Goal: Task Accomplishment & Management: Use online tool/utility

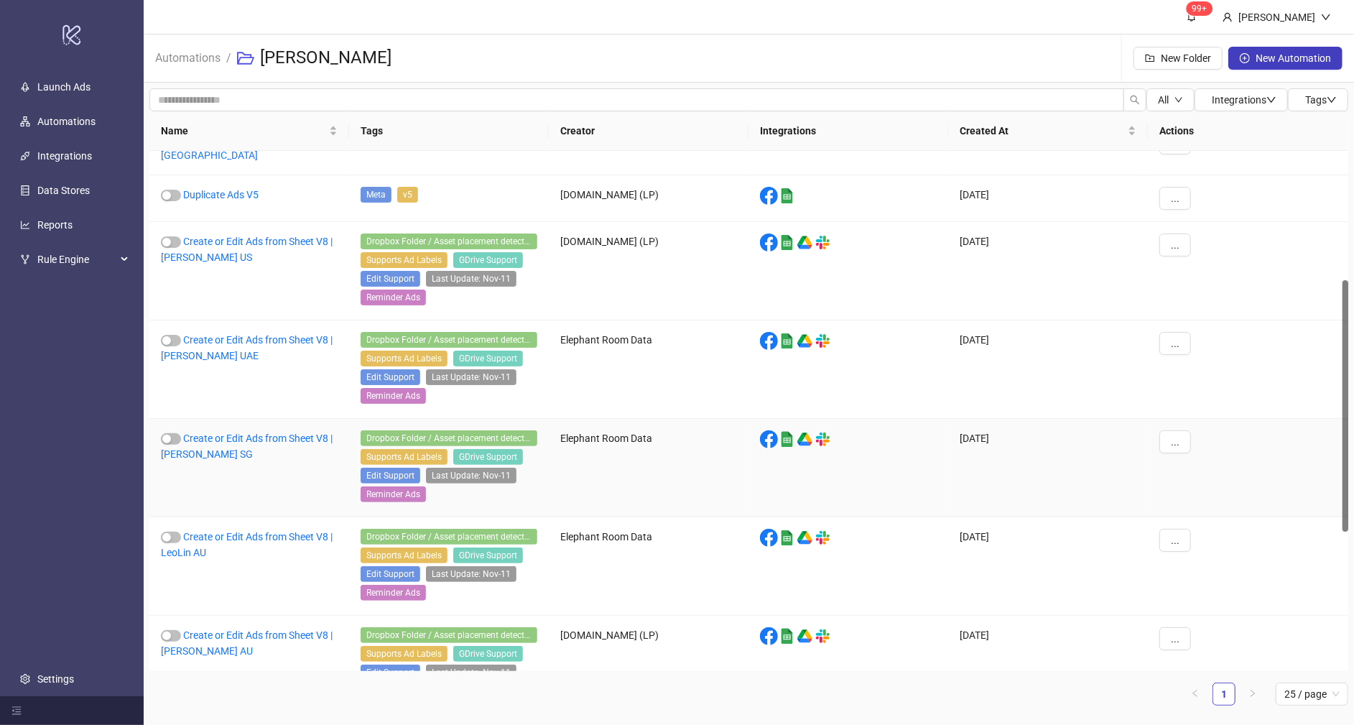
scroll to position [269, 0]
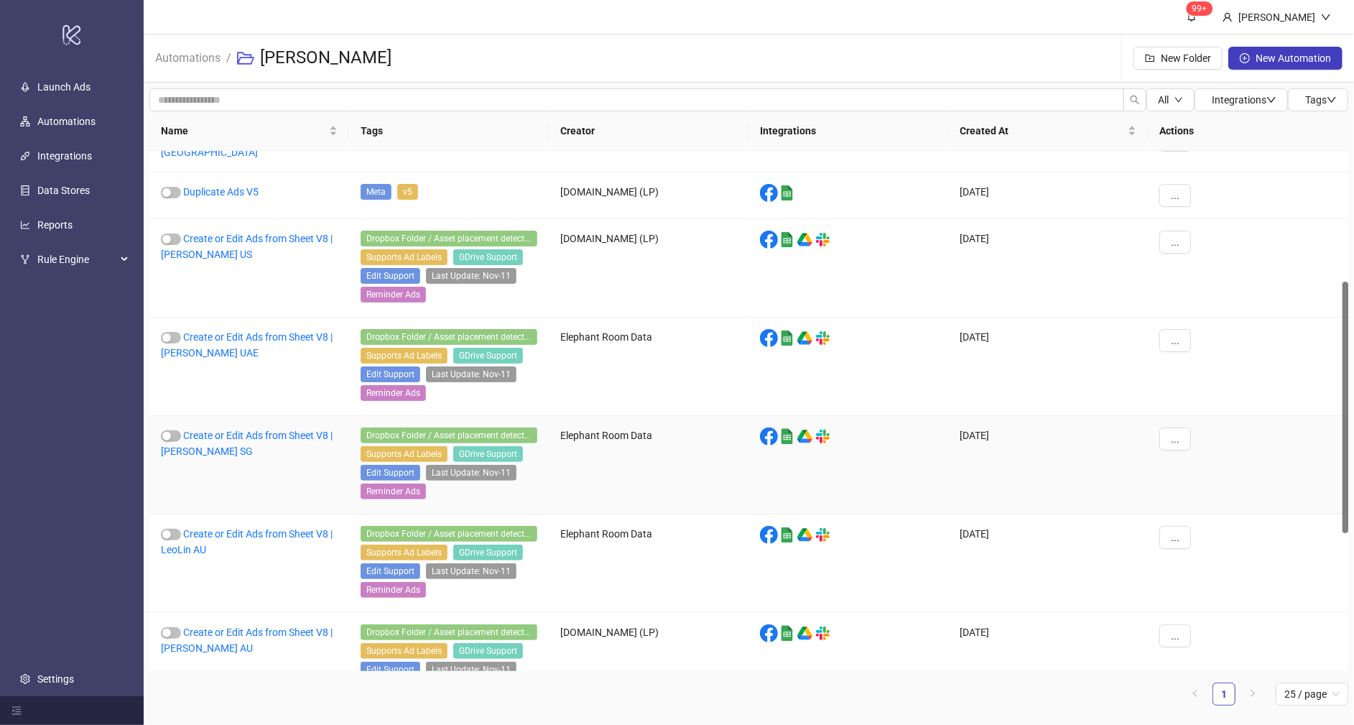
drag, startPoint x: 1344, startPoint y: 382, endPoint x: 1336, endPoint y: 499, distance: 117.3
click at [1336, 499] on div "Duplicate Ads V5 UAE Meta v5 [DOMAIN_NAME] (LP) platform/google_sheets [DATE] .…" at bounding box center [748, 411] width 1199 height 520
click at [251, 530] on link "Create or Edit Ads from Sheet V8 | LeoLin AU" at bounding box center [247, 541] width 172 height 27
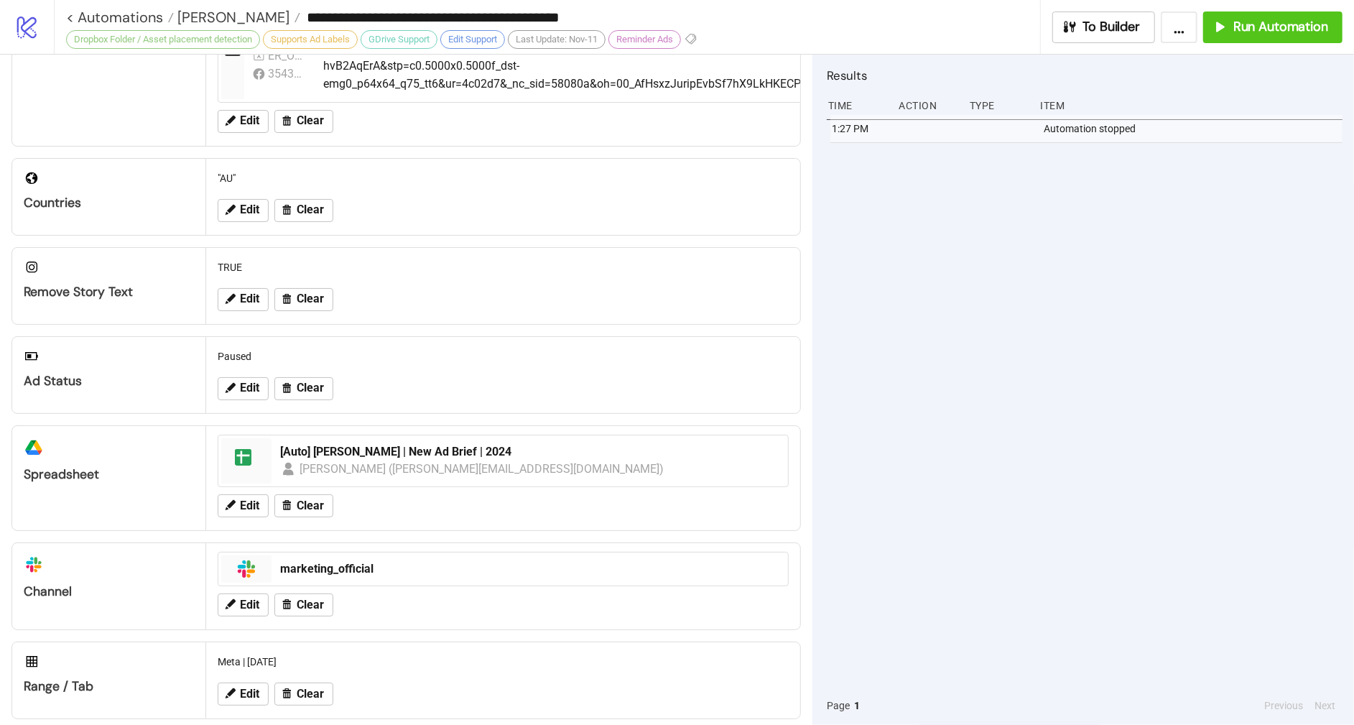
scroll to position [383, 0]
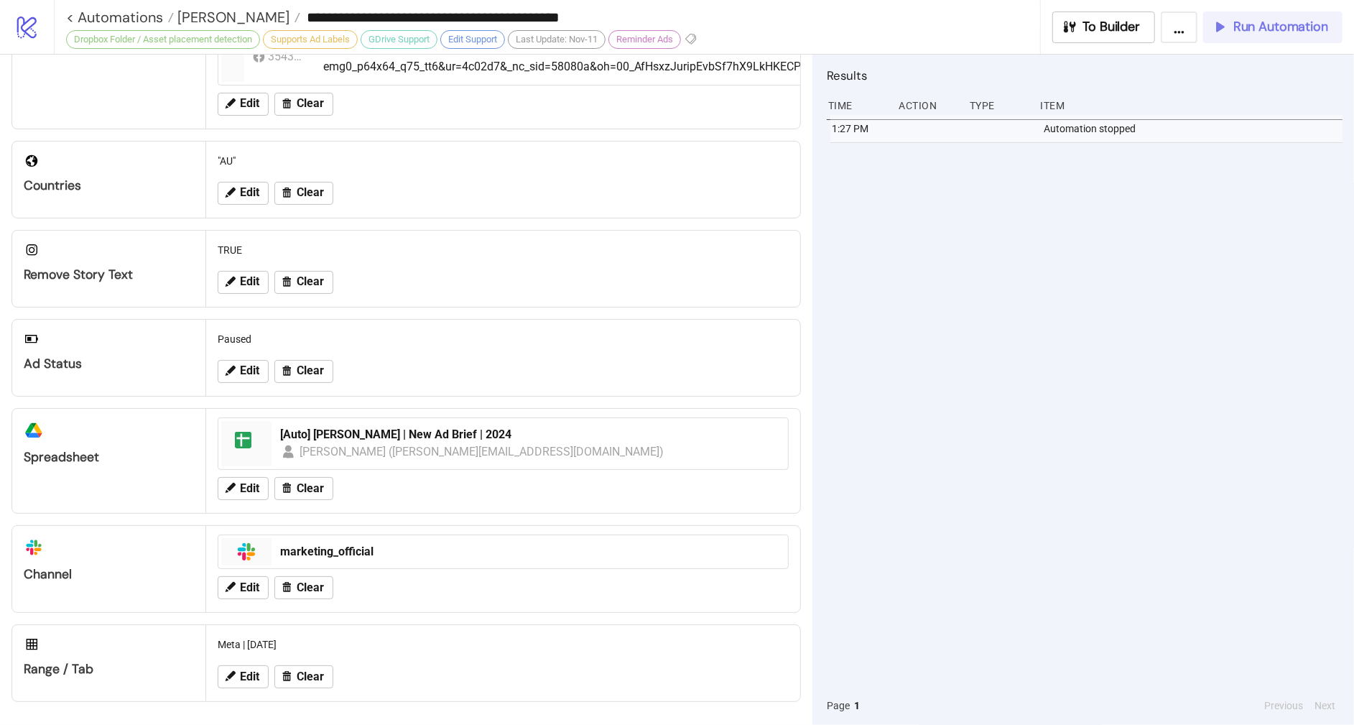
click at [1260, 23] on span "Run Automation" at bounding box center [1280, 27] width 95 height 17
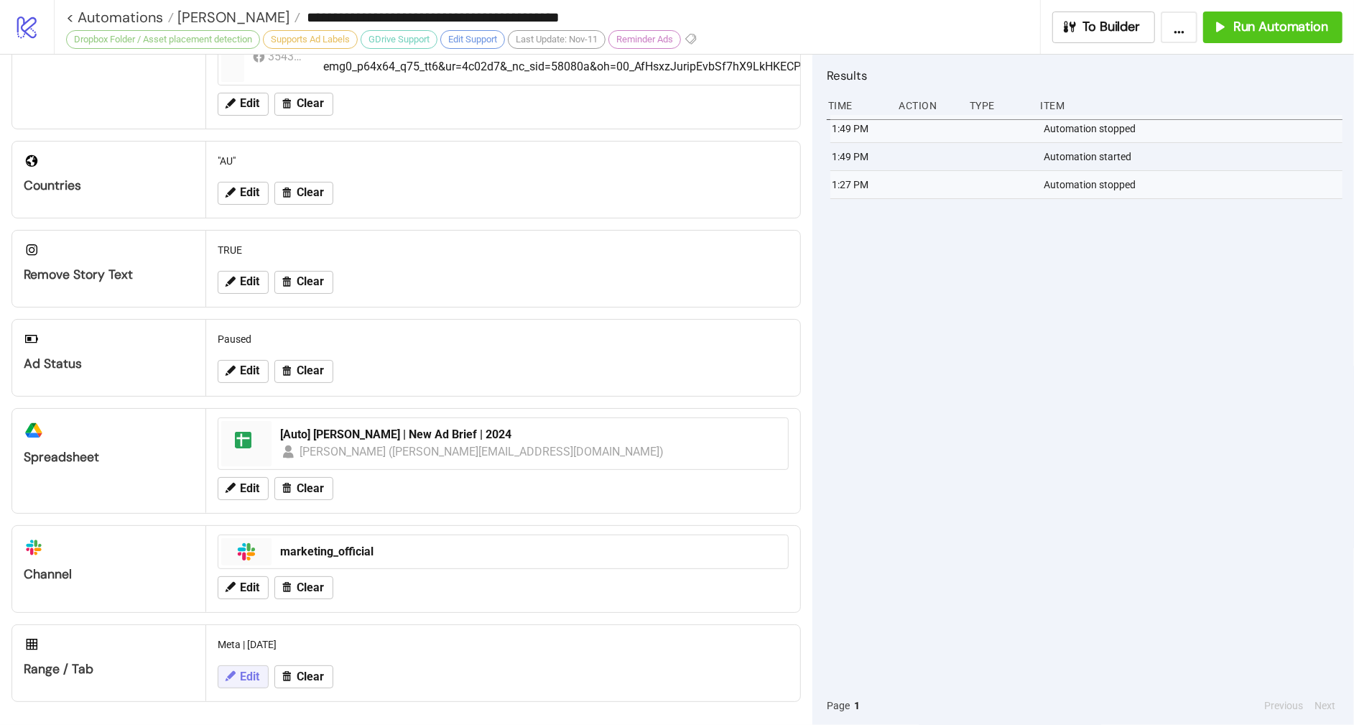
click at [261, 678] on button "Edit" at bounding box center [243, 676] width 51 height 23
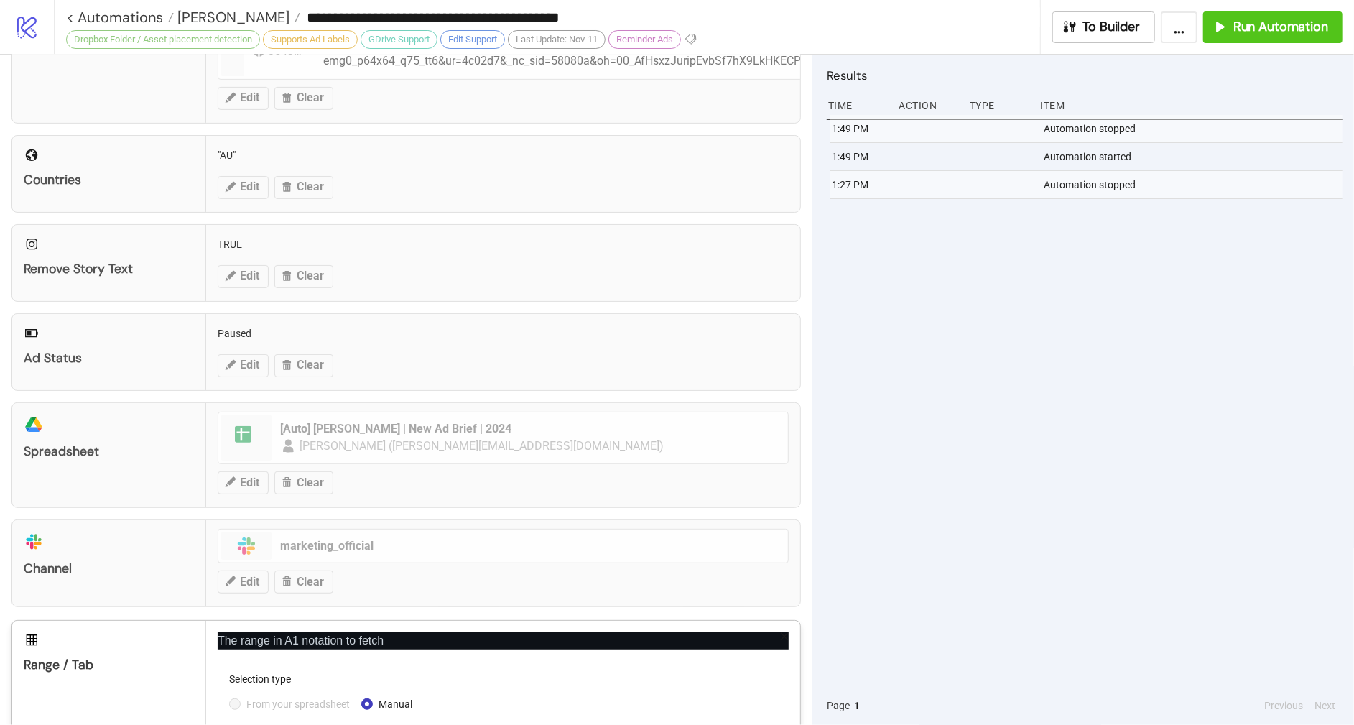
scroll to position [529, 0]
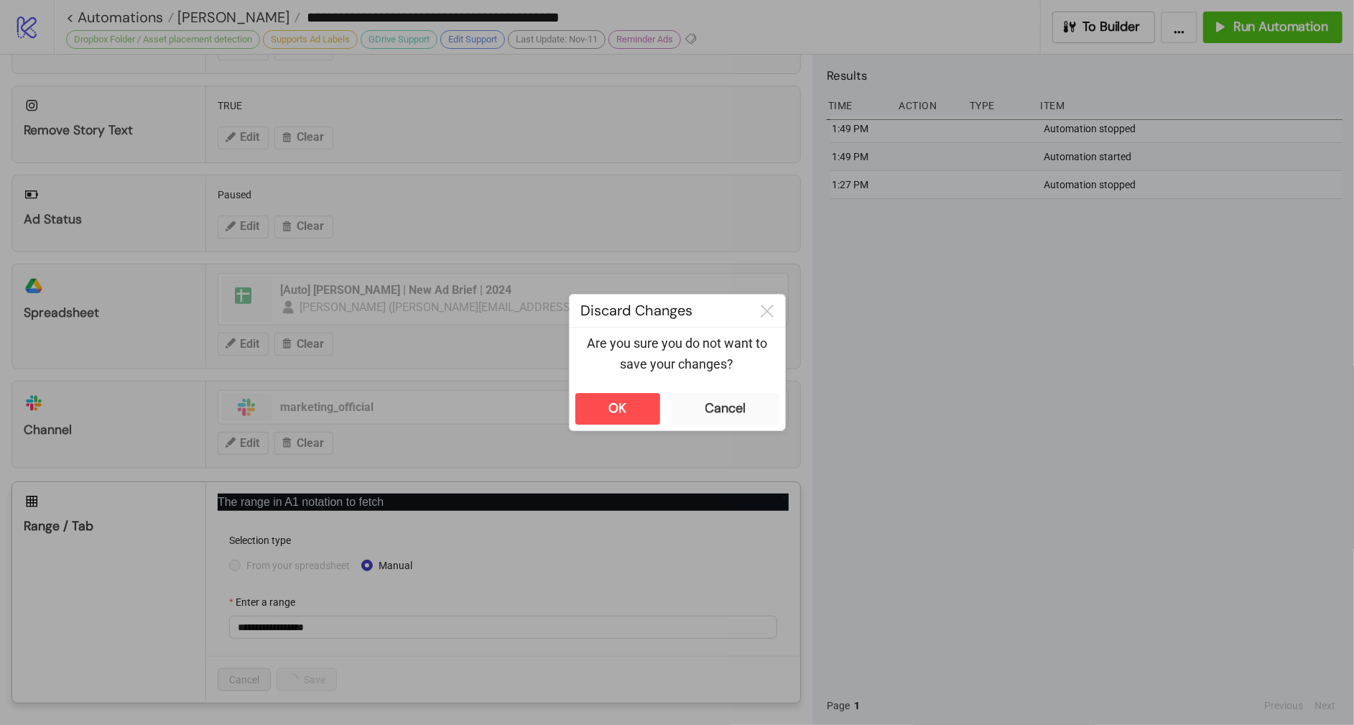
click at [742, 386] on div "Are you sure you do not want to save your changes?" at bounding box center [676, 357] width 215 height 60
click at [739, 393] on button "Cancel" at bounding box center [725, 409] width 108 height 32
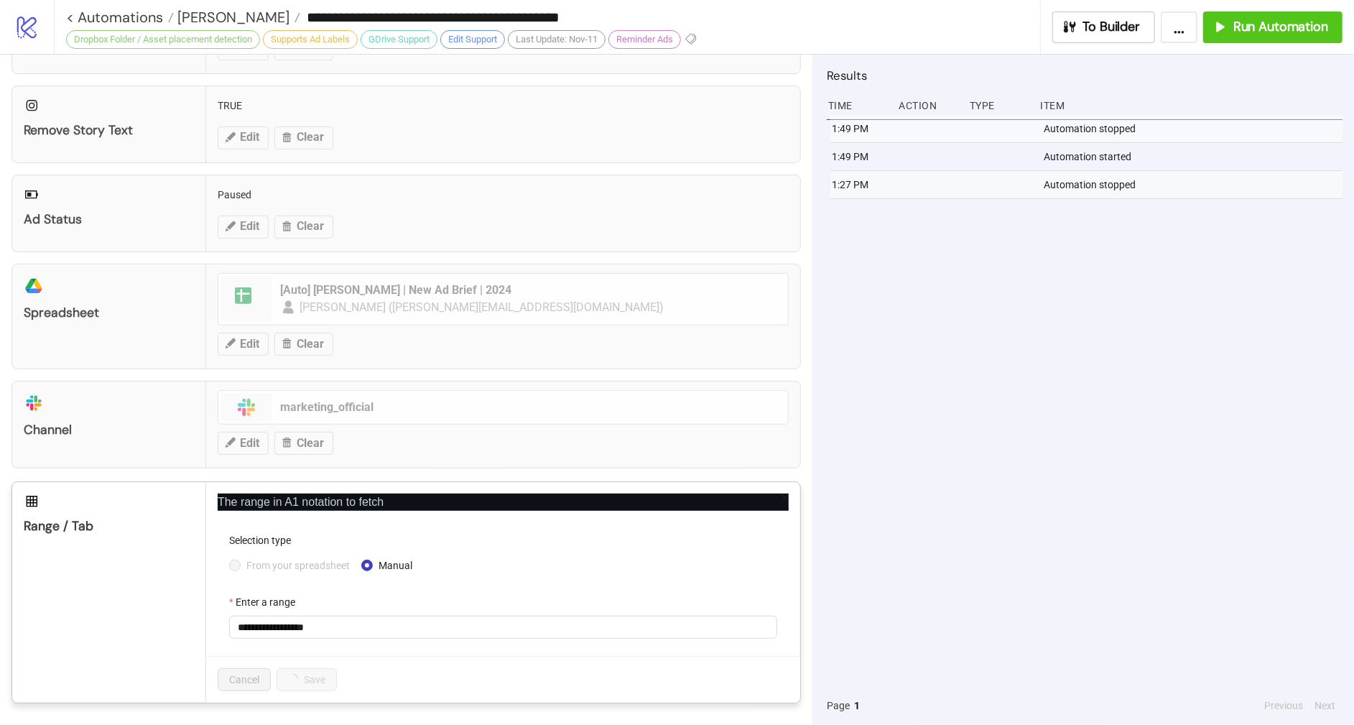
click at [341, 651] on form "**********" at bounding box center [503, 594] width 571 height 124
click at [346, 637] on input "**********" at bounding box center [503, 626] width 548 height 23
click at [264, 564] on span "From your spreadsheet" at bounding box center [298, 565] width 115 height 16
click at [362, 615] on div "Meta | [DATE]" at bounding box center [503, 626] width 548 height 23
click at [361, 626] on span "Meta | [DATE]" at bounding box center [503, 627] width 531 height 22
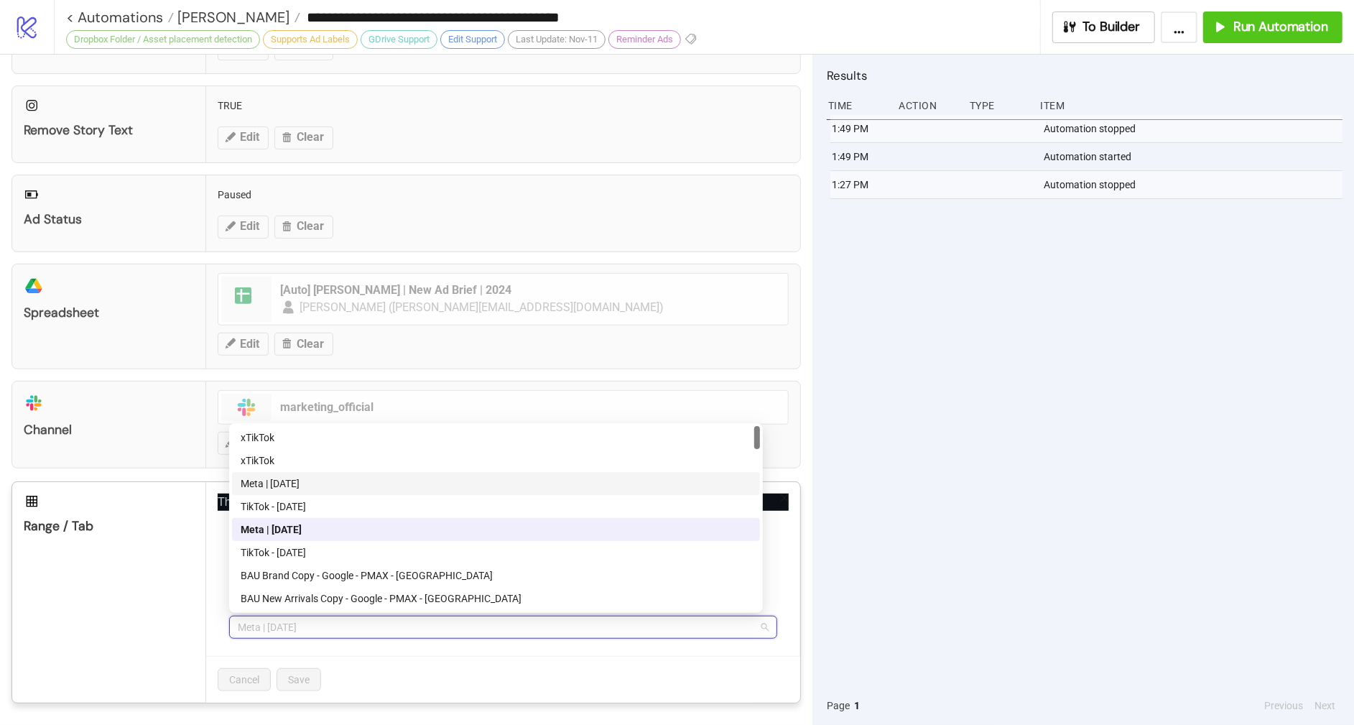
click at [385, 481] on div "Meta | [DATE]" at bounding box center [496, 483] width 511 height 16
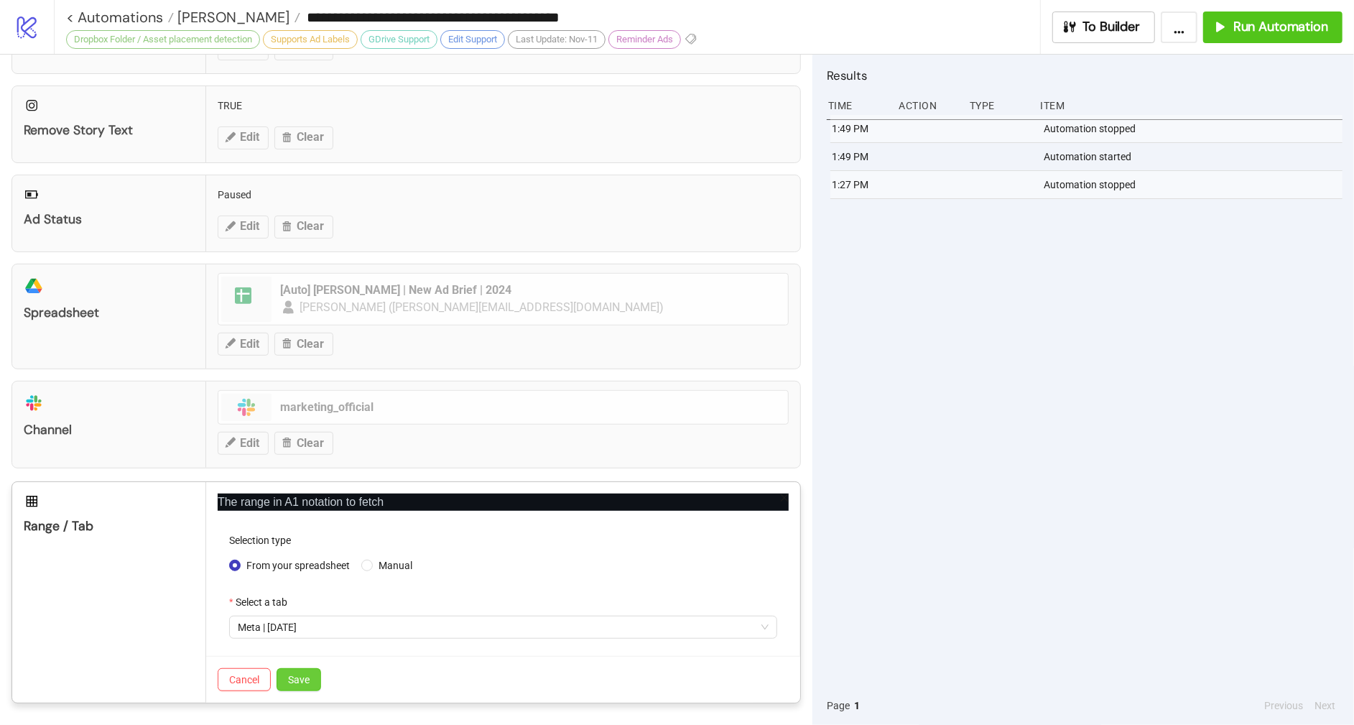
click at [313, 669] on button "Save" at bounding box center [298, 679] width 45 height 23
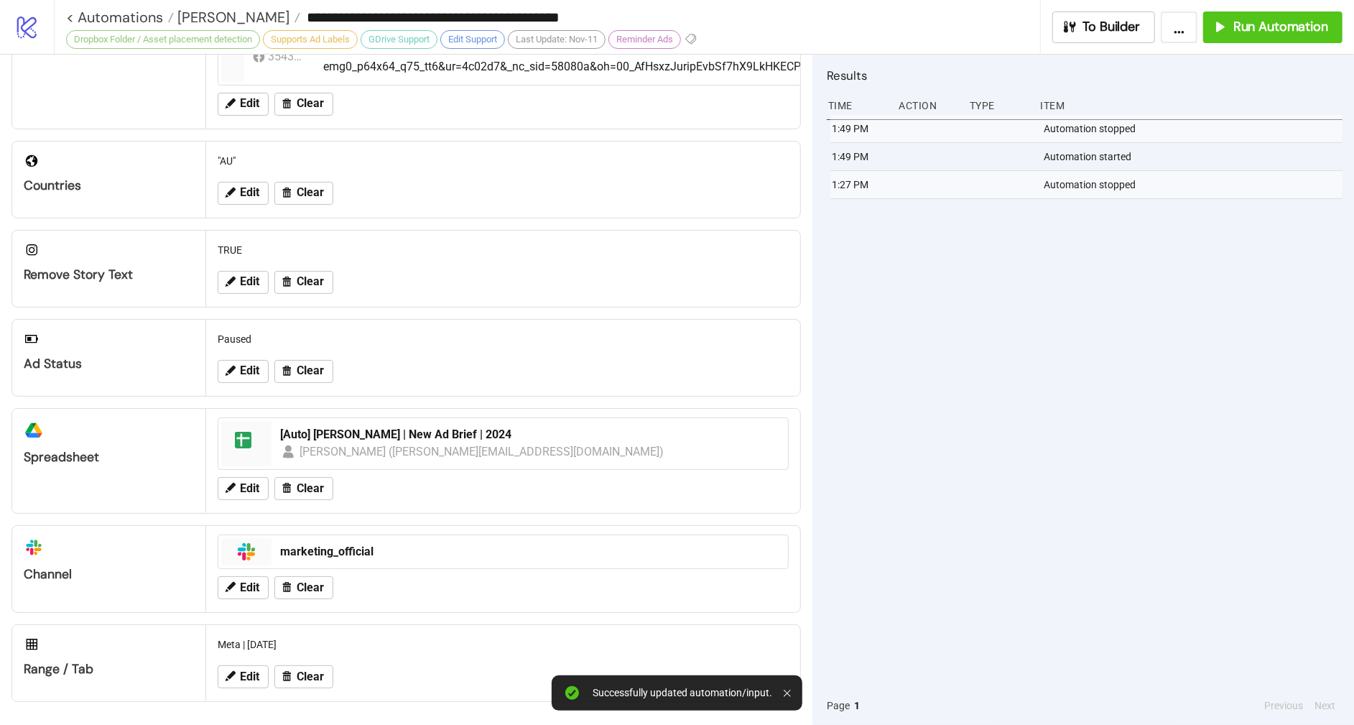
click at [1081, 456] on div "1:49 PM Automation stopped 1:49 PM Automation started 1:27 PM Automation stopped" at bounding box center [1085, 400] width 516 height 571
click at [1285, 9] on div "**********" at bounding box center [704, 27] width 1300 height 54
click at [1283, 22] on span "Run Automation" at bounding box center [1280, 27] width 95 height 17
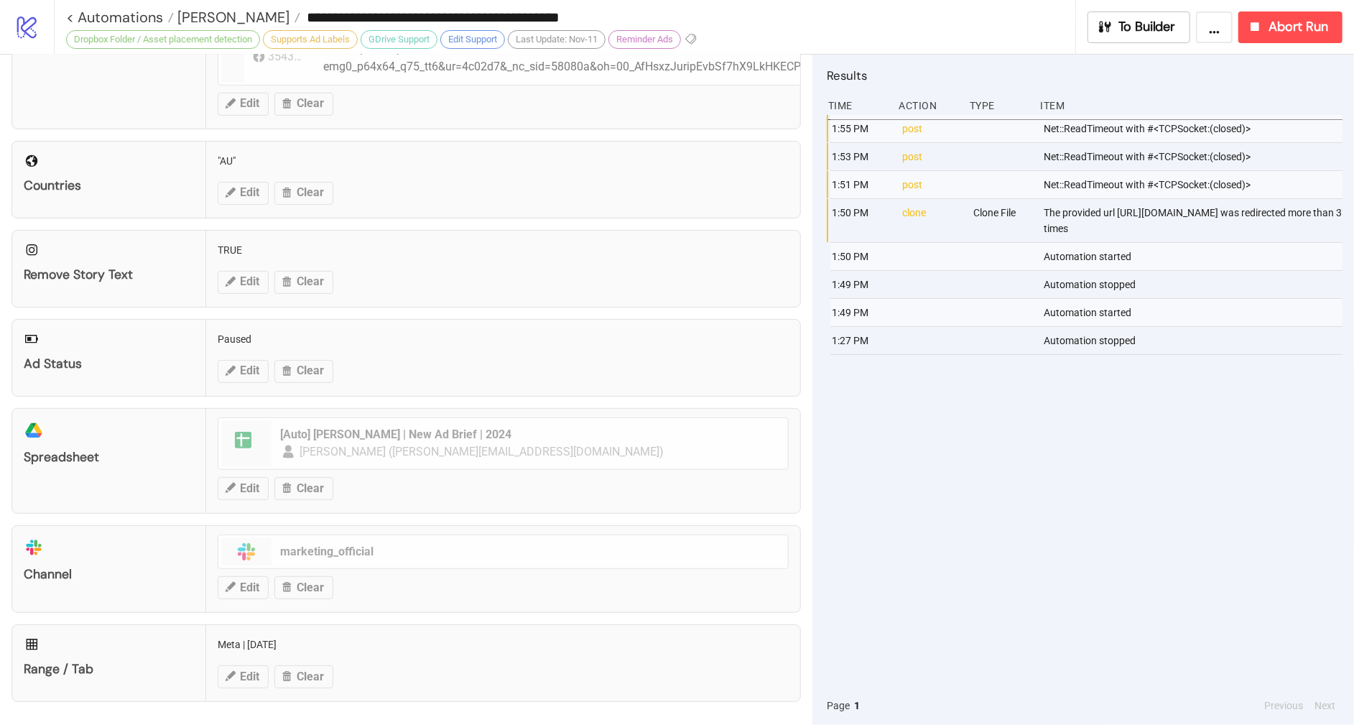
scroll to position [370, 0]
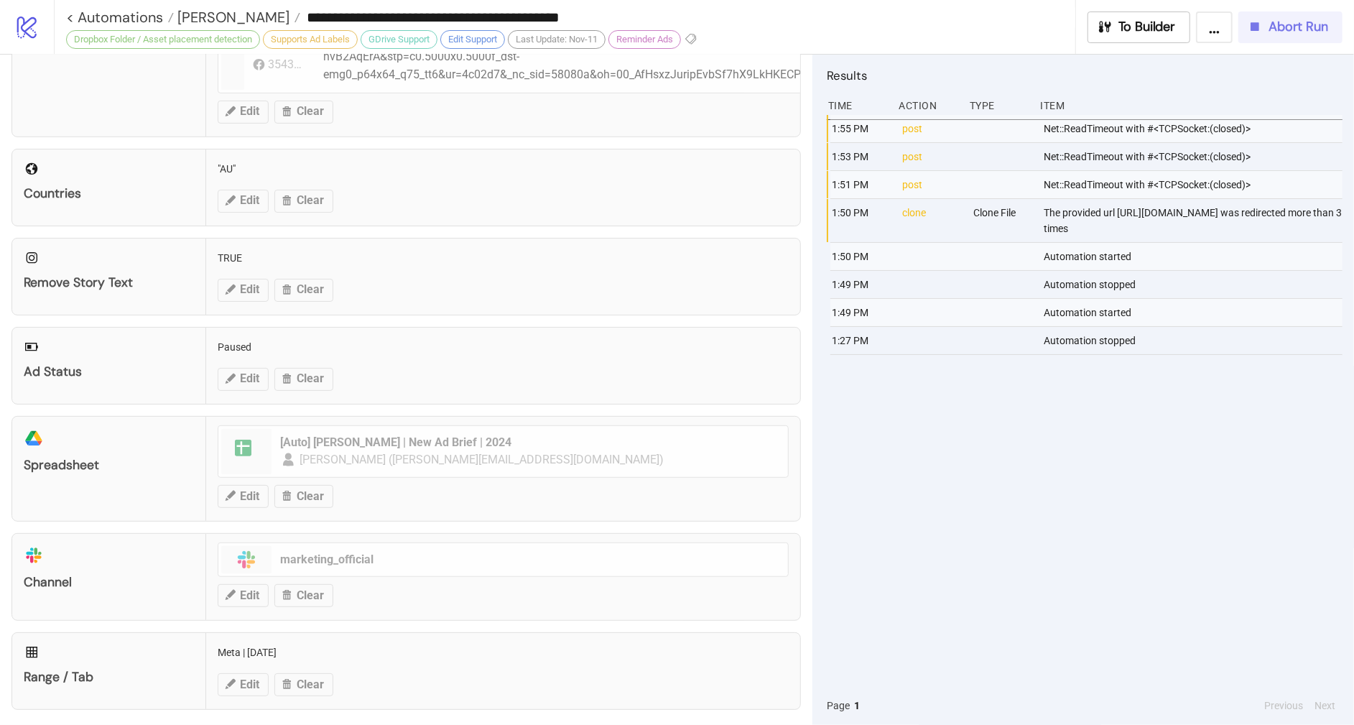
click at [1303, 31] on span "Abort Run" at bounding box center [1298, 27] width 60 height 17
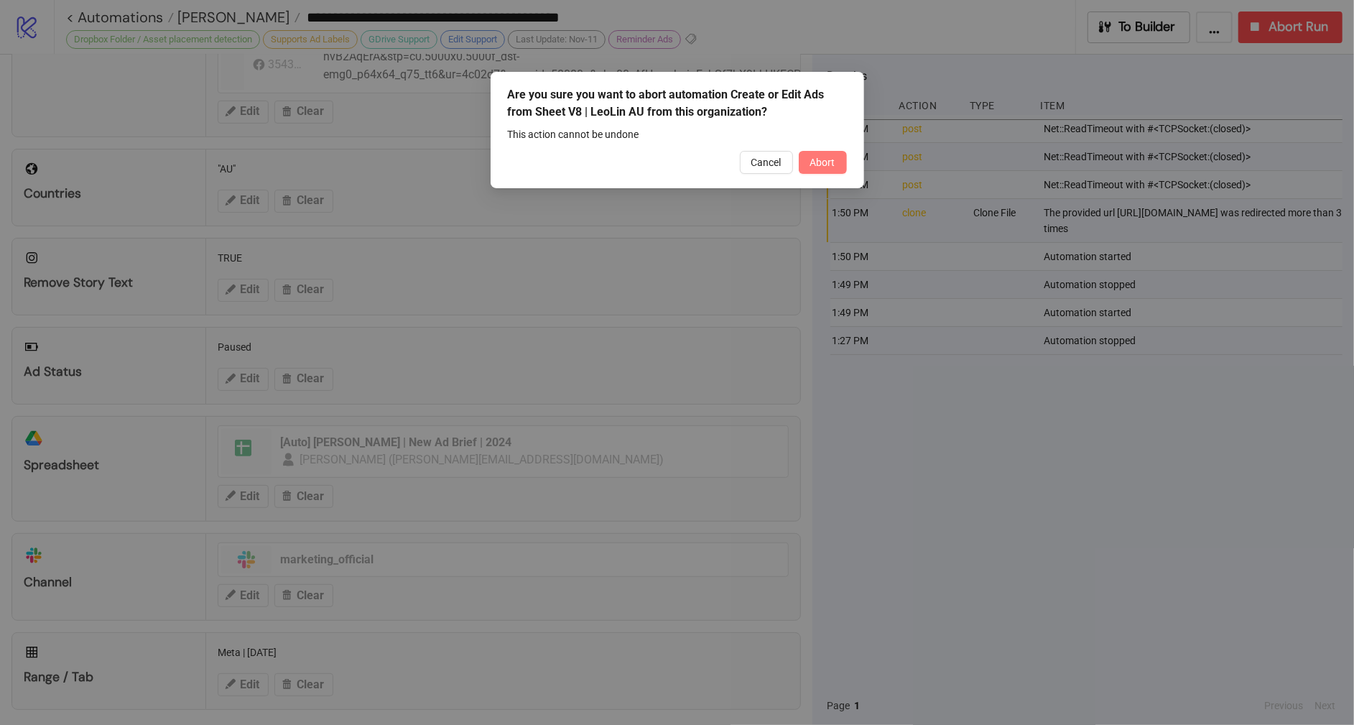
click at [824, 158] on span "Abort" at bounding box center [822, 162] width 25 height 11
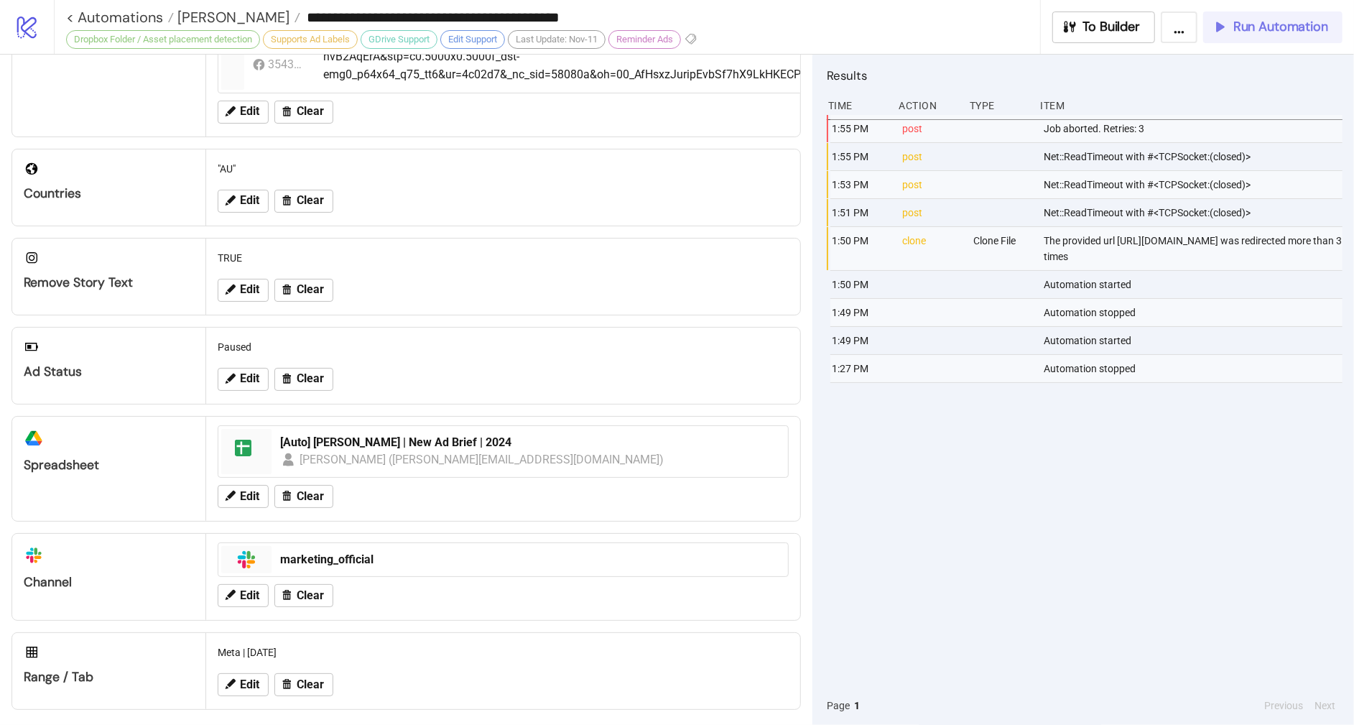
click at [1253, 32] on span "Run Automation" at bounding box center [1280, 27] width 95 height 17
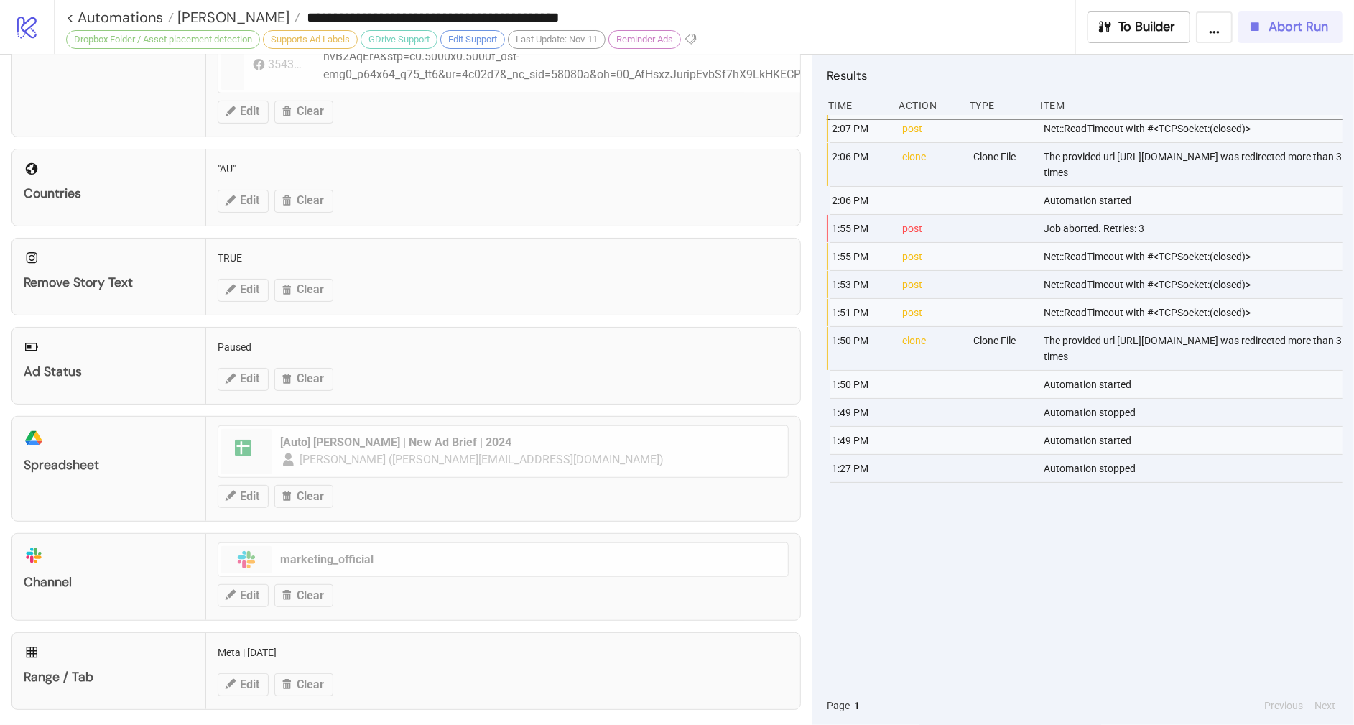
click at [1288, 31] on span "Abort Run" at bounding box center [1298, 27] width 60 height 17
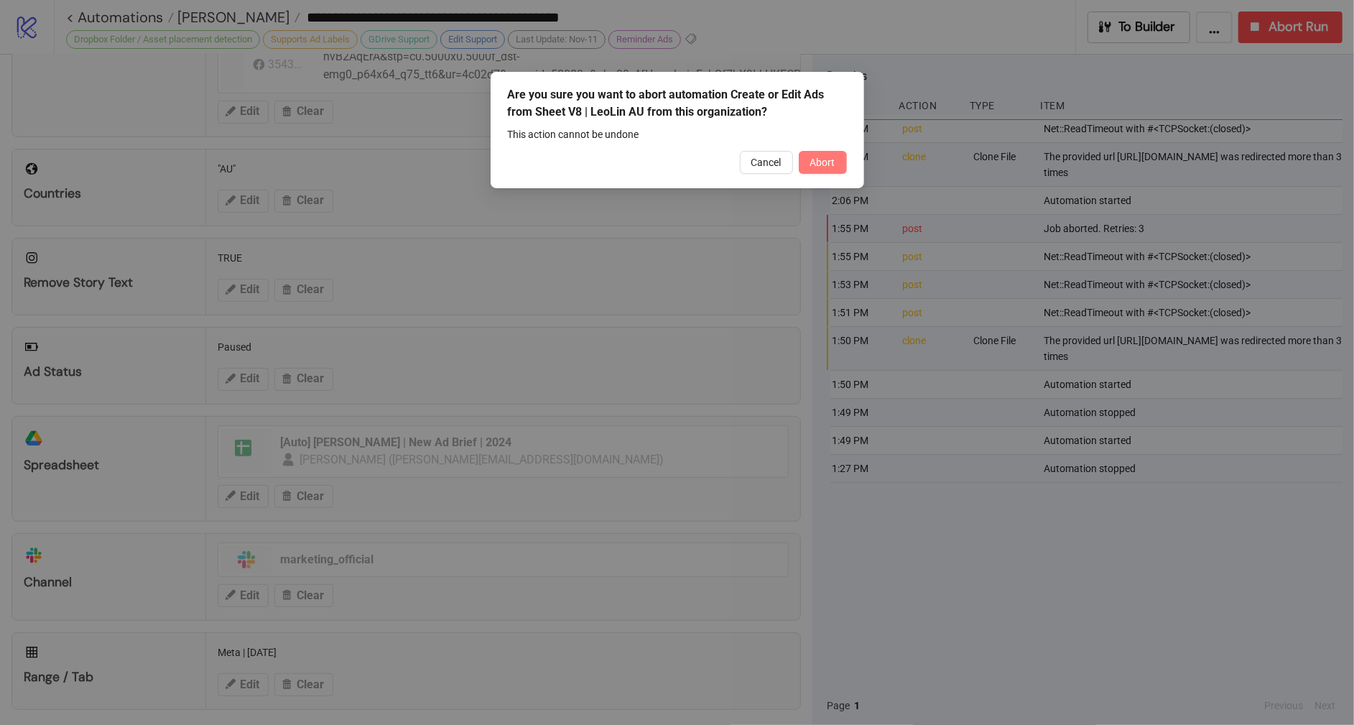
click at [824, 161] on span "Abort" at bounding box center [822, 162] width 25 height 11
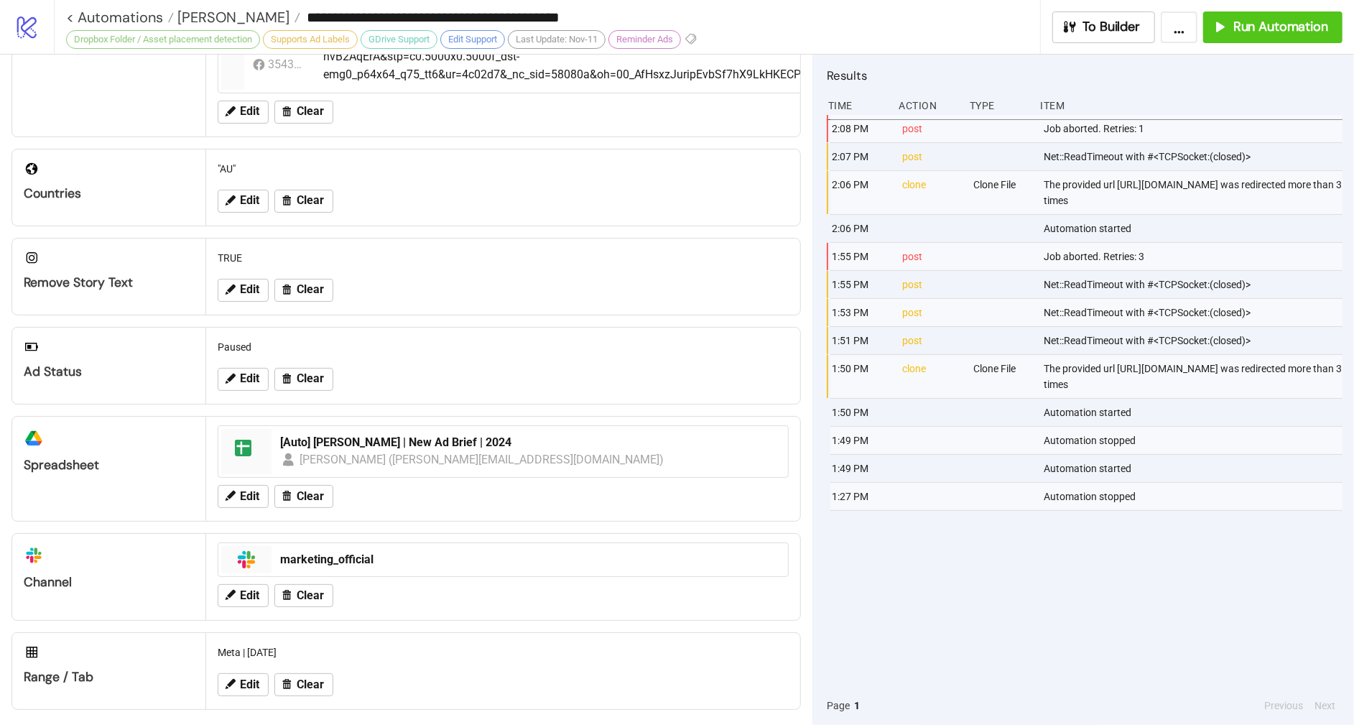
click at [1302, 42] on div "**********" at bounding box center [704, 27] width 1300 height 54
click at [1301, 39] on button "Run Automation" at bounding box center [1272, 27] width 139 height 32
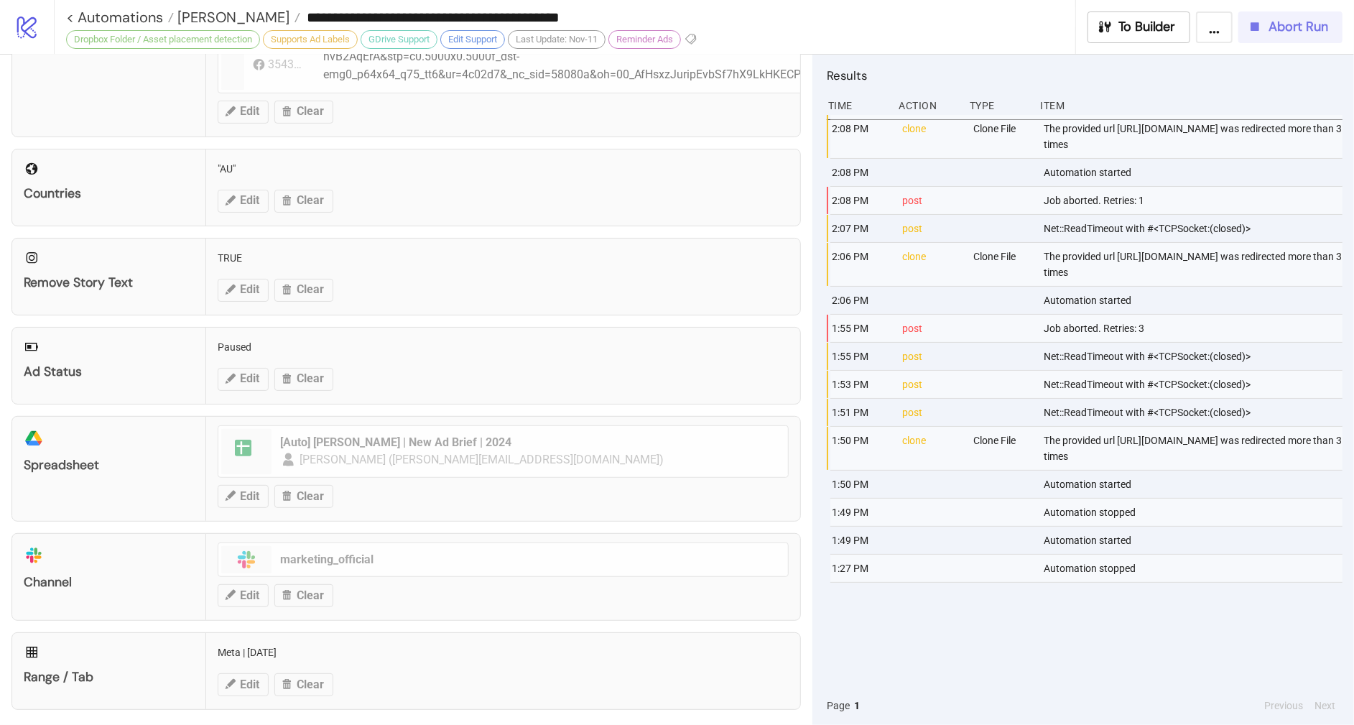
click at [1285, 34] on span "Abort Run" at bounding box center [1298, 27] width 60 height 17
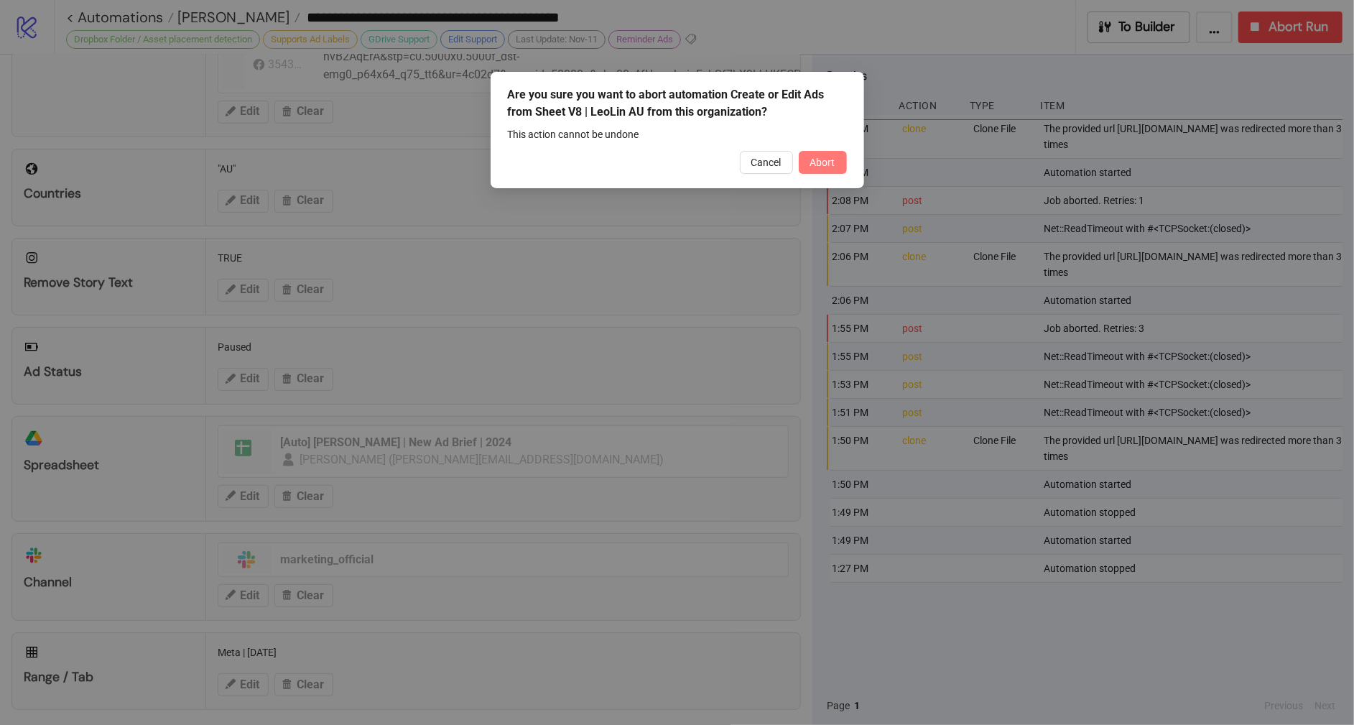
click at [839, 172] on button "Abort" at bounding box center [823, 162] width 48 height 23
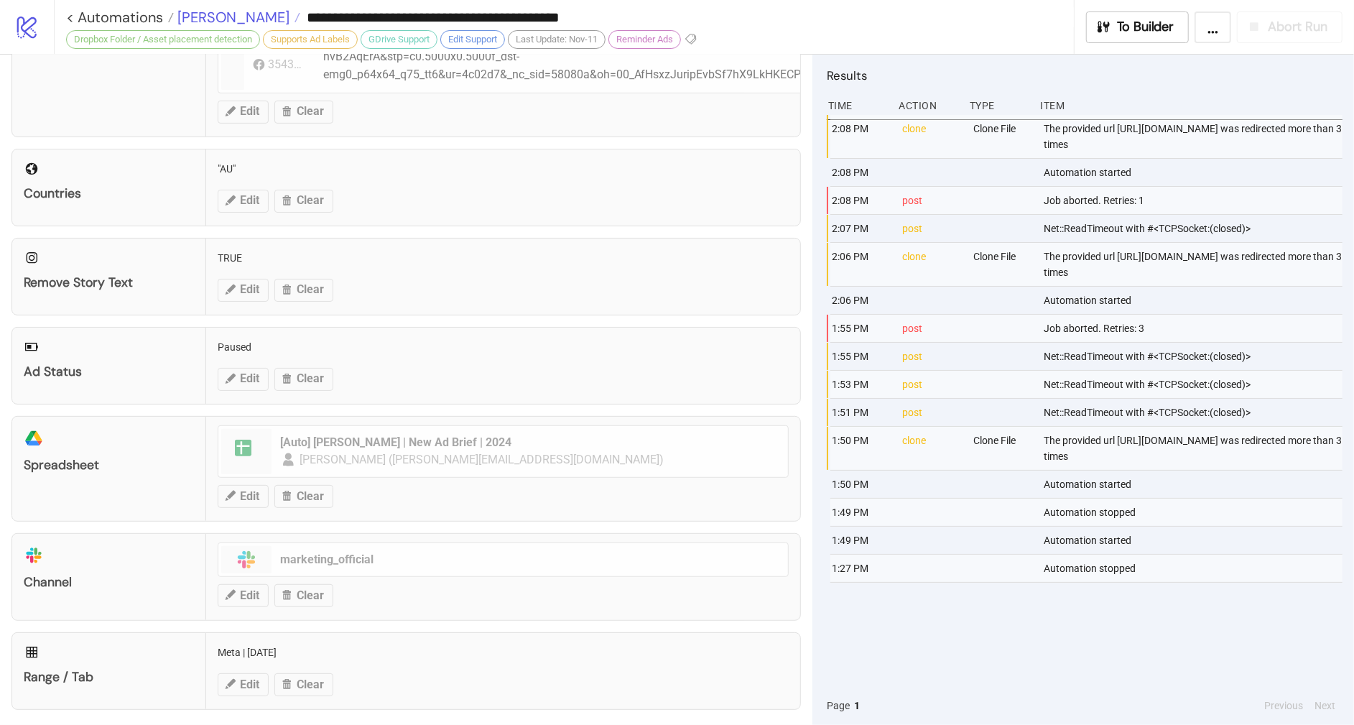
click at [213, 23] on span "[PERSON_NAME]" at bounding box center [232, 17] width 116 height 19
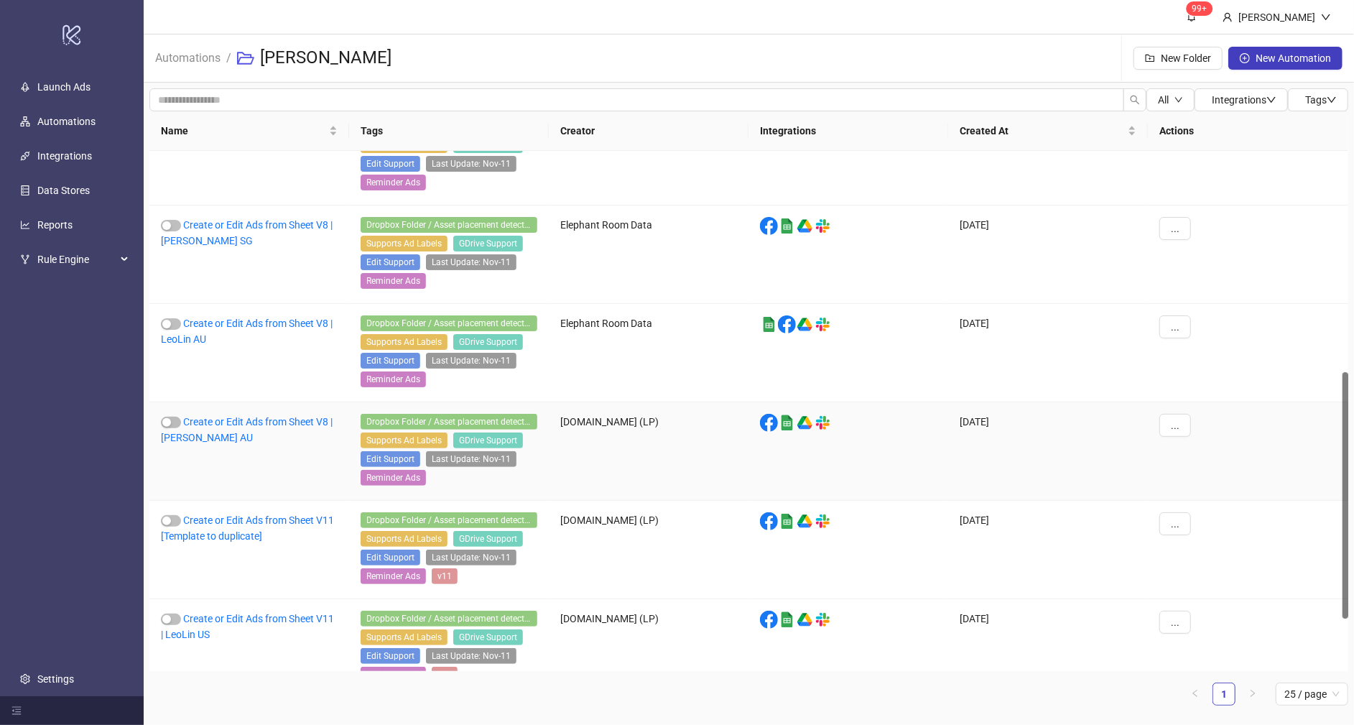
scroll to position [577, 0]
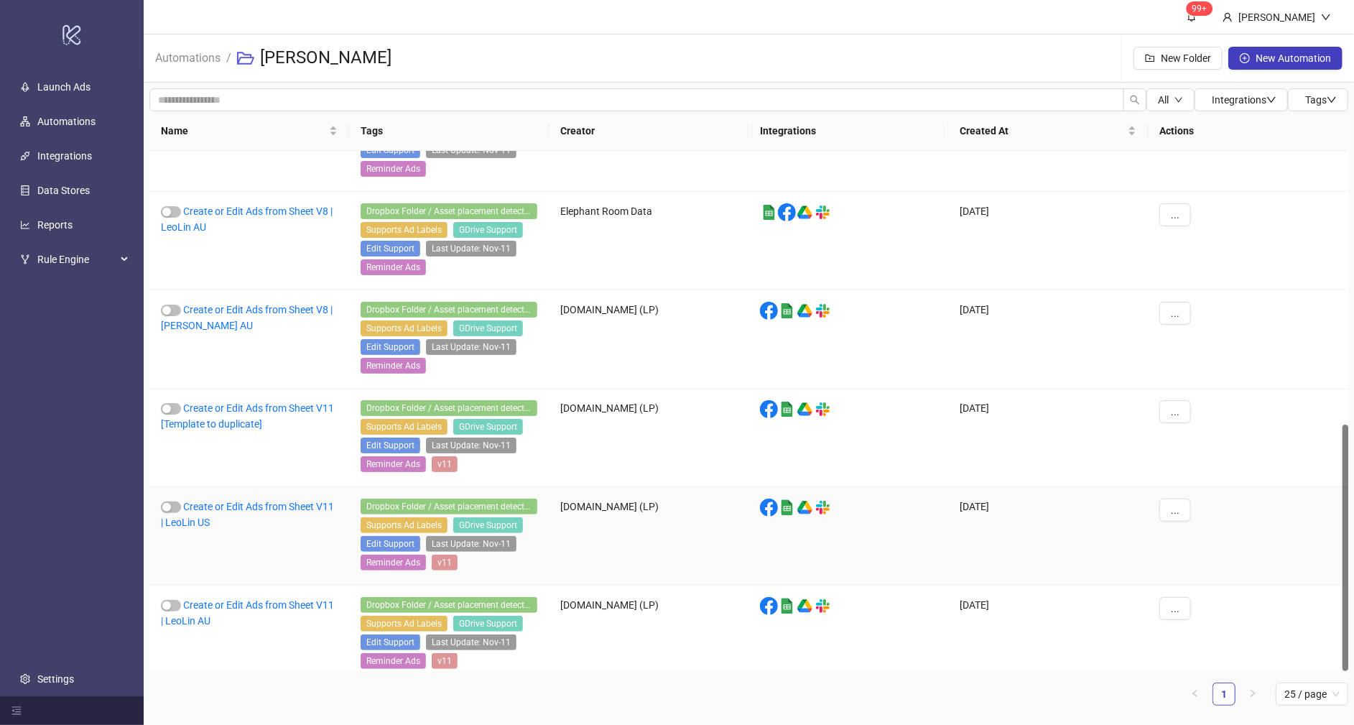
drag, startPoint x: 1345, startPoint y: 203, endPoint x: 1318, endPoint y: 537, distance: 335.0
click at [1318, 537] on div "Create or Edit Ads from Sheet V8 | [PERSON_NAME] SG Dropbox Folder / Asset plac…" at bounding box center [748, 411] width 1199 height 520
click at [264, 599] on link "Create or Edit Ads from Sheet V11 | LeoLin AU" at bounding box center [247, 612] width 173 height 27
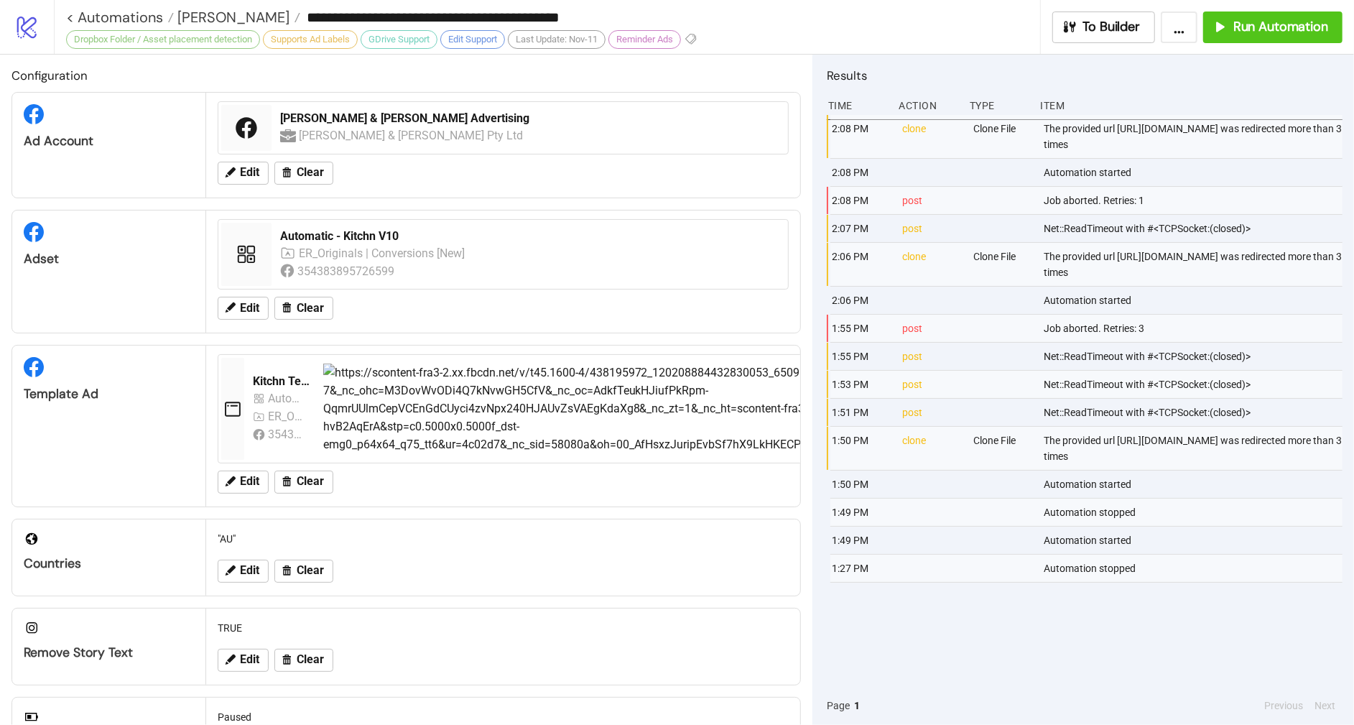
type input "**********"
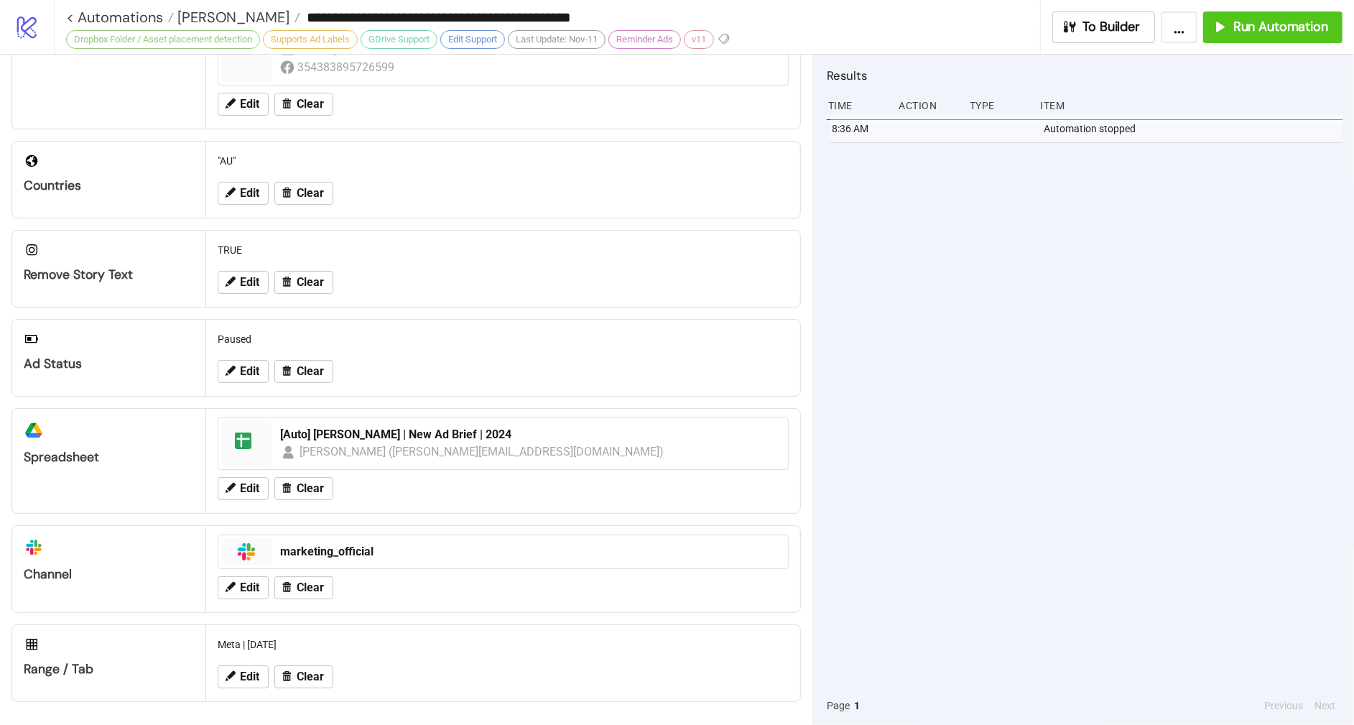
scroll to position [350, 0]
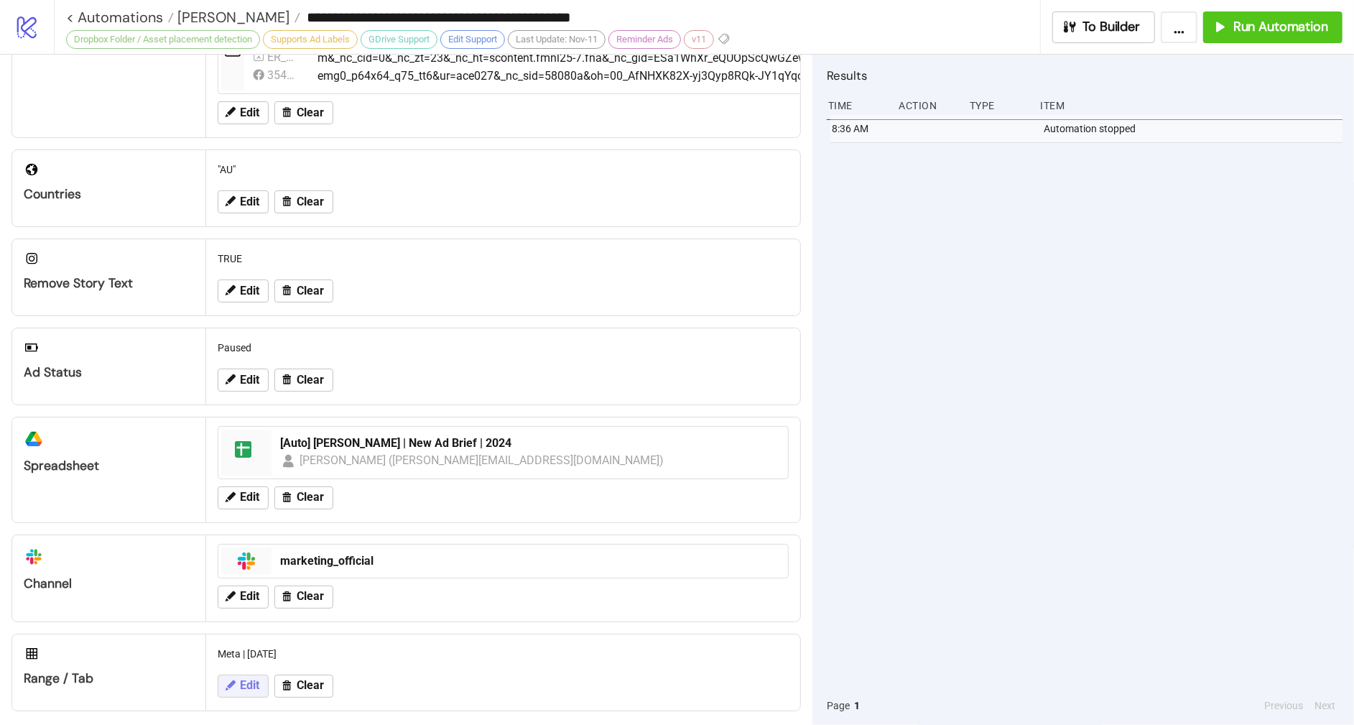
click at [238, 688] on button "Edit" at bounding box center [243, 685] width 51 height 23
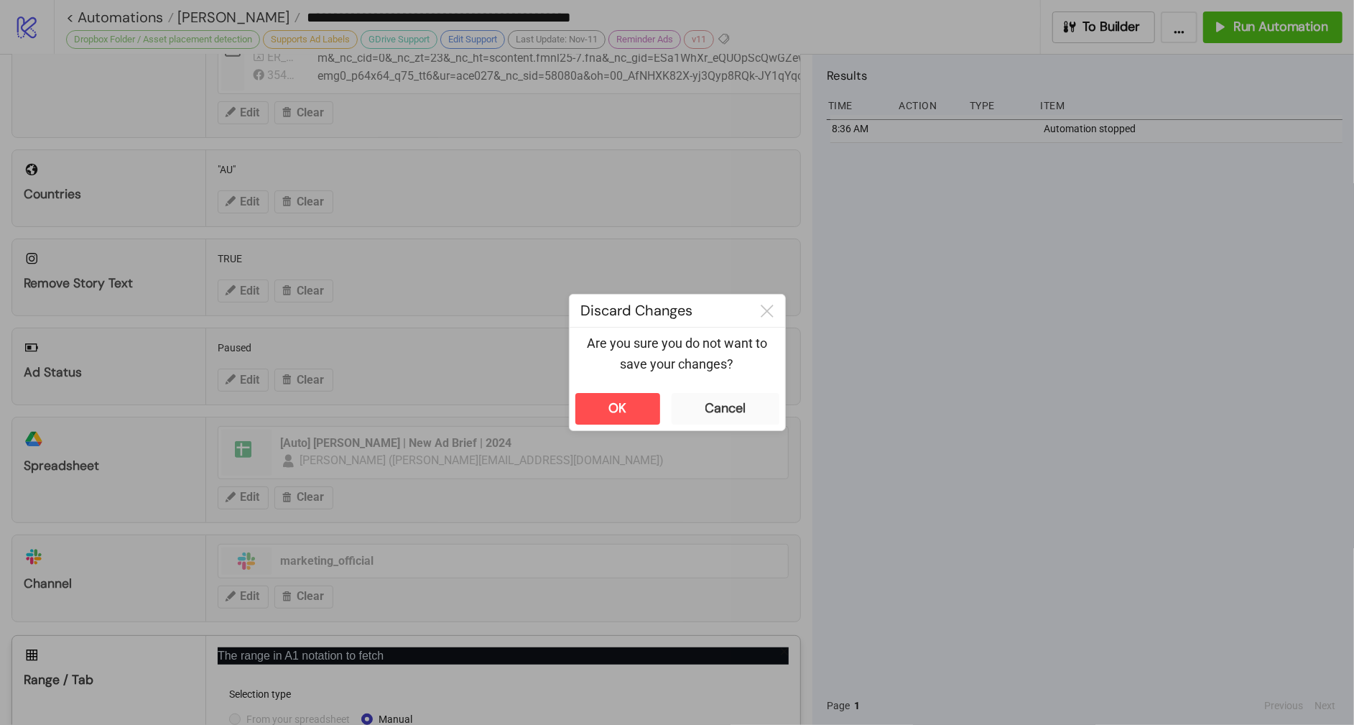
click at [789, 551] on div "**********" at bounding box center [677, 362] width 1354 height 725
click at [746, 408] on button "Cancel" at bounding box center [725, 409] width 108 height 32
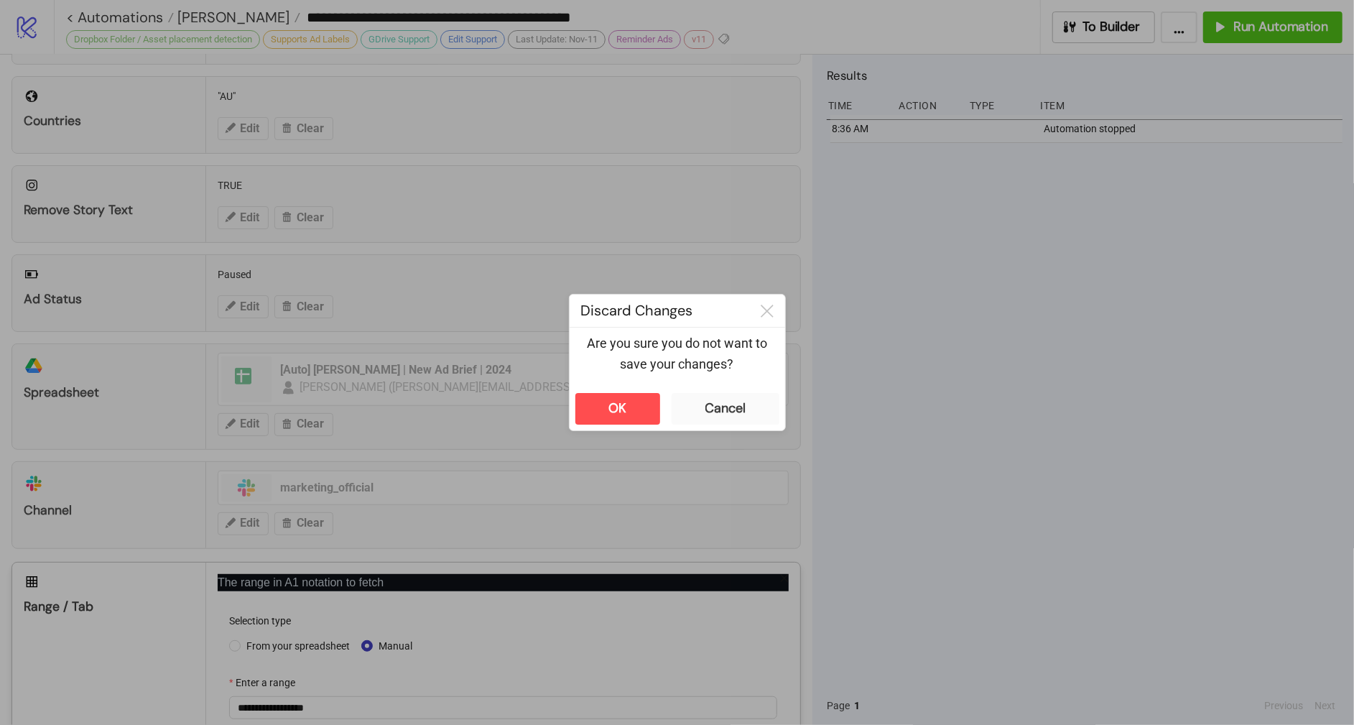
scroll to position [496, 0]
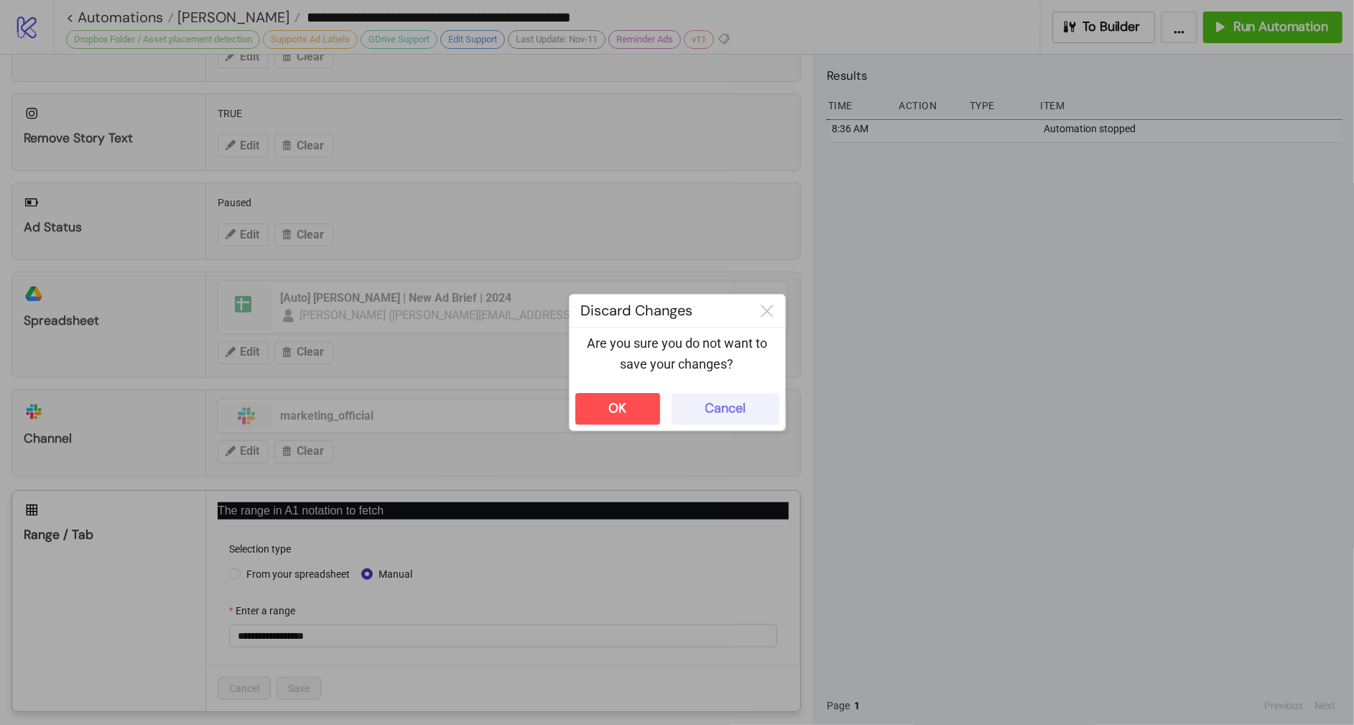
click at [707, 415] on div "Cancel" at bounding box center [725, 408] width 40 height 17
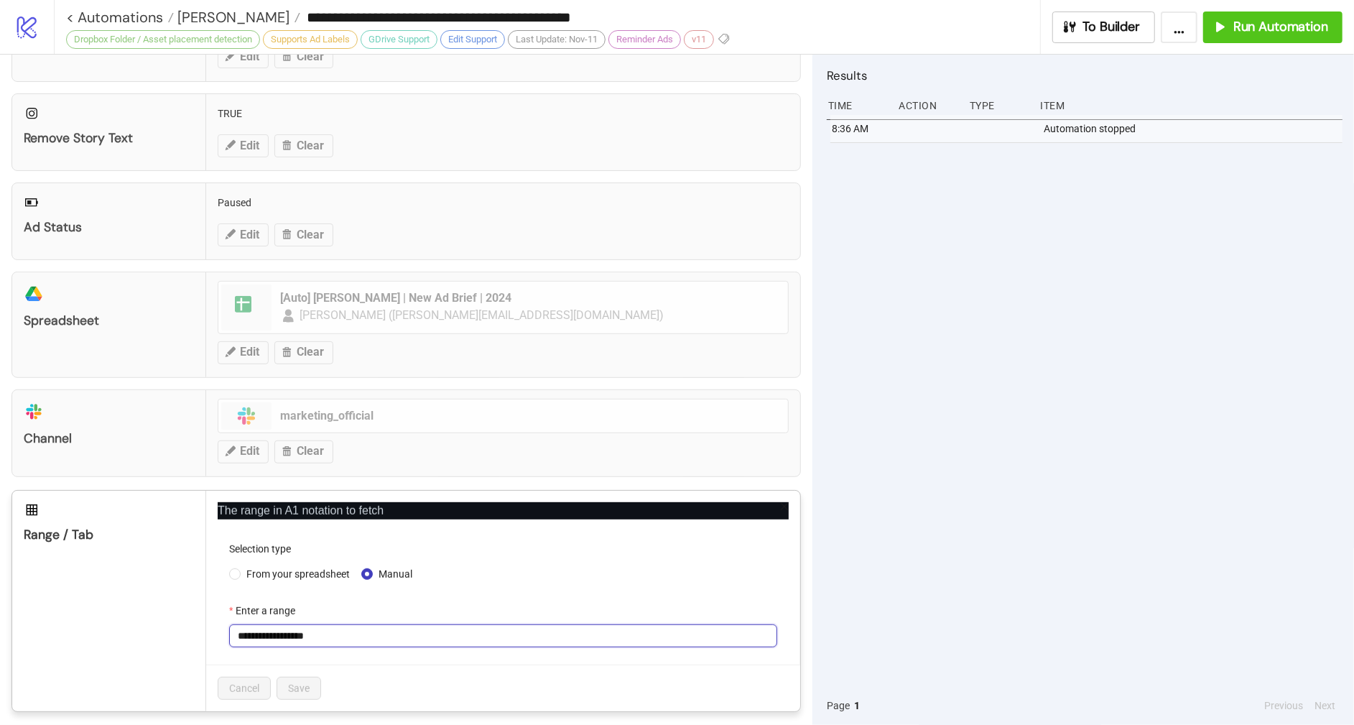
click at [350, 631] on input "**********" at bounding box center [503, 635] width 548 height 23
click at [292, 567] on span "From your spreadsheet" at bounding box center [298, 574] width 115 height 16
click at [314, 625] on span "Meta | [DATE]" at bounding box center [503, 636] width 531 height 22
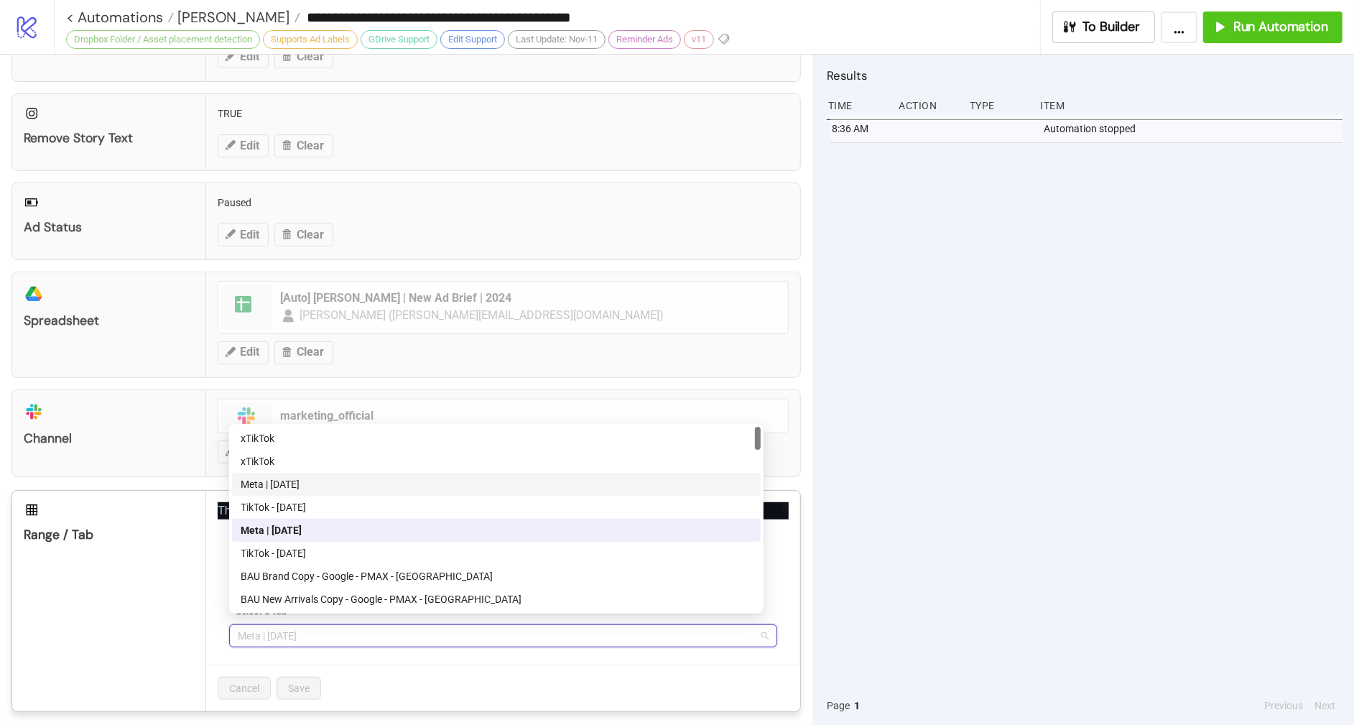
click at [306, 486] on div "Meta | [DATE]" at bounding box center [496, 484] width 511 height 16
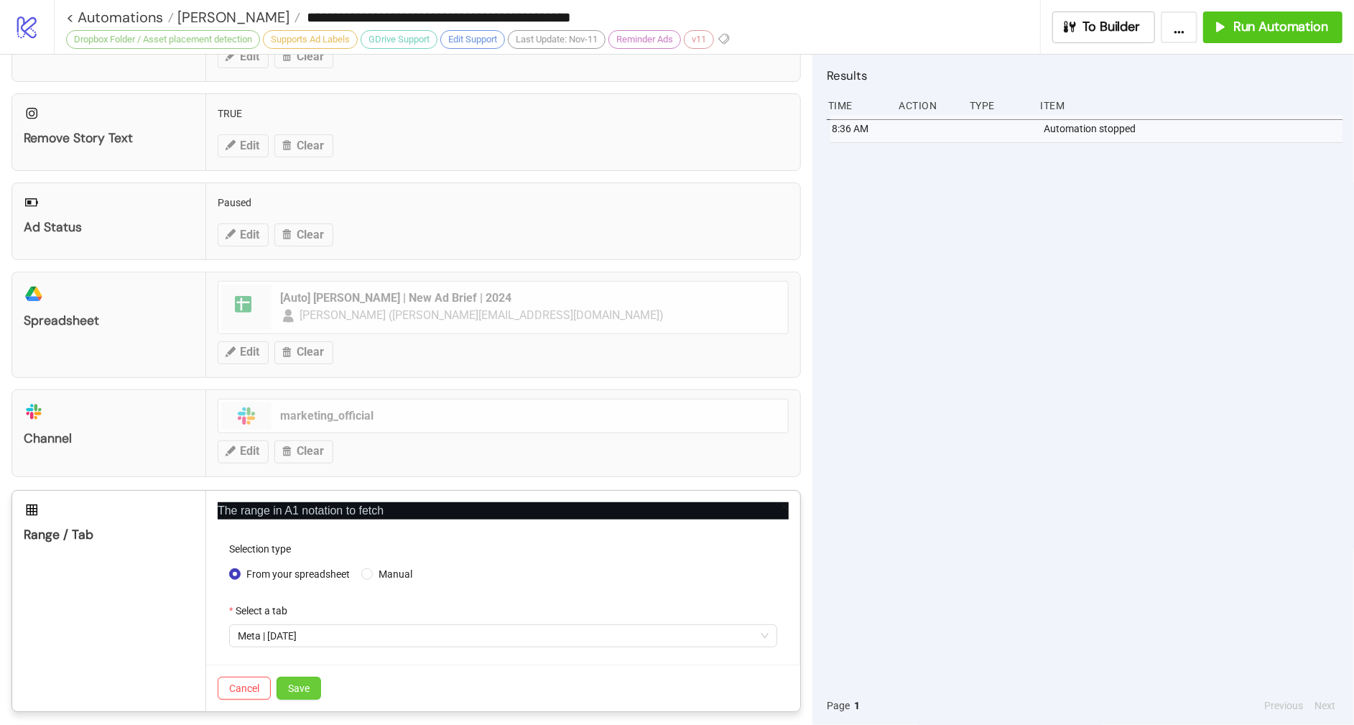
click at [297, 682] on span "Save" at bounding box center [299, 687] width 22 height 11
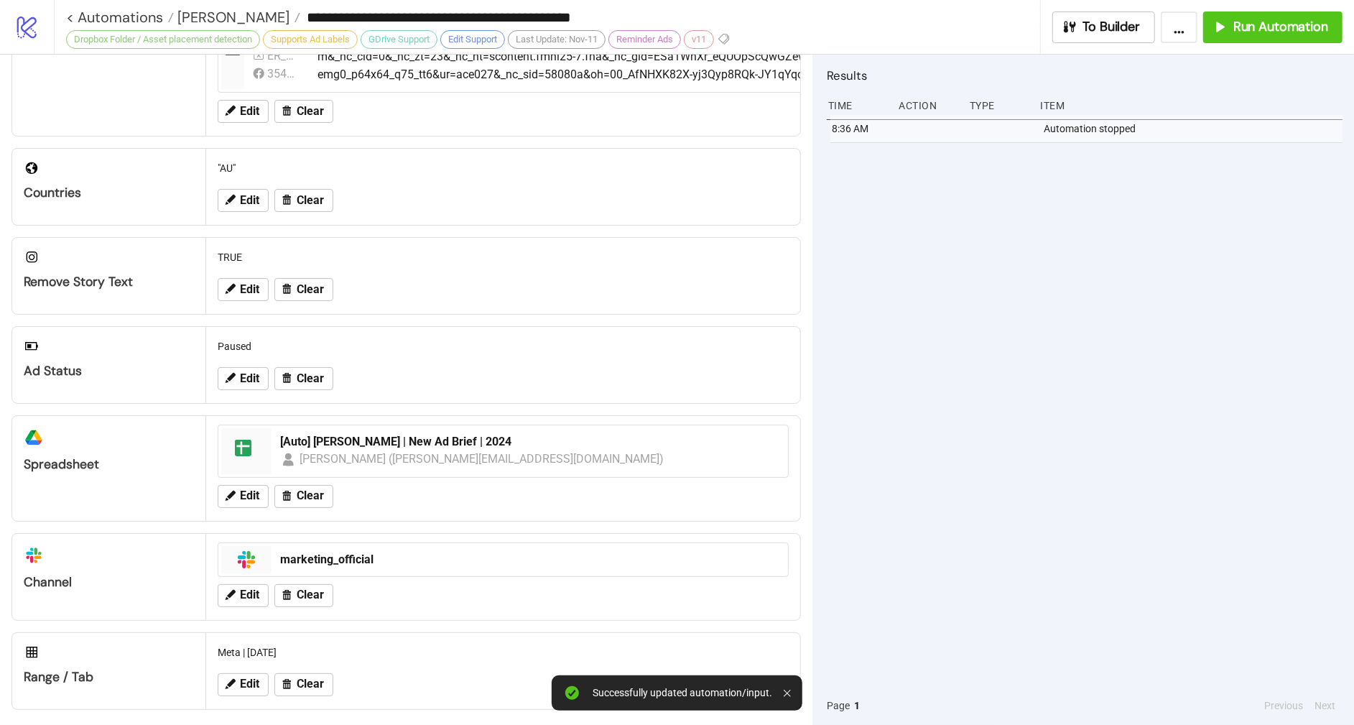
click at [1061, 408] on div "8:36 AM Automation stopped" at bounding box center [1085, 400] width 516 height 571
click at [1252, 39] on button "Run Automation" at bounding box center [1272, 27] width 139 height 32
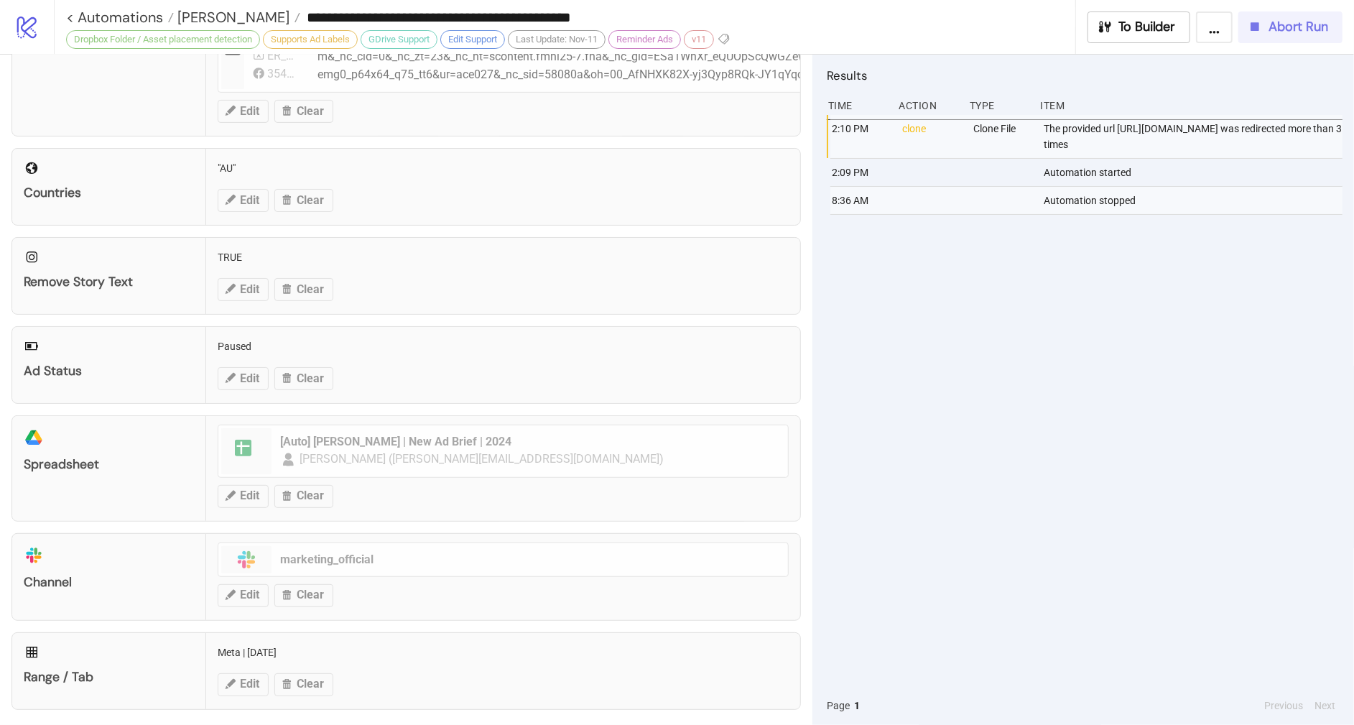
click at [1275, 32] on span "Abort Run" at bounding box center [1298, 27] width 60 height 17
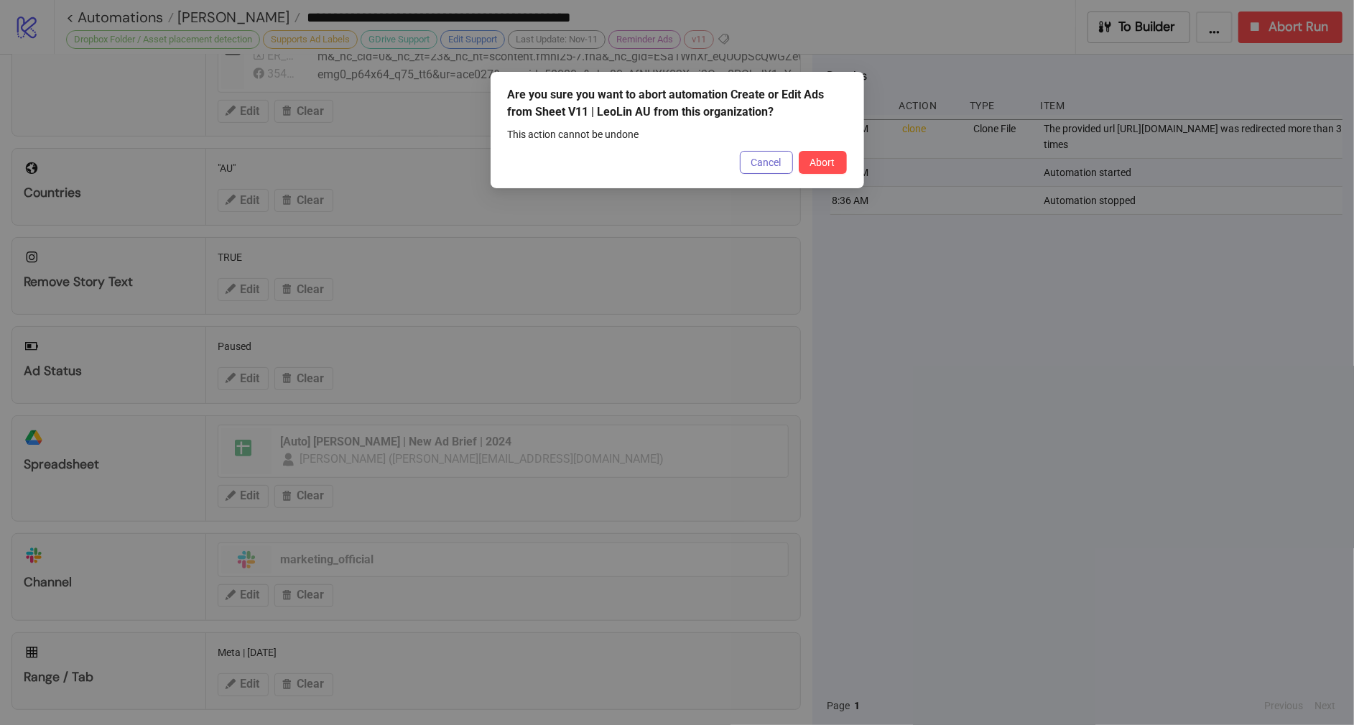
click at [781, 158] on span "Cancel" at bounding box center [766, 162] width 30 height 11
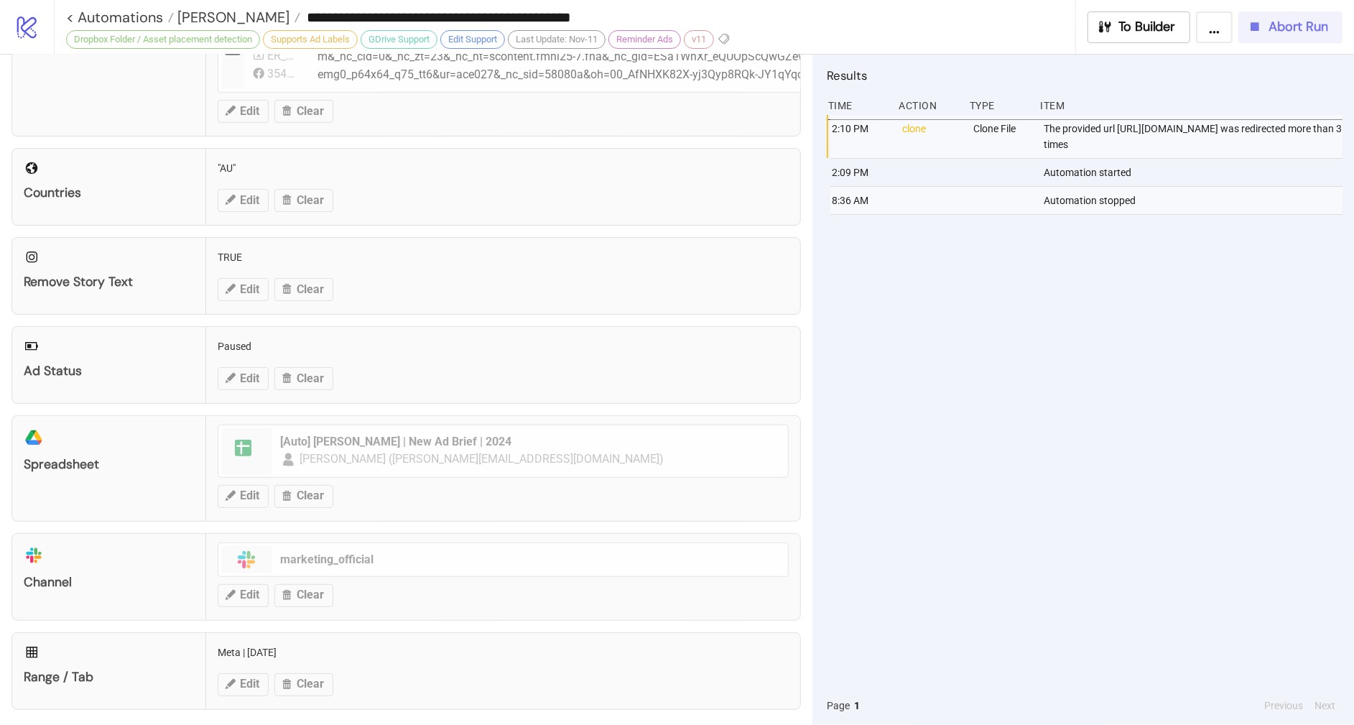
click at [1306, 32] on span "Abort Run" at bounding box center [1298, 27] width 60 height 17
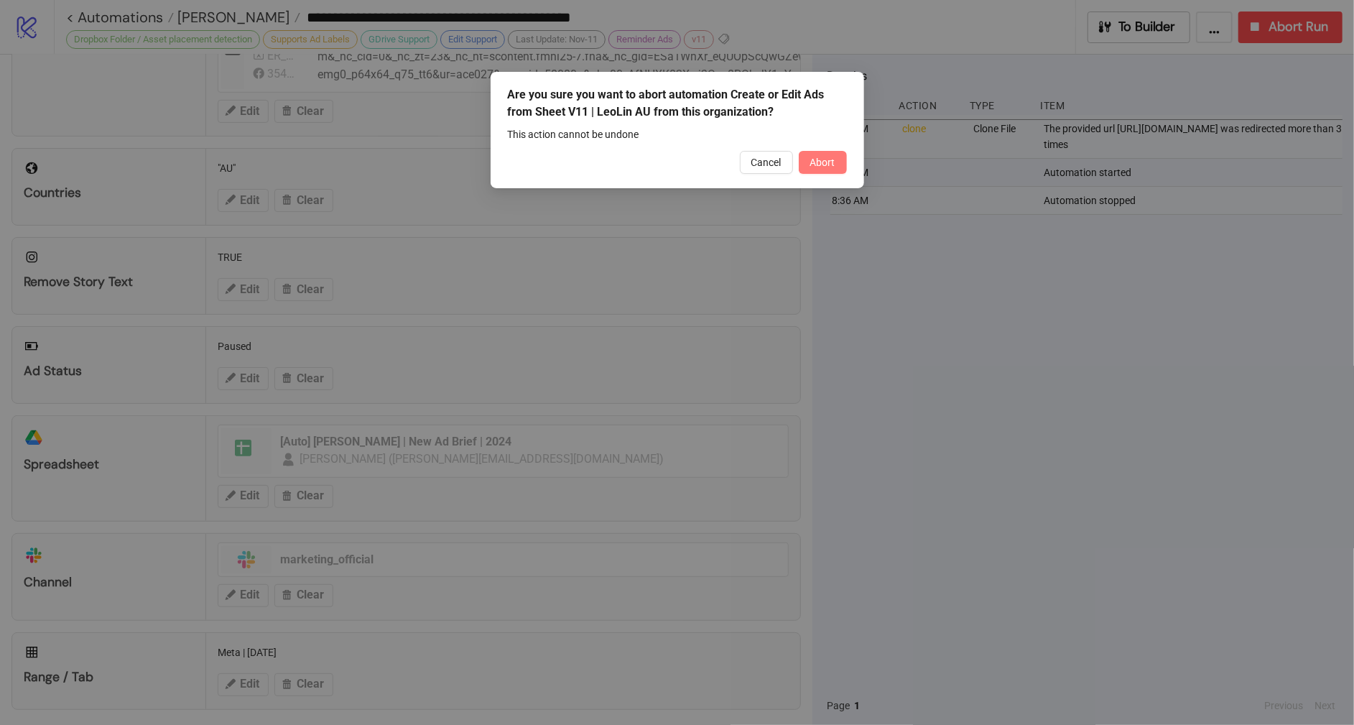
click at [826, 162] on span "Abort" at bounding box center [822, 162] width 25 height 11
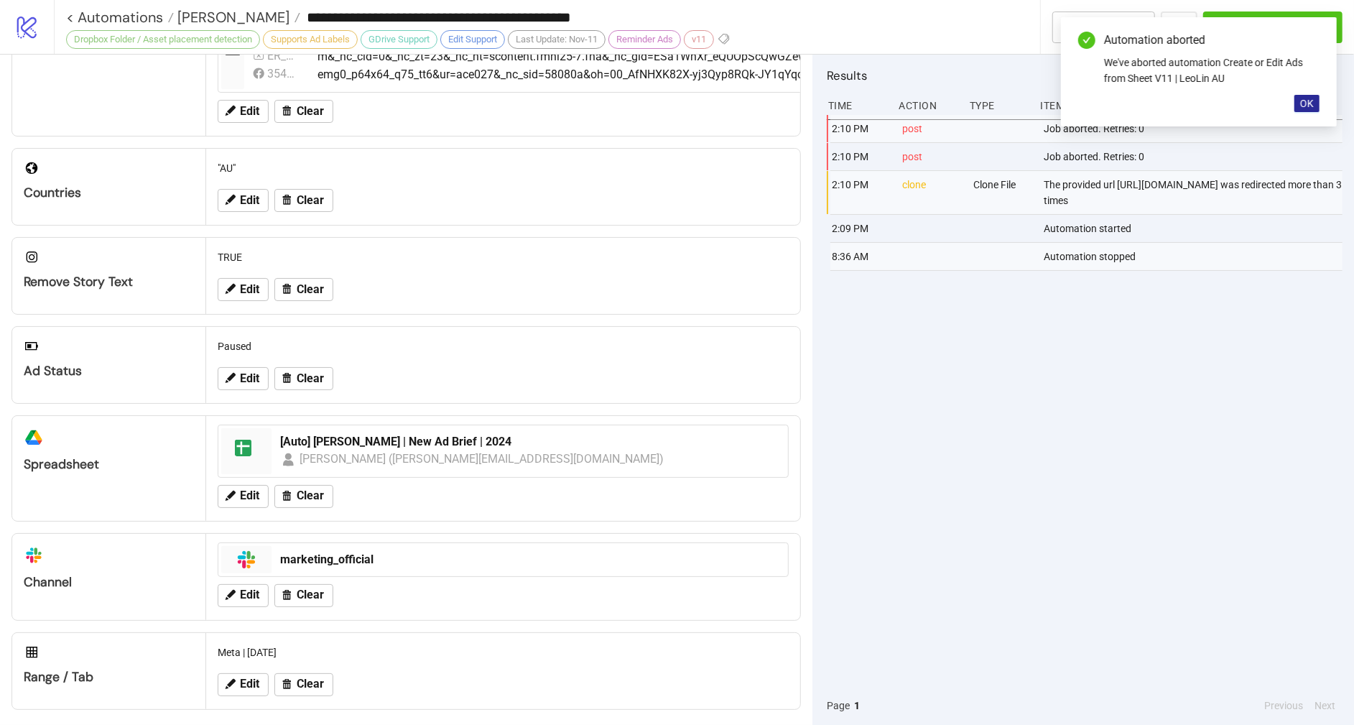
click at [1302, 102] on span "OK" at bounding box center [1307, 103] width 14 height 11
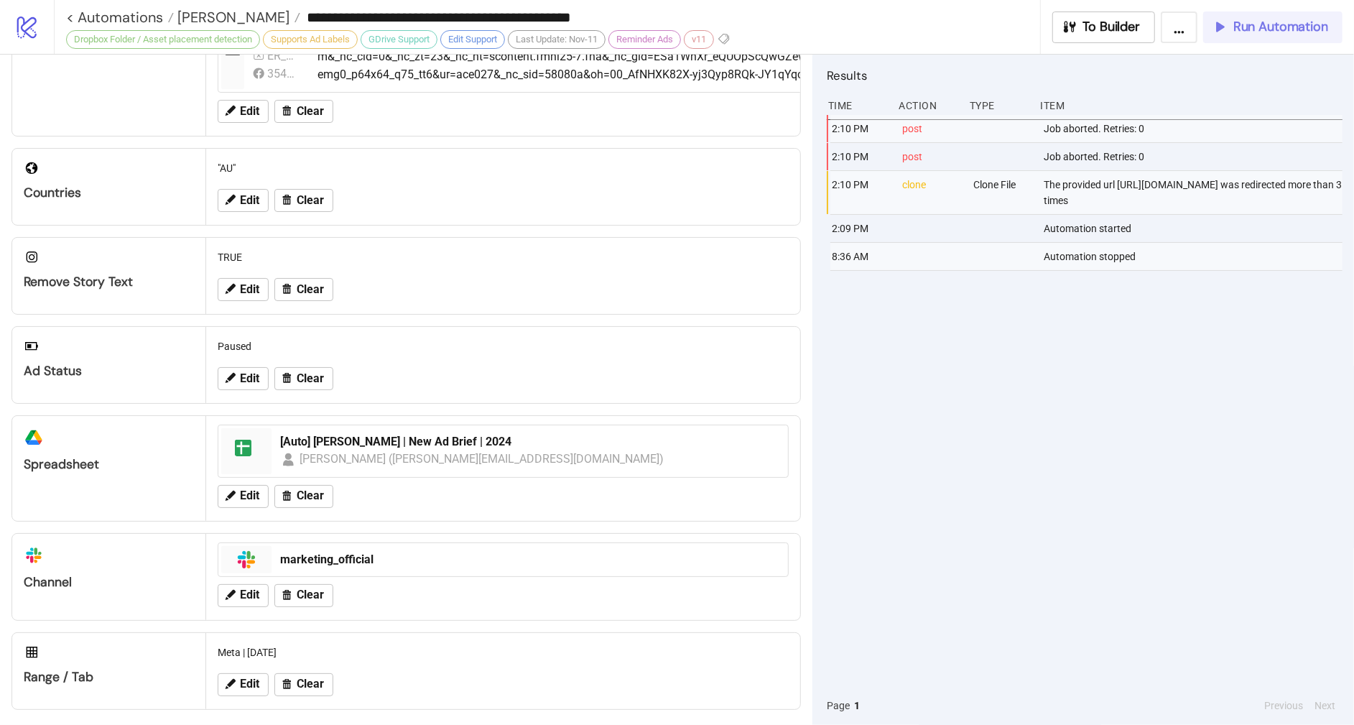
click at [1298, 27] on span "Run Automation" at bounding box center [1280, 27] width 95 height 17
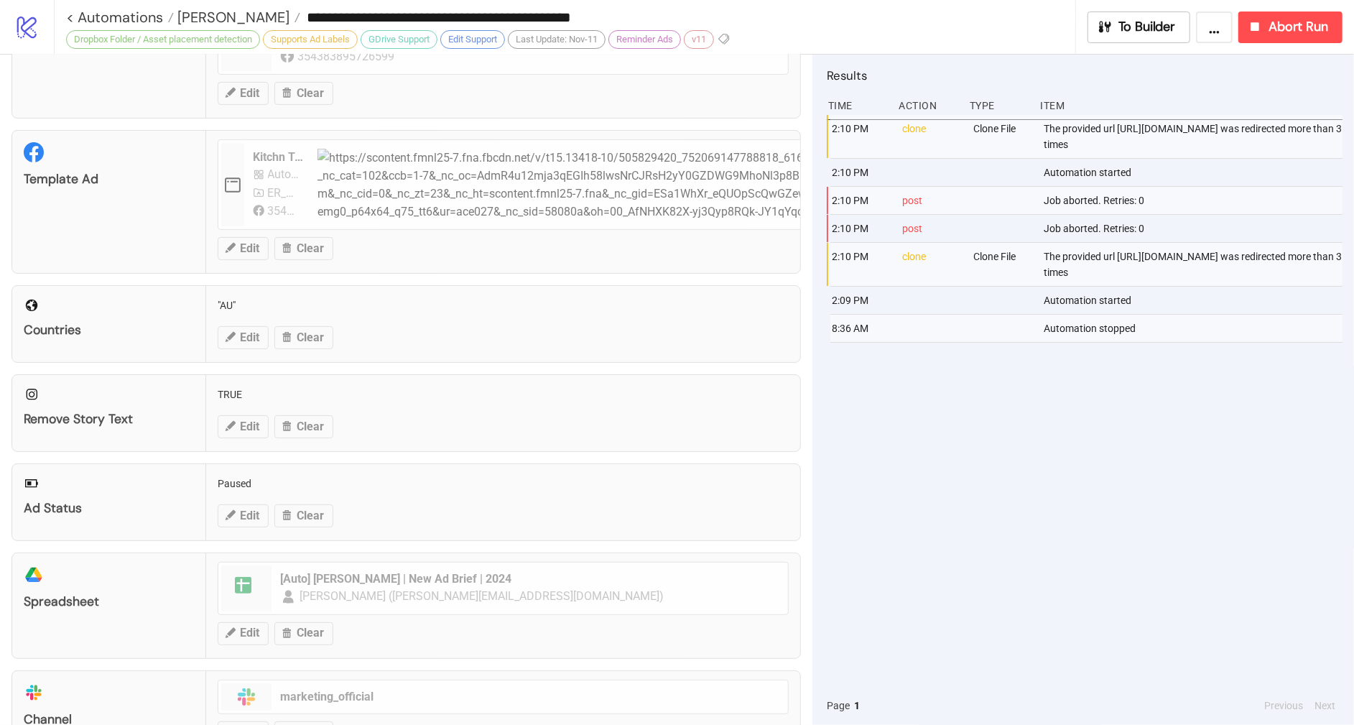
scroll to position [219, 0]
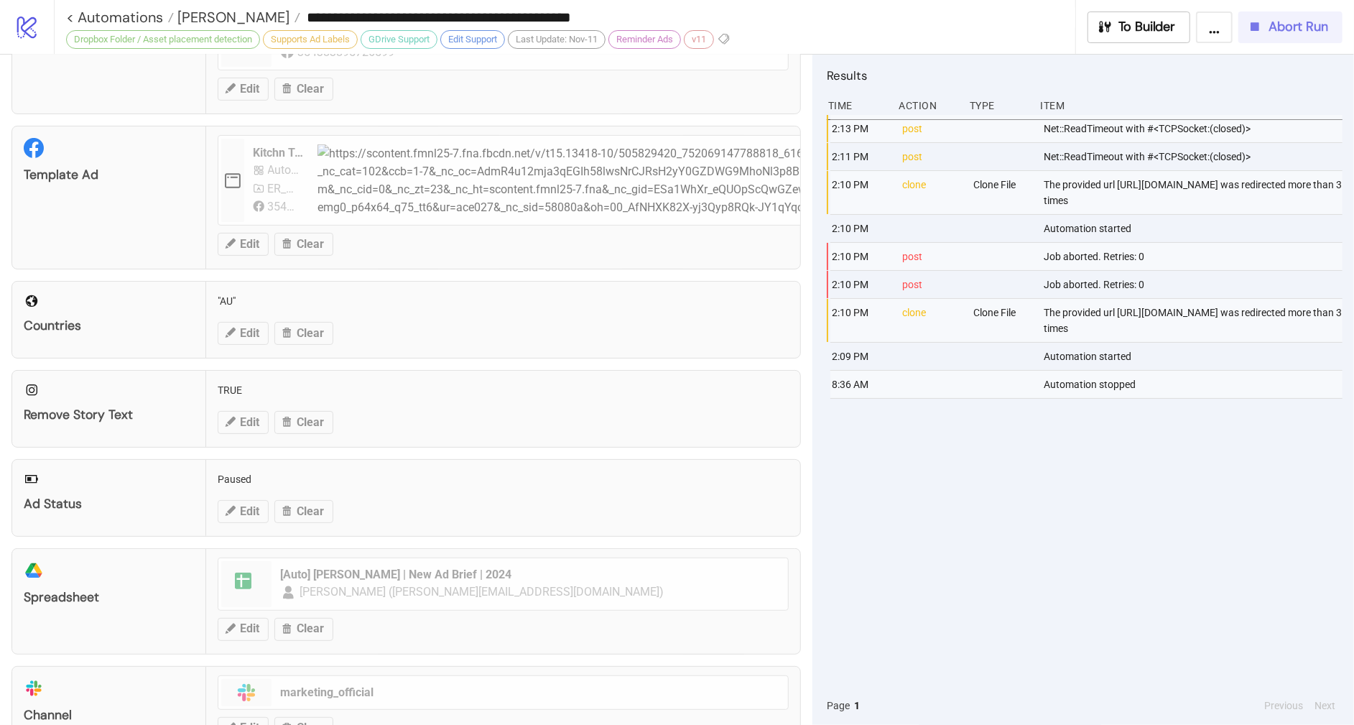
click at [1331, 28] on button "Abort Run" at bounding box center [1290, 27] width 104 height 32
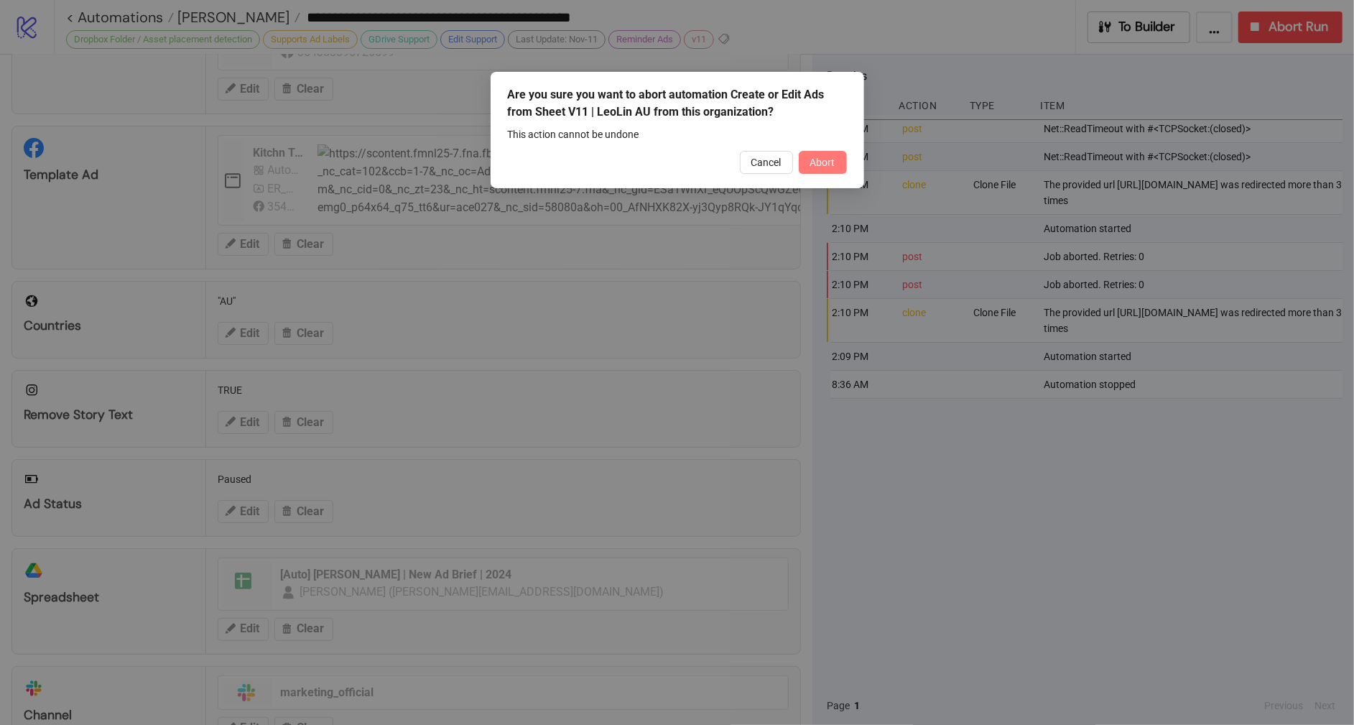
click at [837, 164] on button "Abort" at bounding box center [823, 162] width 48 height 23
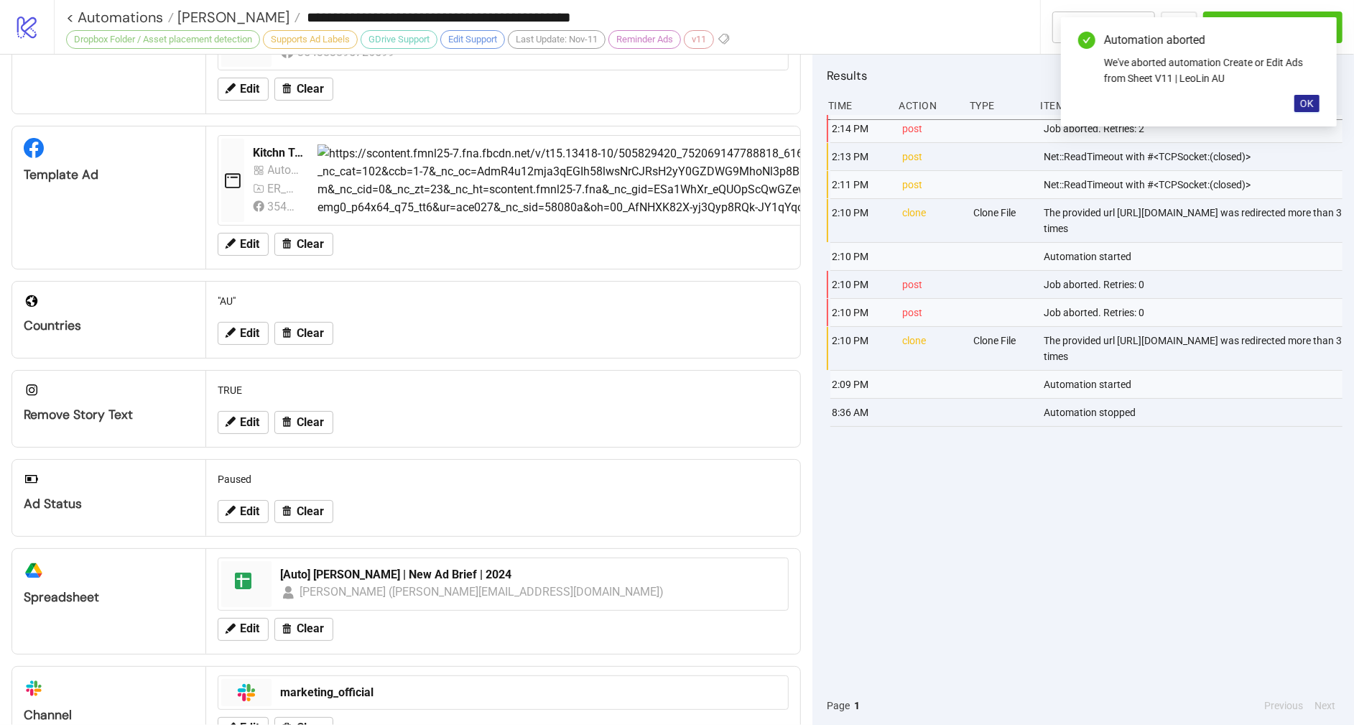
click at [1304, 98] on span "OK" at bounding box center [1307, 103] width 14 height 11
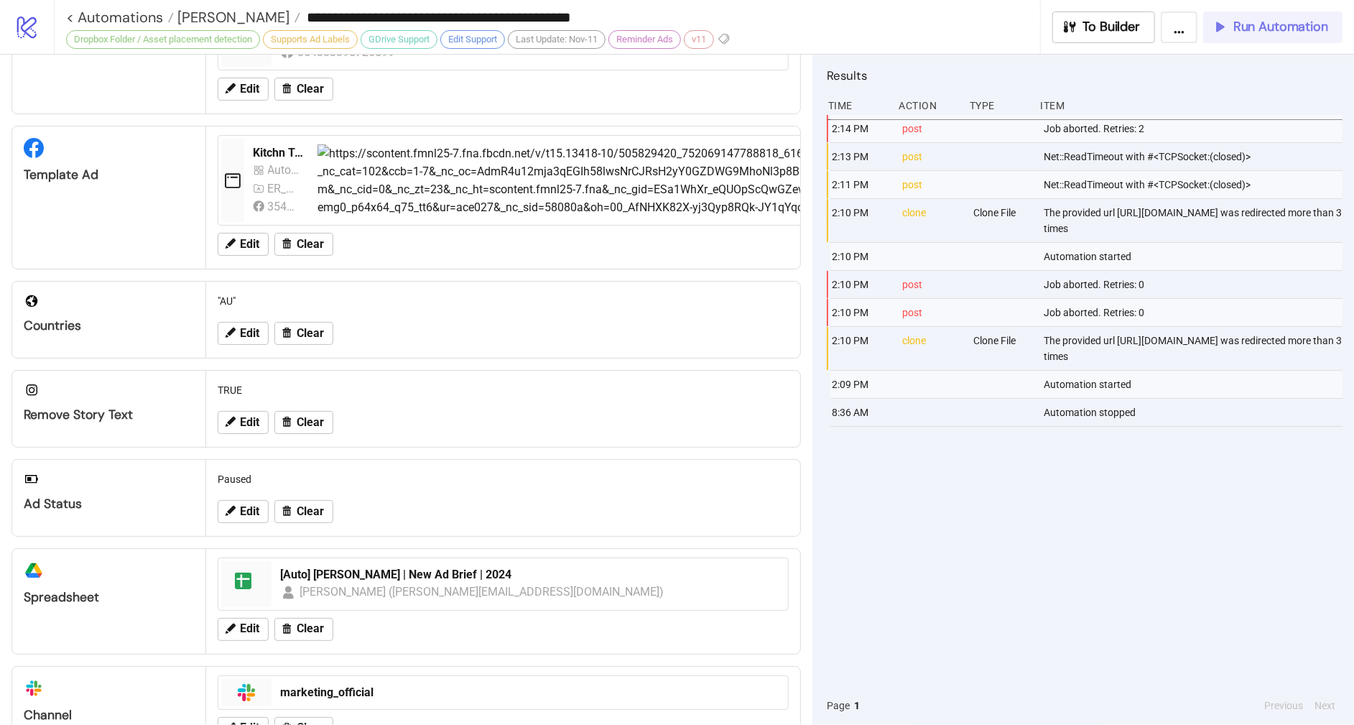
click at [1268, 19] on span "Run Automation" at bounding box center [1280, 27] width 95 height 17
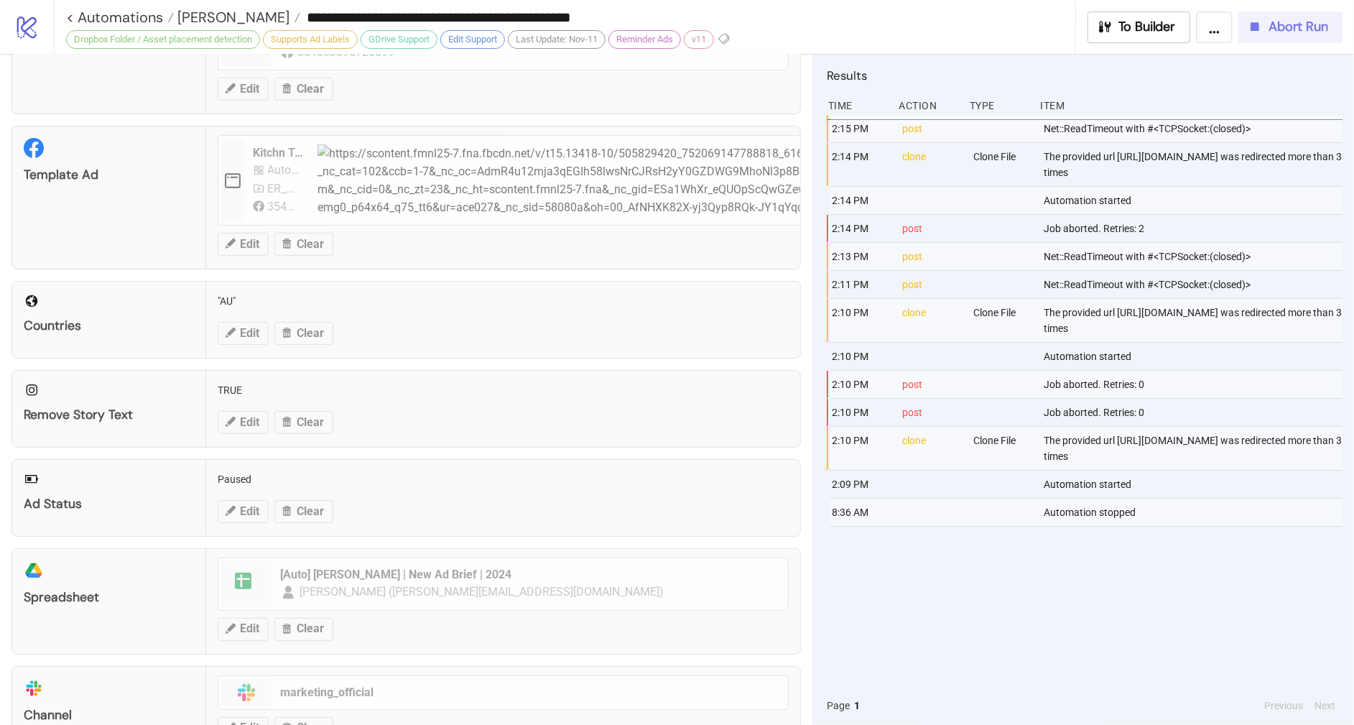
click at [1271, 27] on span "Abort Run" at bounding box center [1298, 27] width 60 height 17
click at [1271, 27] on body "**********" at bounding box center [677, 362] width 1354 height 725
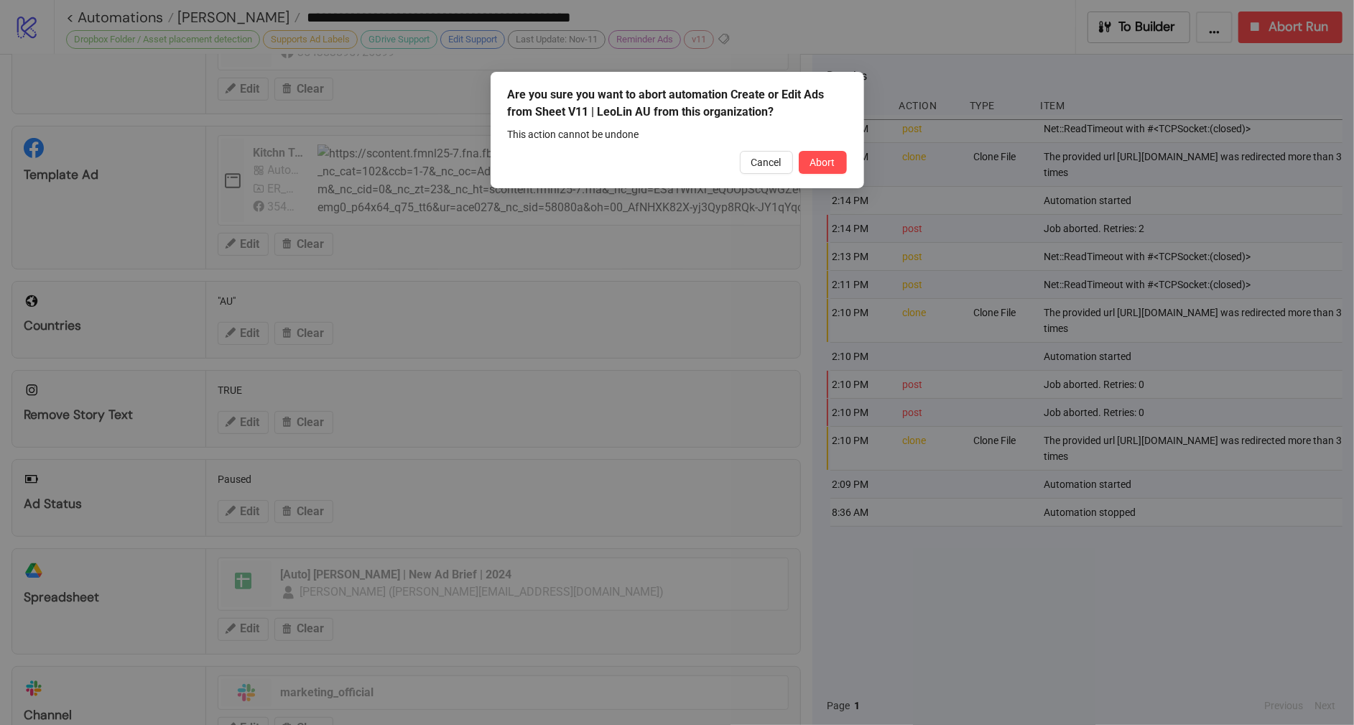
click at [847, 164] on div "Are you sure you want to abort automation Create or Edit Ads from Sheet V11 | L…" at bounding box center [676, 130] width 373 height 116
click at [836, 161] on button "Abort" at bounding box center [823, 162] width 48 height 23
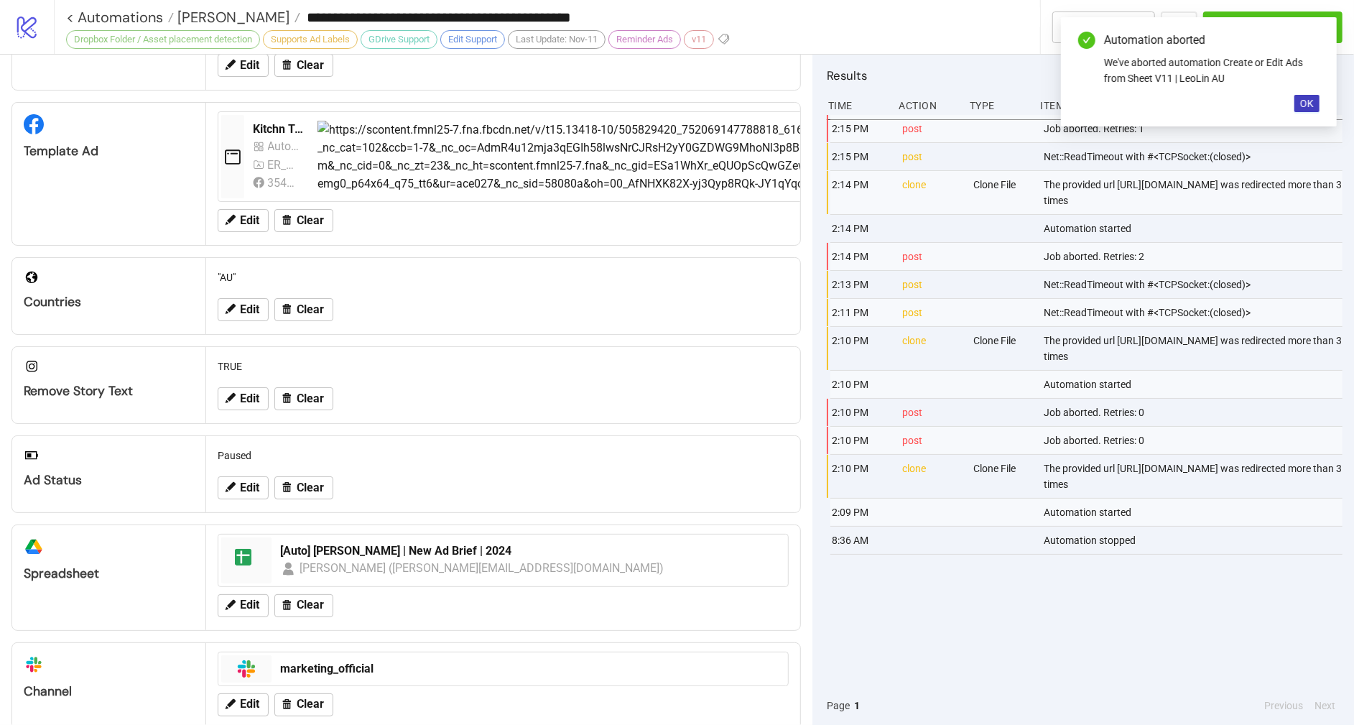
scroll to position [352, 0]
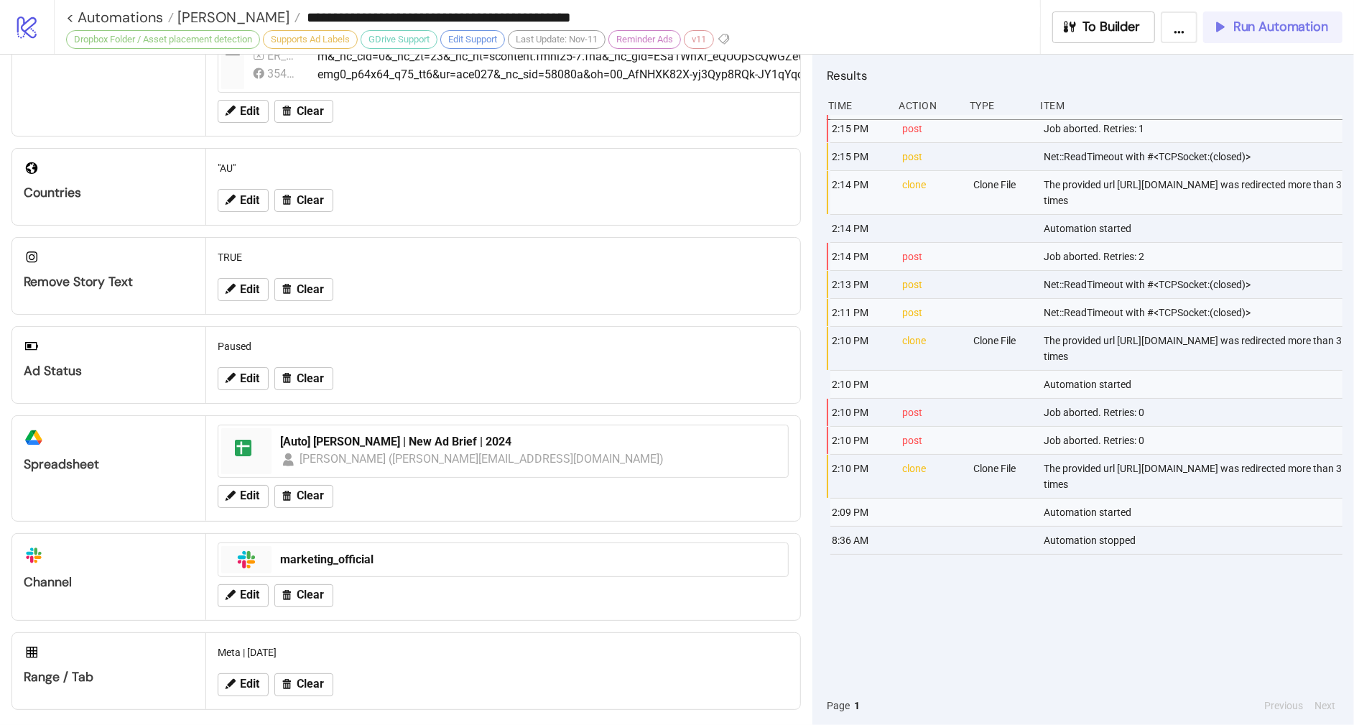
click at [1259, 29] on span "Run Automation" at bounding box center [1280, 27] width 95 height 17
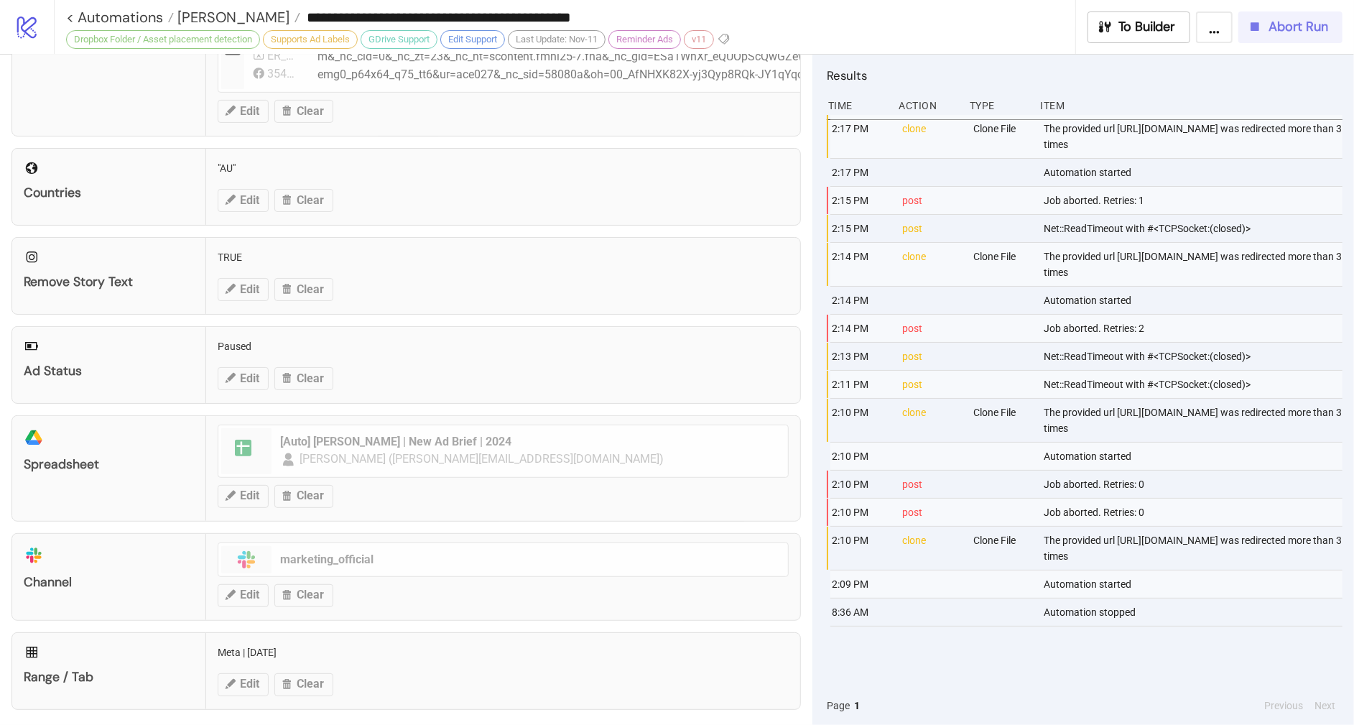
click at [1293, 34] on span "Abort Run" at bounding box center [1298, 27] width 60 height 17
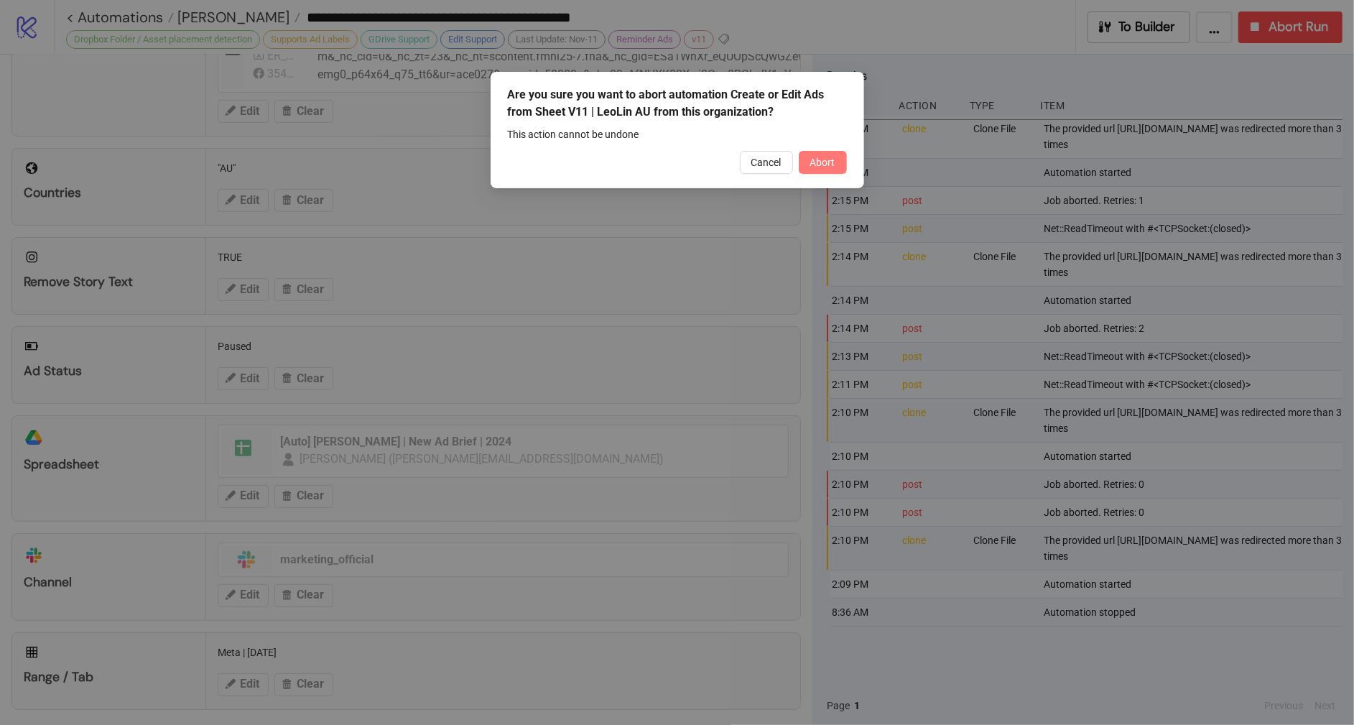
click at [826, 157] on span "Abort" at bounding box center [822, 162] width 25 height 11
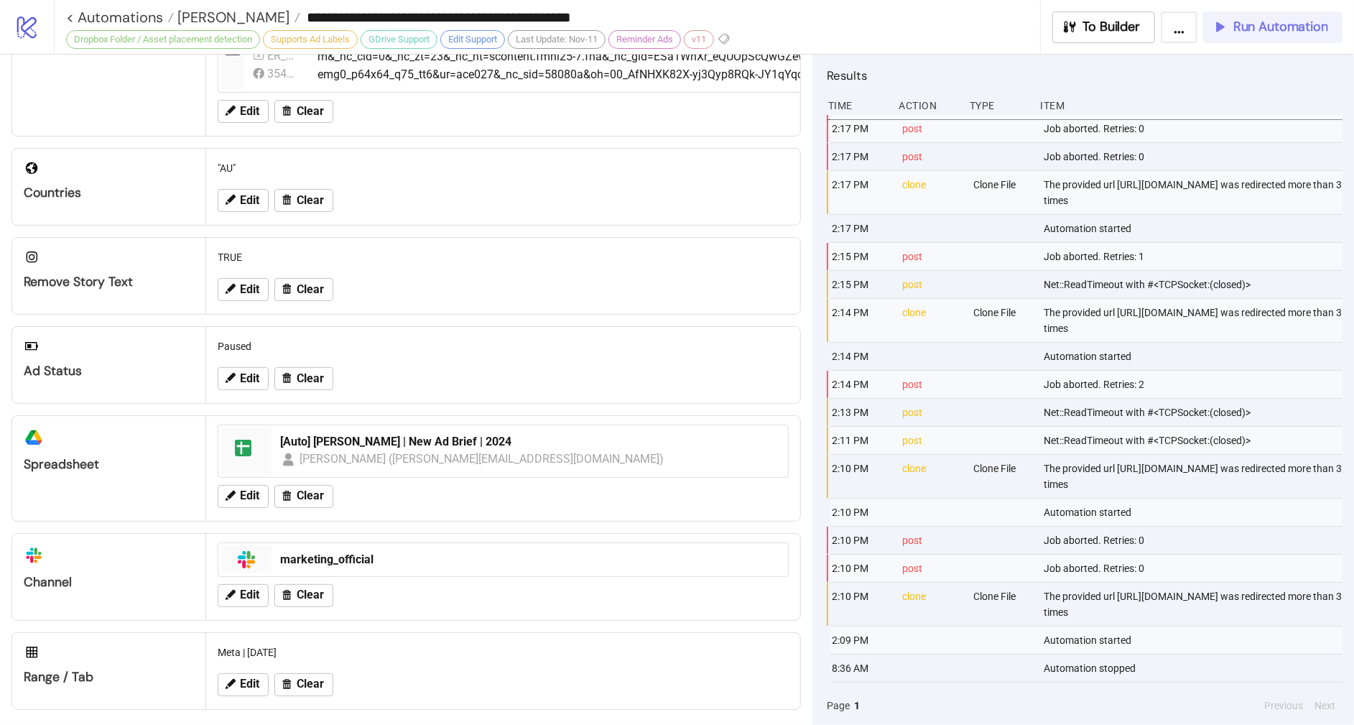
click at [1298, 31] on span "Run Automation" at bounding box center [1280, 27] width 95 height 17
click at [1298, 31] on div "To Builder ... Run Automation" at bounding box center [1196, 27] width 315 height 32
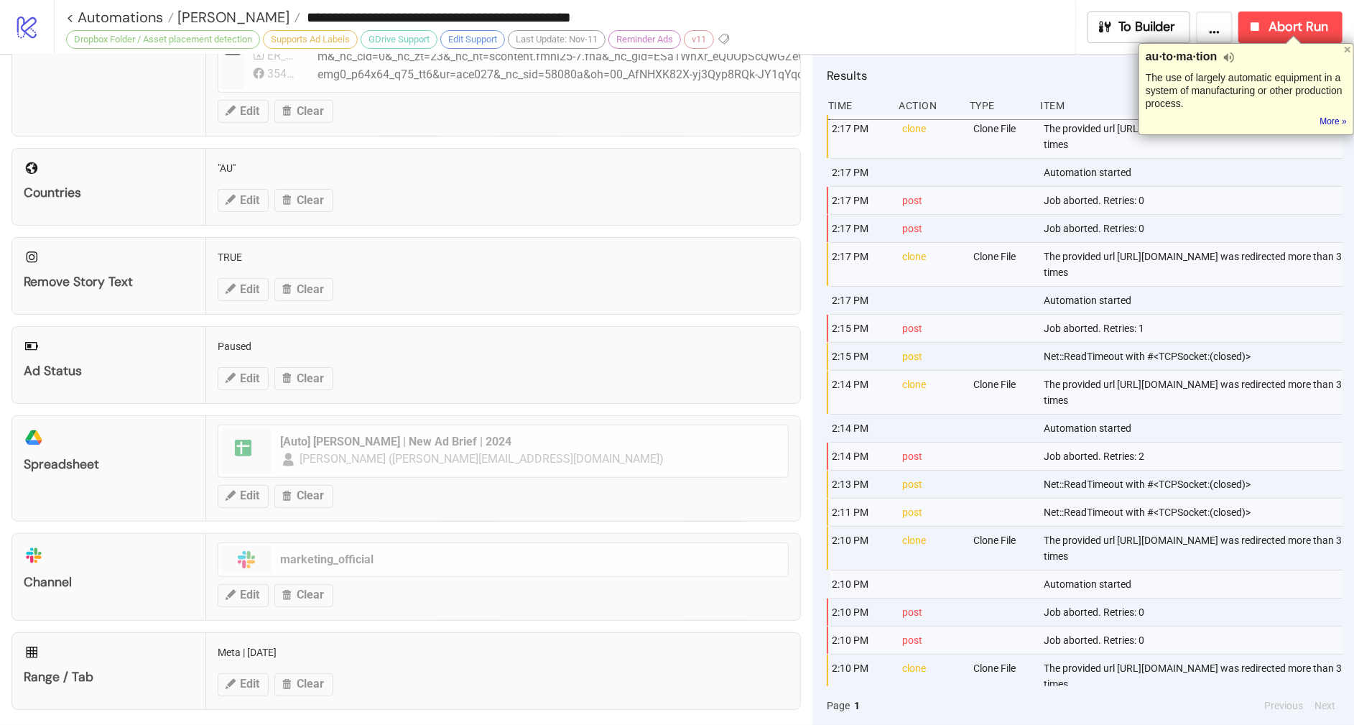
click at [1208, 186] on div "Automation started" at bounding box center [1195, 172] width 304 height 27
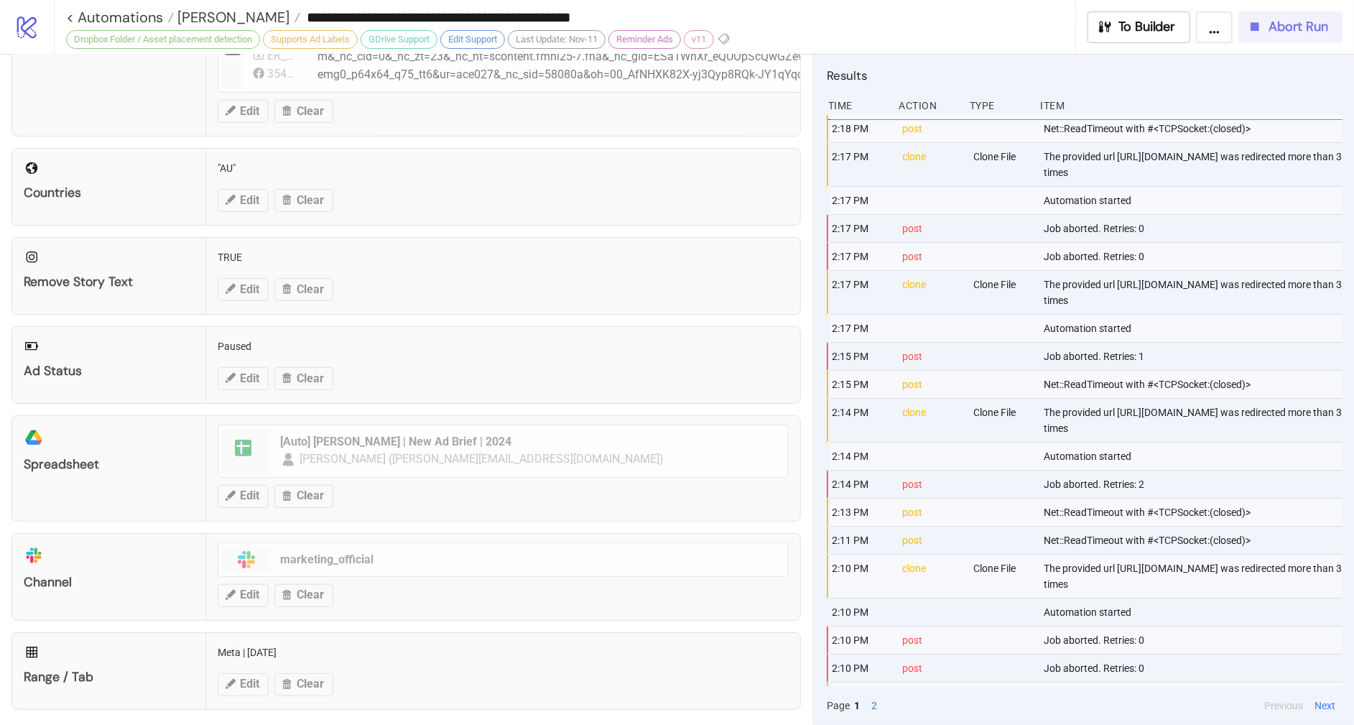
click at [1298, 25] on span "Abort Run" at bounding box center [1298, 27] width 60 height 17
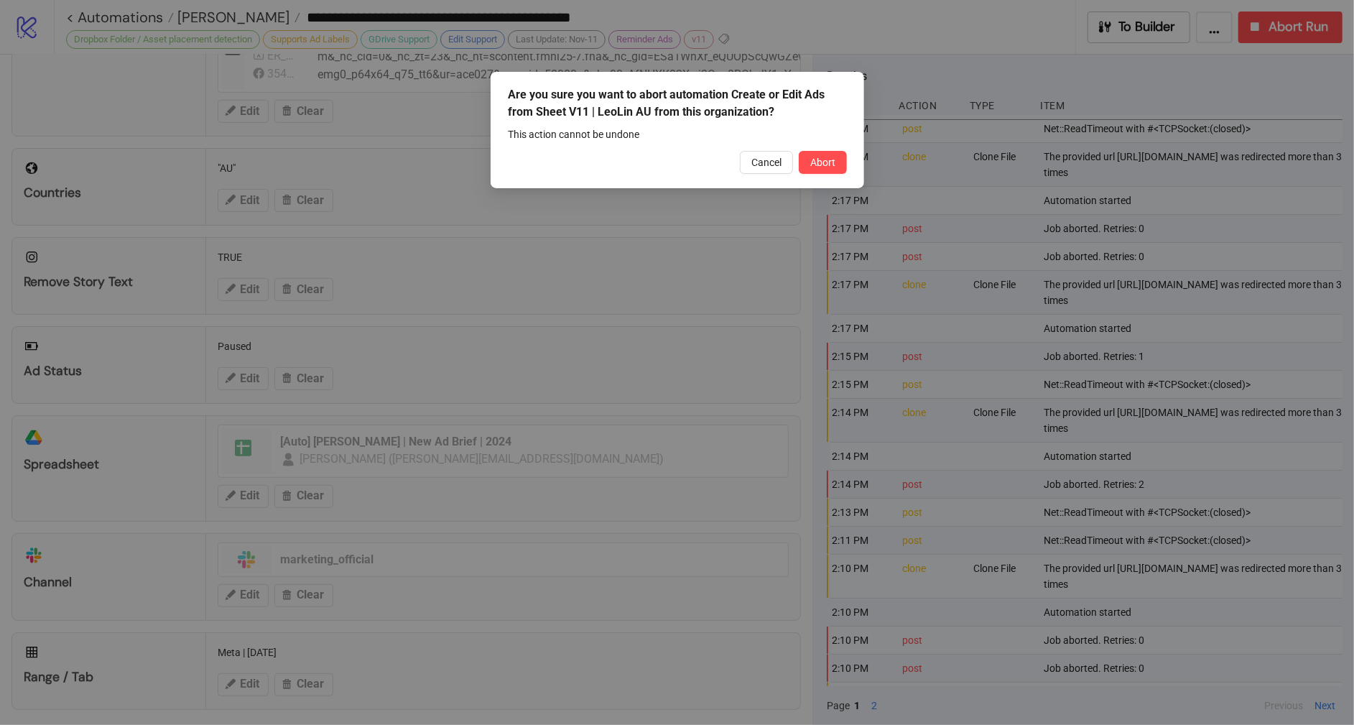
click at [1296, 29] on div "Are you sure you want to abort automation Create or Edit Ads from Sheet V11 | L…" at bounding box center [677, 362] width 1354 height 725
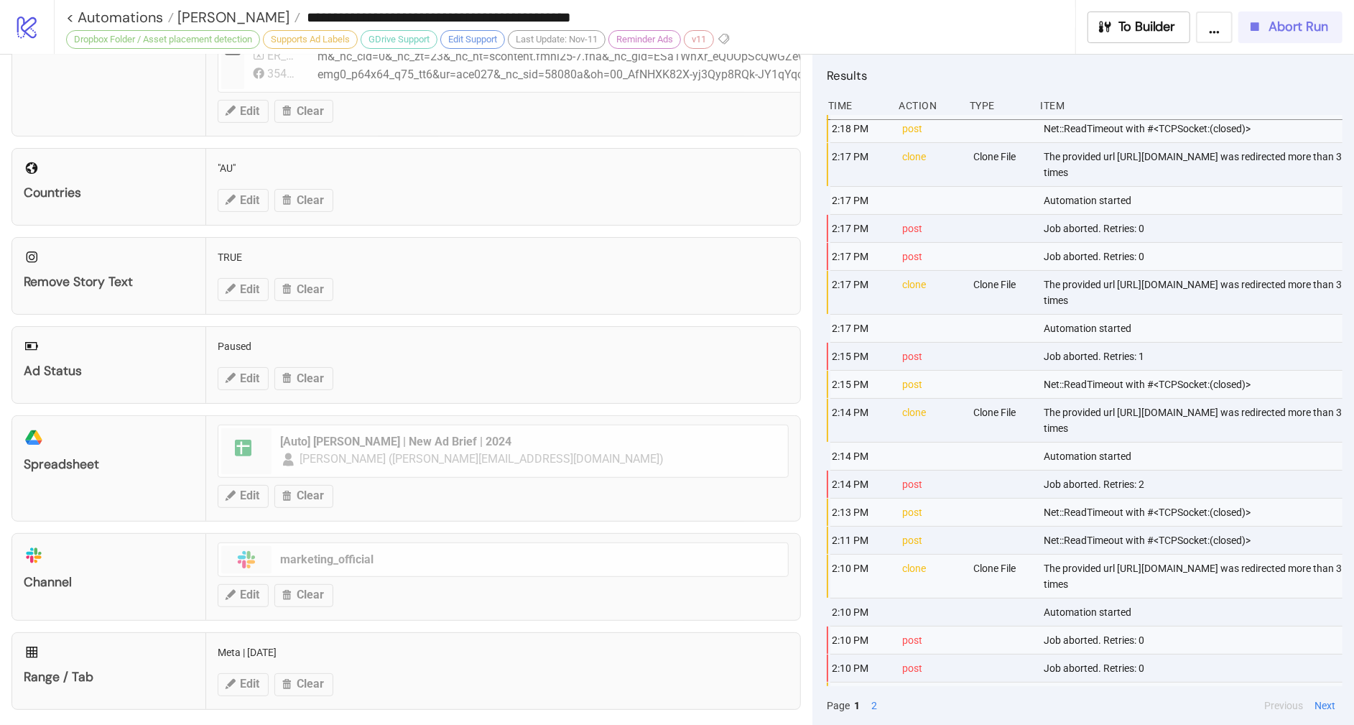
click at [1269, 29] on span "Abort Run" at bounding box center [1298, 27] width 60 height 17
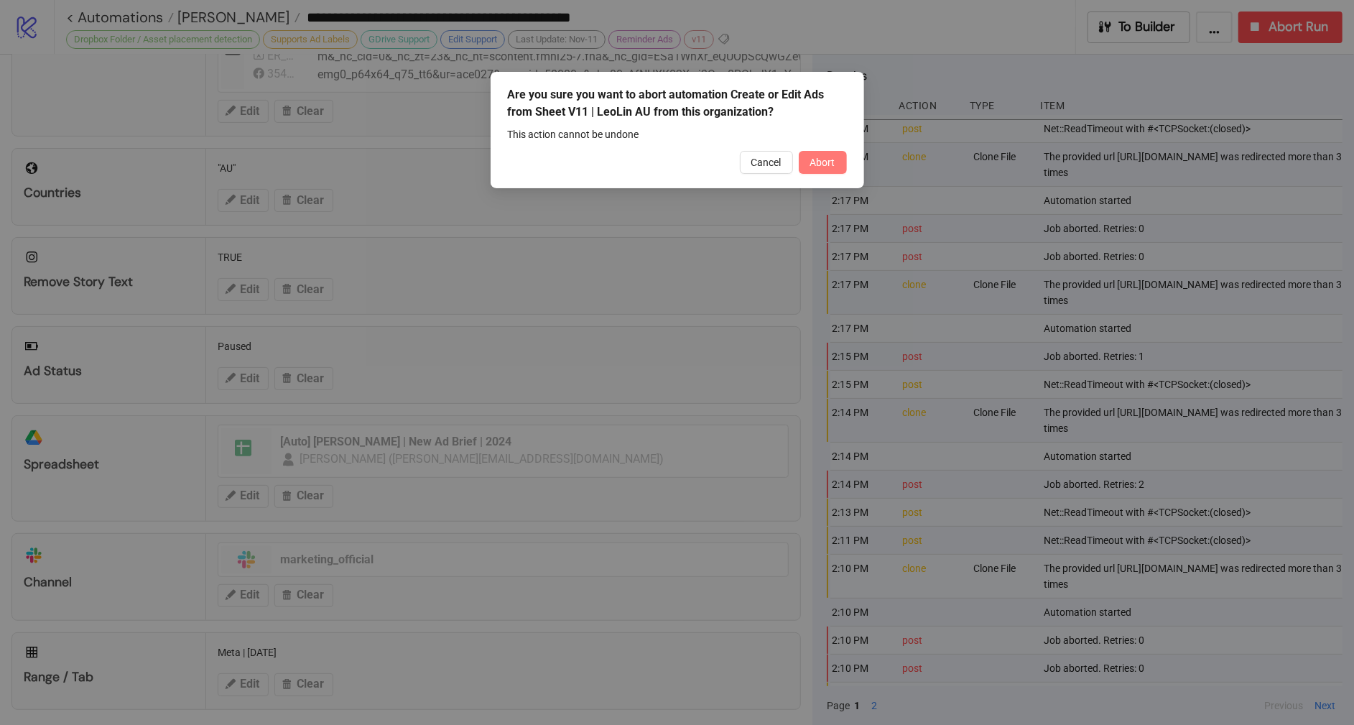
click at [814, 162] on span "Abort" at bounding box center [822, 162] width 25 height 11
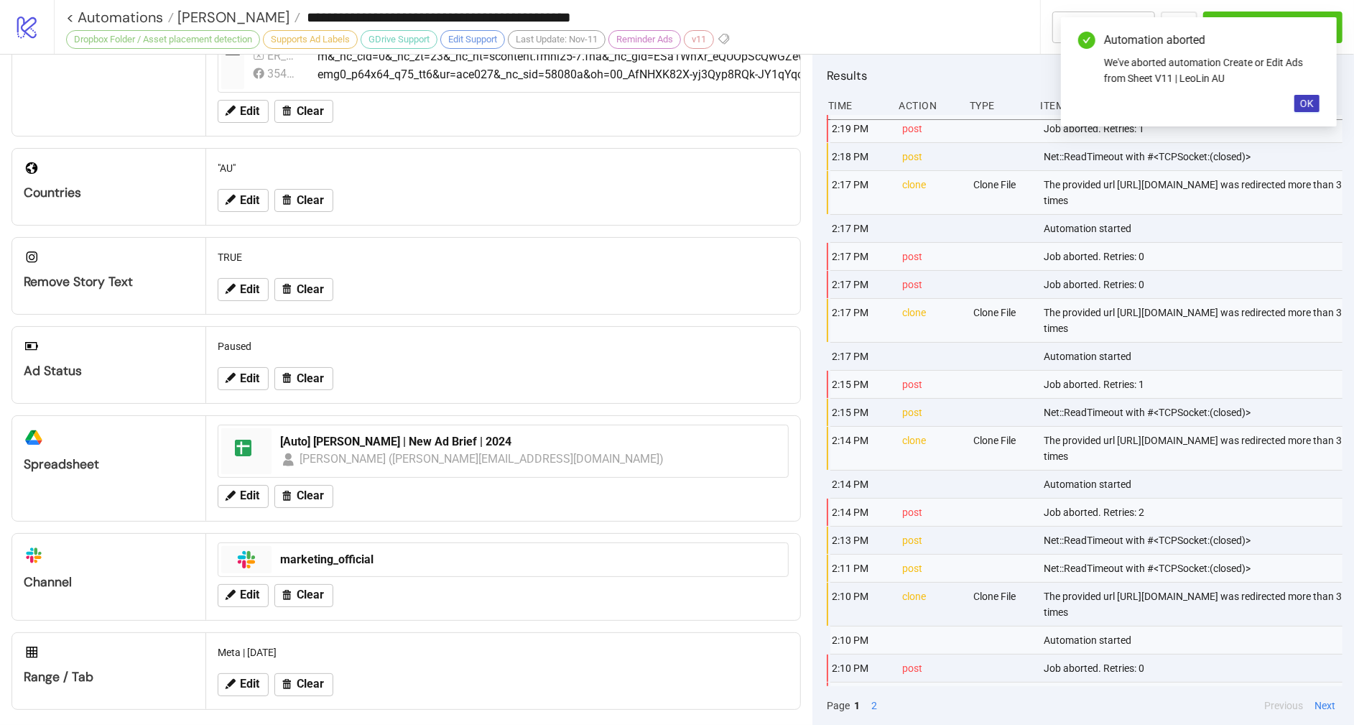
click at [1255, 25] on div "Automation aborted We've aborted automation Create or Edit Ads from Sheet V11 |…" at bounding box center [1199, 71] width 276 height 109
click at [1246, 6] on div "**********" at bounding box center [704, 27] width 1300 height 54
click at [1247, 9] on div "**********" at bounding box center [704, 27] width 1300 height 54
click at [1313, 98] on button "OK" at bounding box center [1306, 103] width 25 height 17
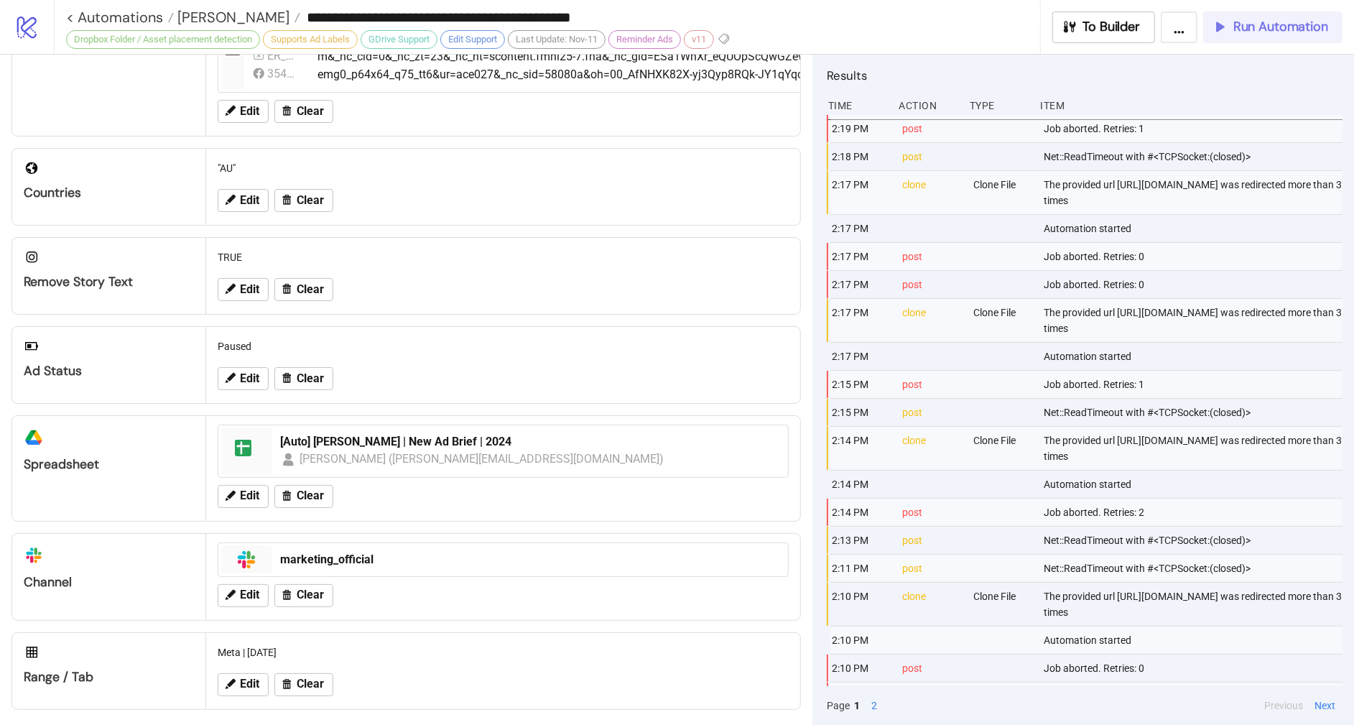
click at [1289, 34] on span "Run Automation" at bounding box center [1280, 27] width 95 height 17
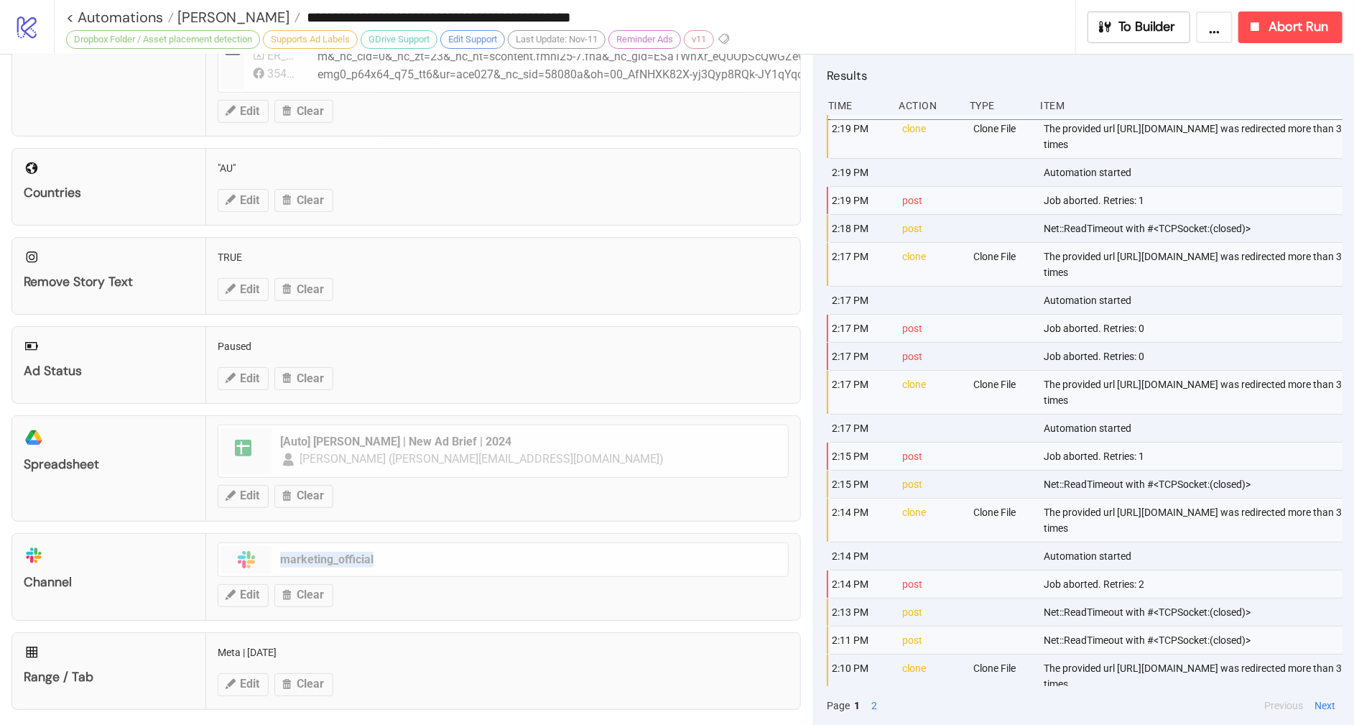
drag, startPoint x: 797, startPoint y: 518, endPoint x: 806, endPoint y: 577, distance: 59.6
click at [806, 577] on div "Configuration Ad Account [PERSON_NAME] & [PERSON_NAME] Advertising [PERSON_NAME…" at bounding box center [406, 390] width 812 height 670
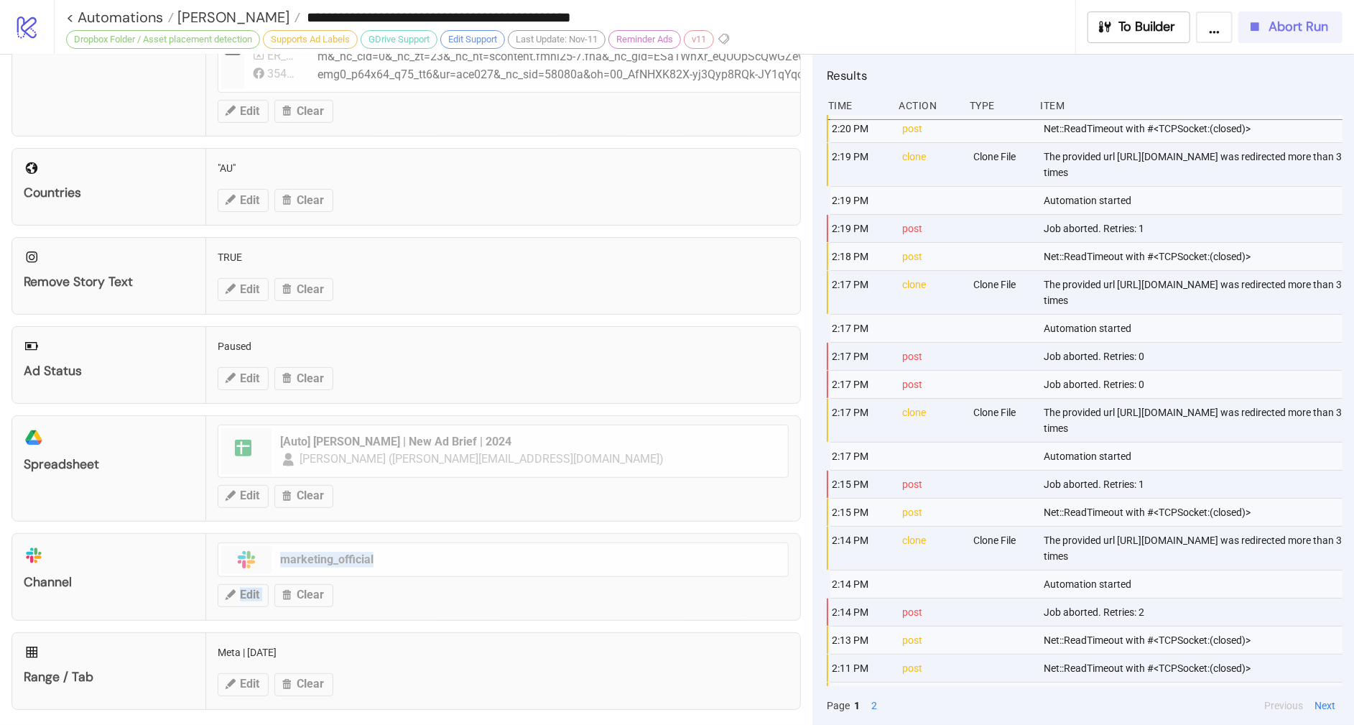
click at [1294, 36] on button "Abort Run" at bounding box center [1290, 27] width 104 height 32
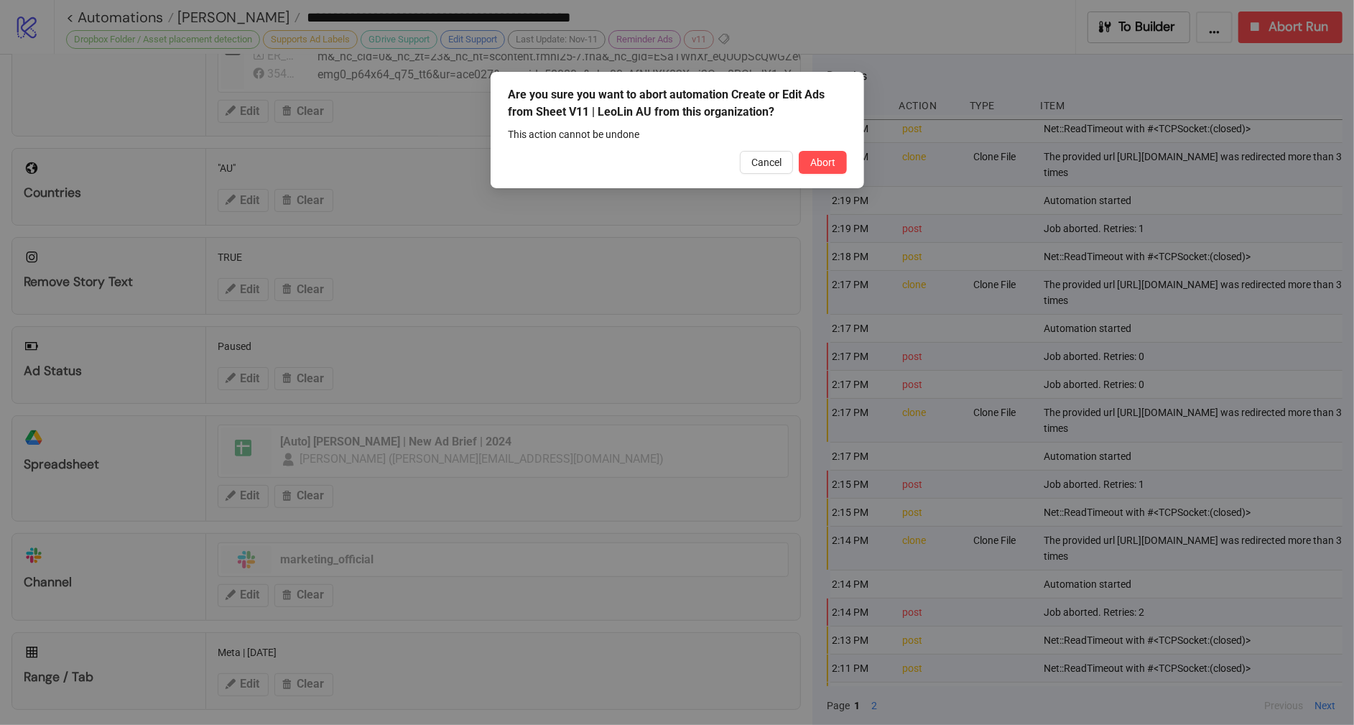
click at [1264, 33] on div "Are you sure you want to abort automation Create or Edit Ads from Sheet V11 | L…" at bounding box center [677, 362] width 1354 height 725
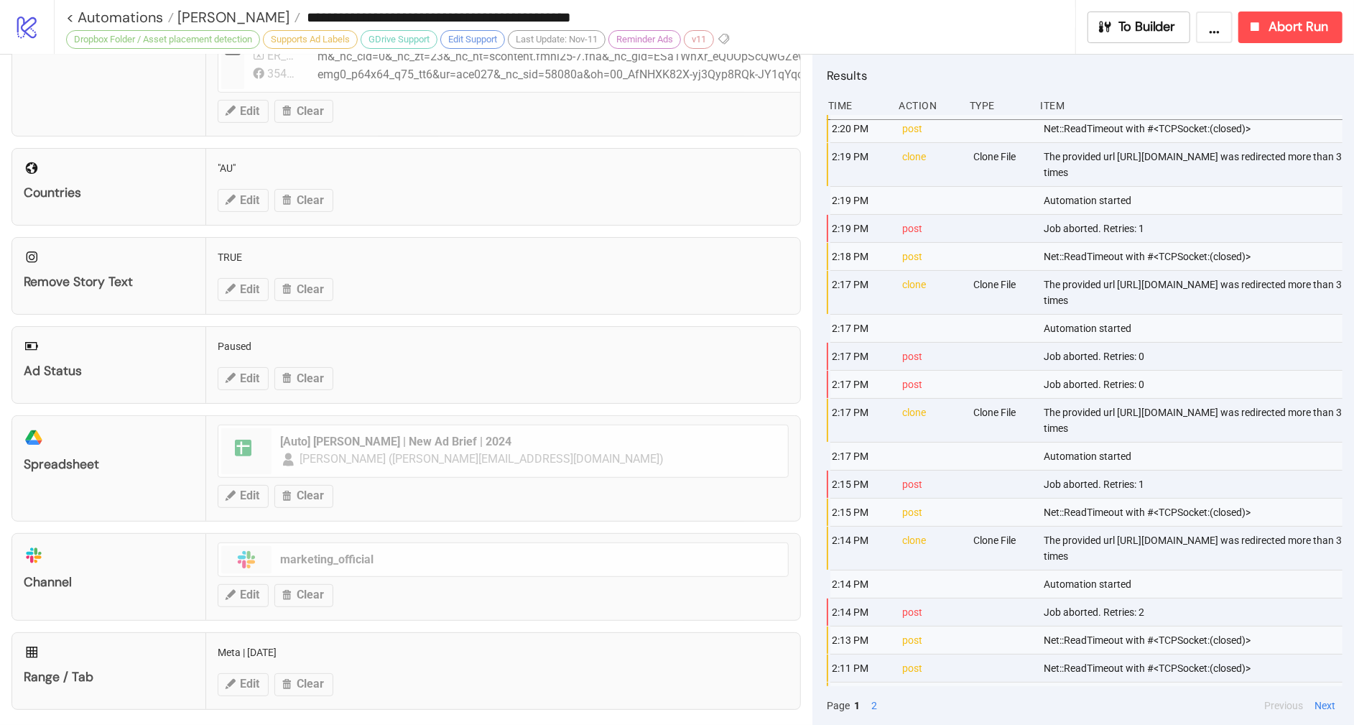
click at [1303, 43] on div "**********" at bounding box center [704, 27] width 1300 height 54
click at [1302, 38] on button "Abort Run" at bounding box center [1290, 27] width 104 height 32
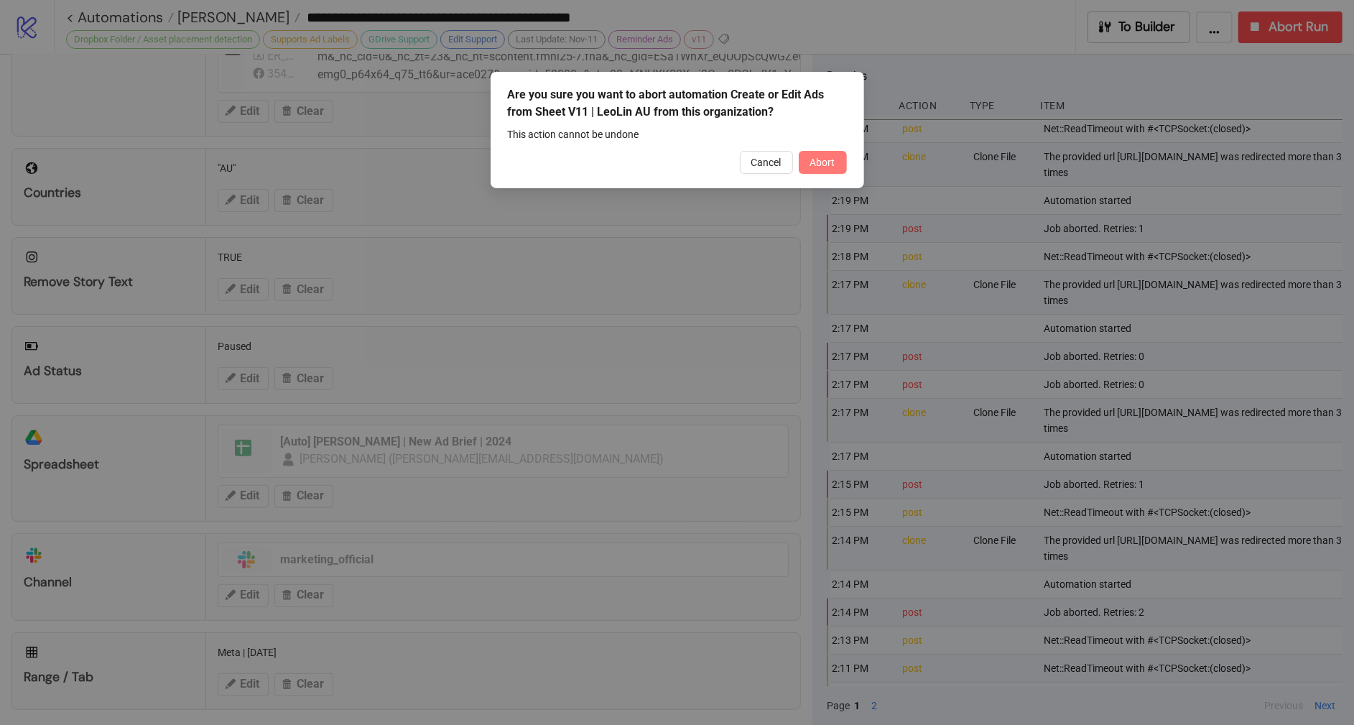
click at [827, 162] on span "Abort" at bounding box center [822, 162] width 25 height 11
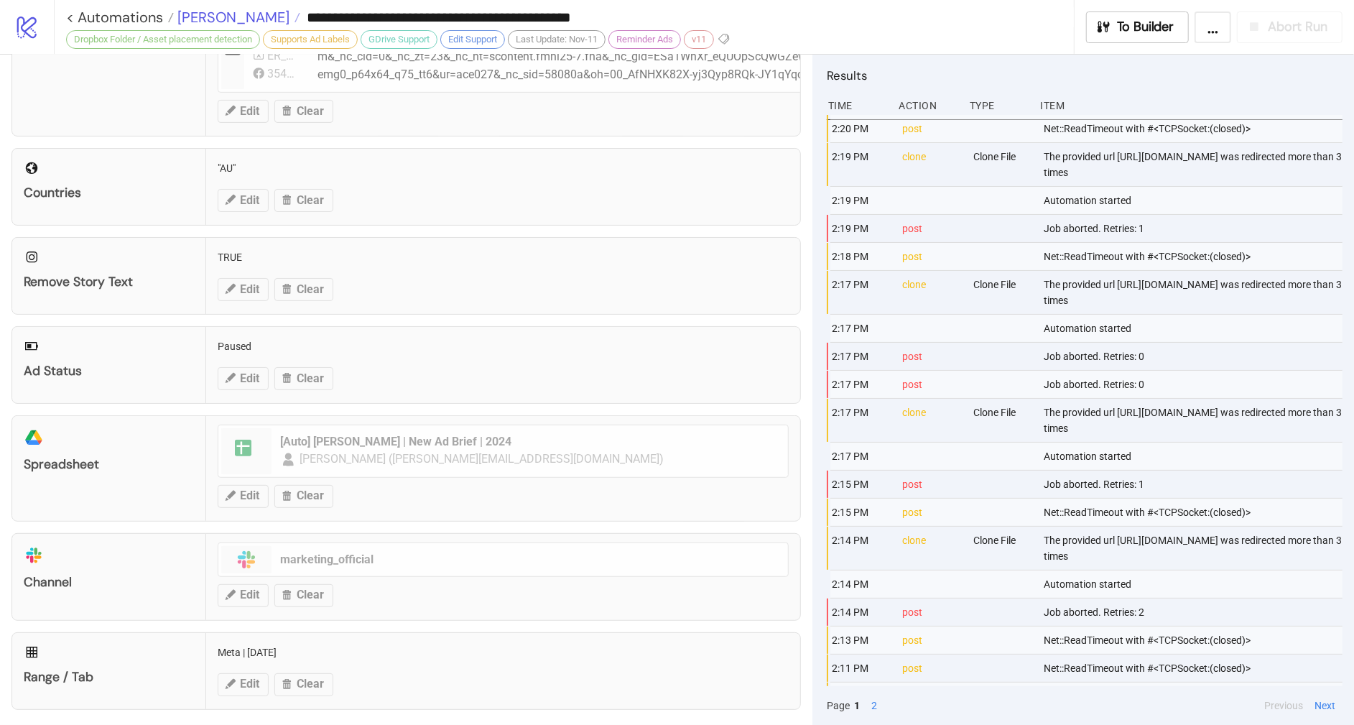
click at [188, 15] on span "[PERSON_NAME]" at bounding box center [232, 17] width 116 height 19
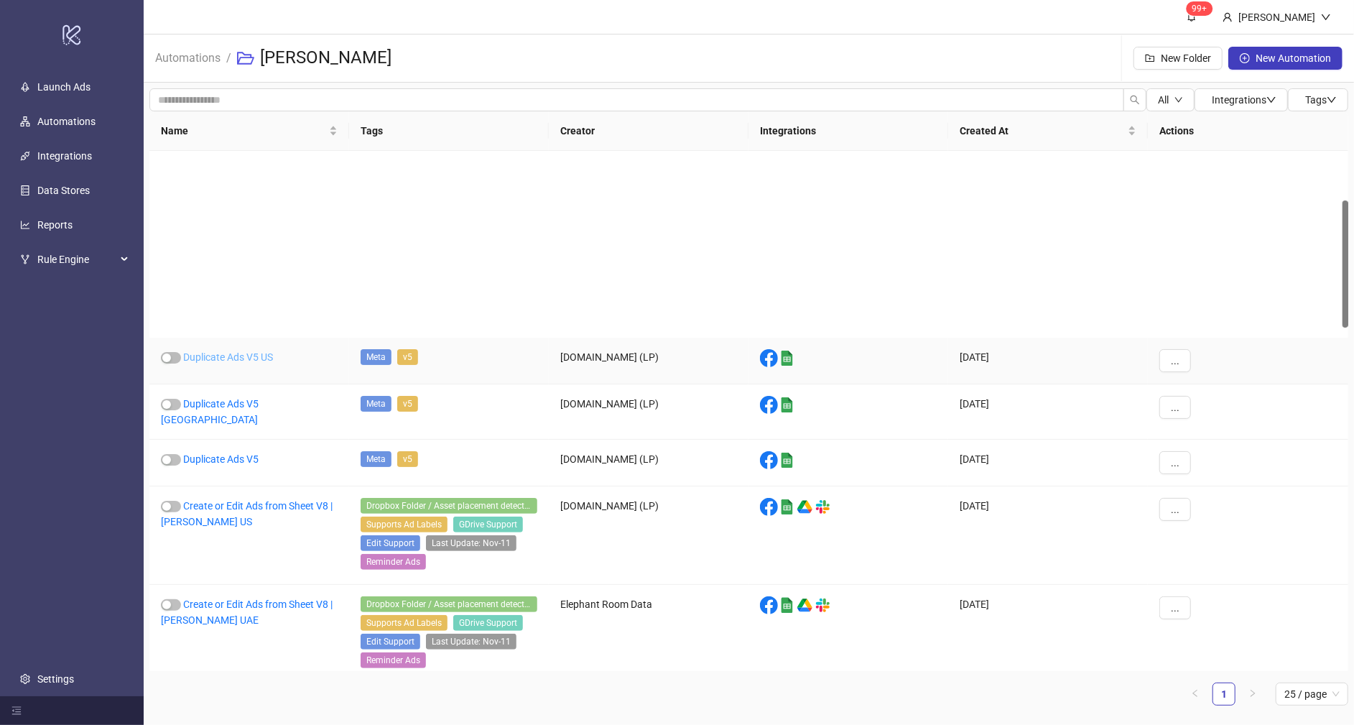
scroll to position [559, 0]
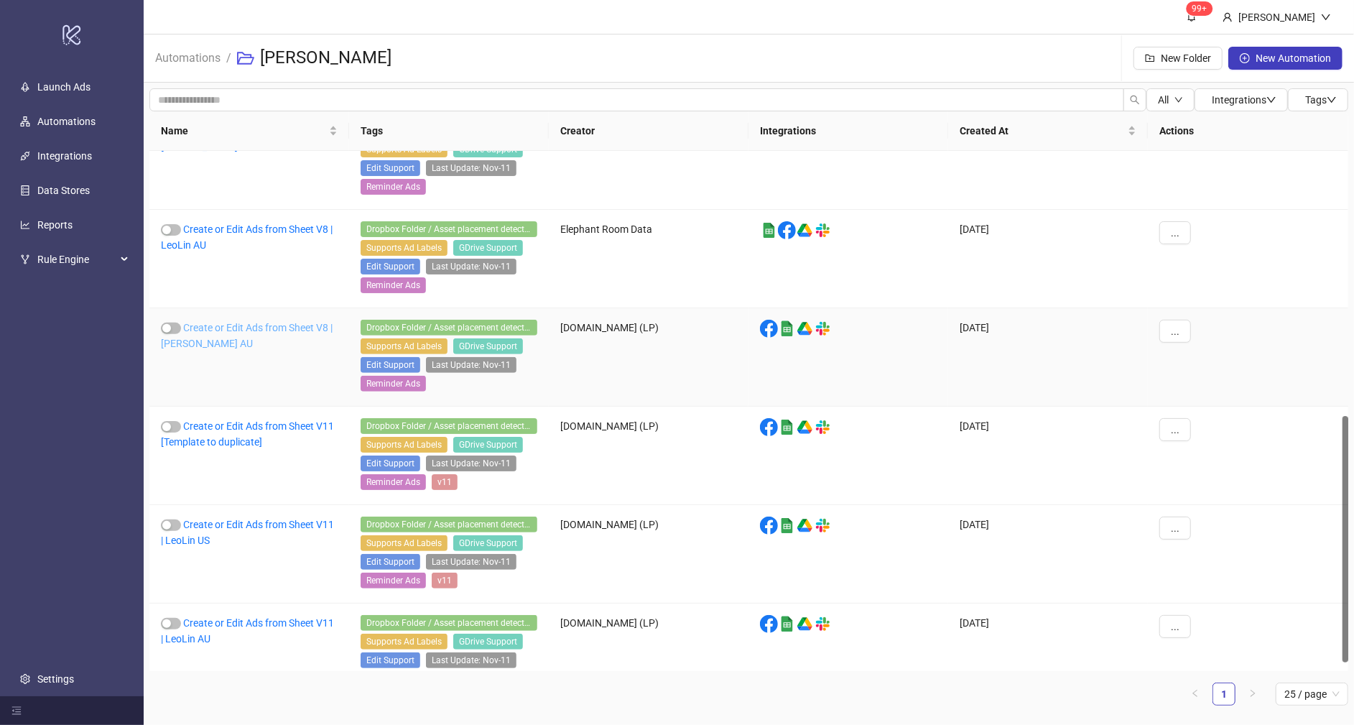
click at [258, 325] on link "Create or Edit Ads from Sheet V8 | [PERSON_NAME] AU" at bounding box center [247, 335] width 172 height 27
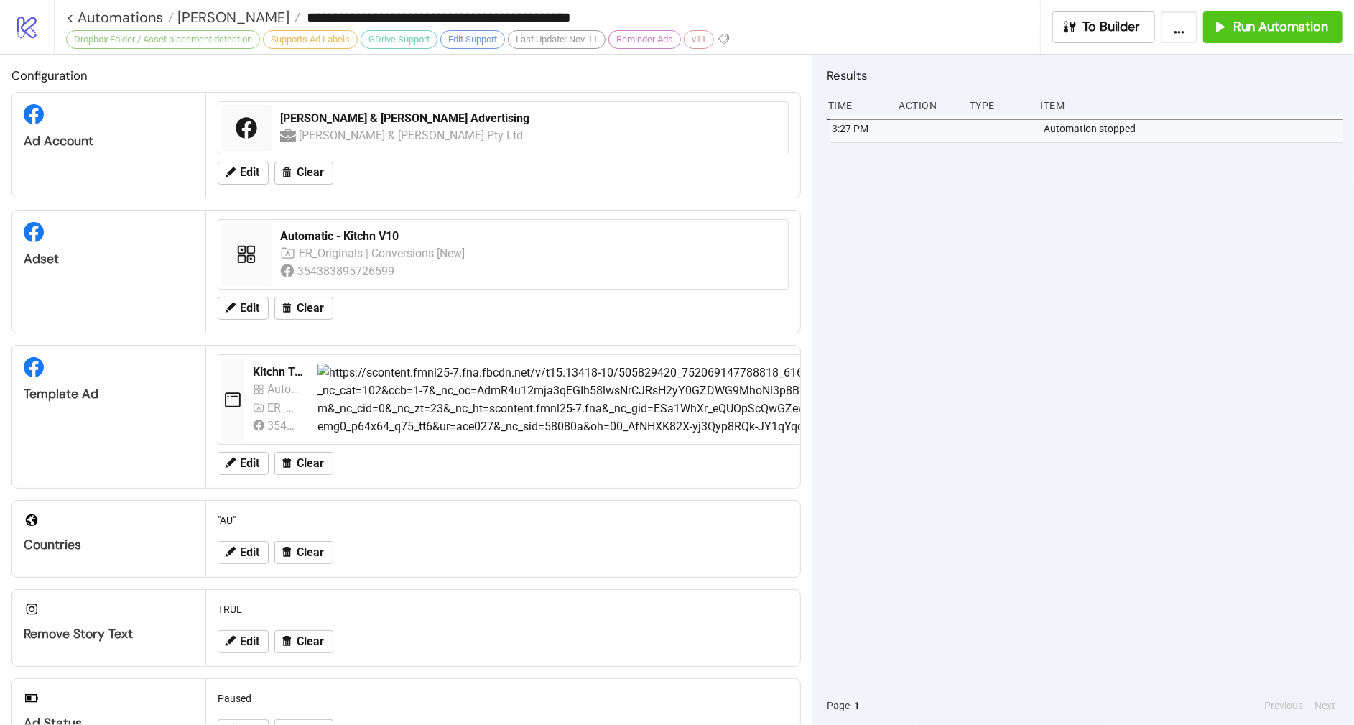
type input "**********"
click at [794, 259] on div "Configuration Ad Account [PERSON_NAME] & [PERSON_NAME] Advertising [PERSON_NAME…" at bounding box center [406, 390] width 812 height 670
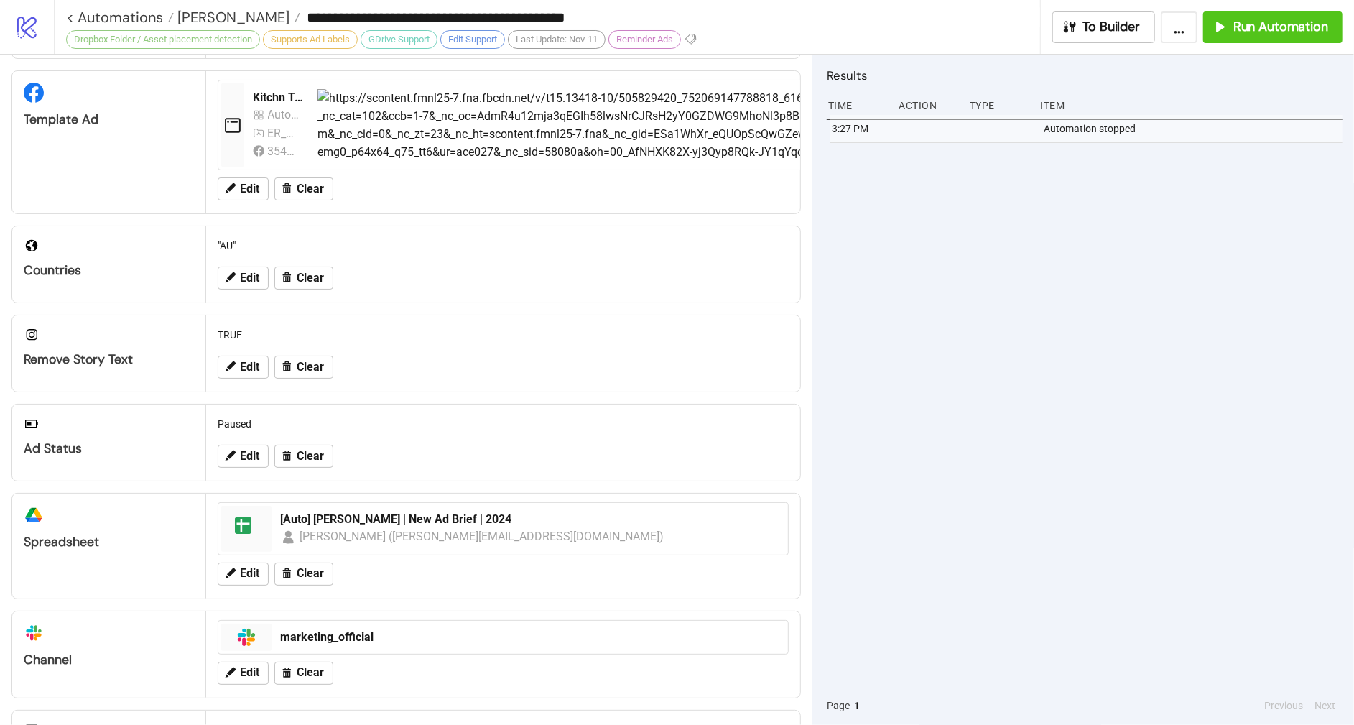
scroll to position [352, 0]
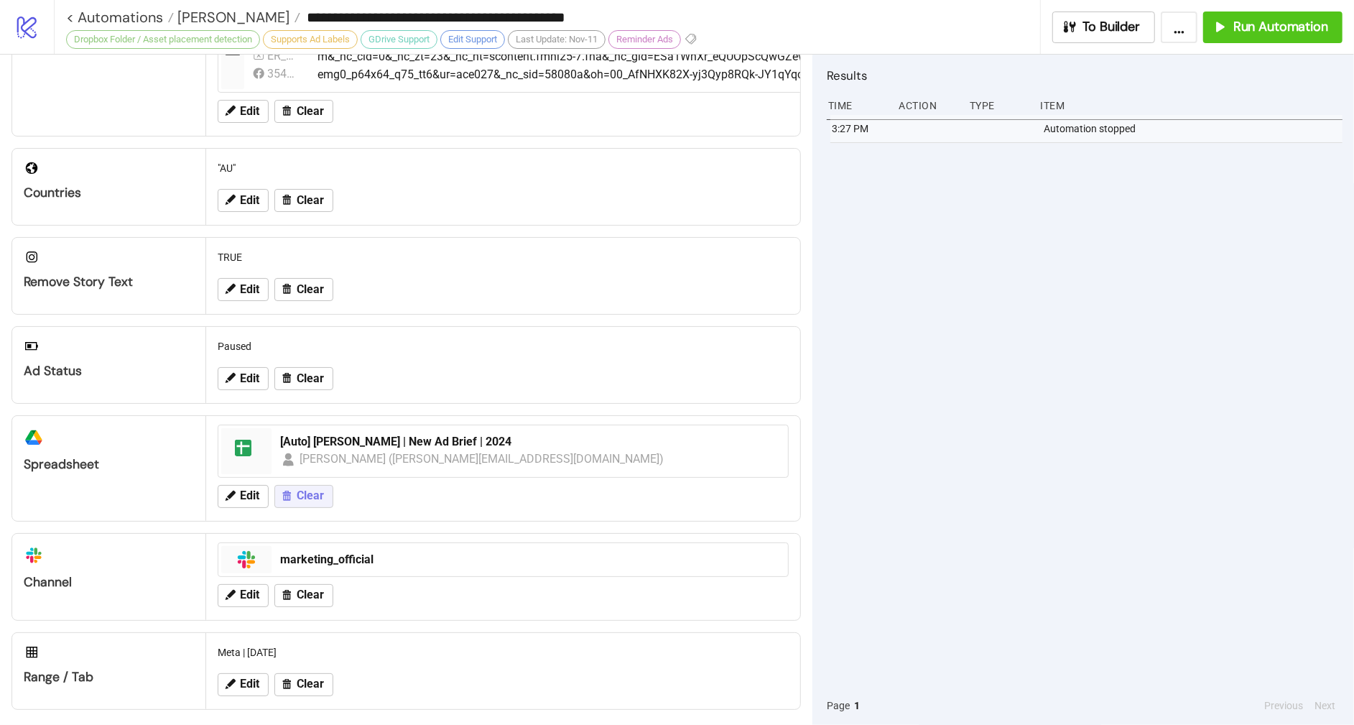
click at [292, 488] on button "Clear" at bounding box center [303, 496] width 59 height 23
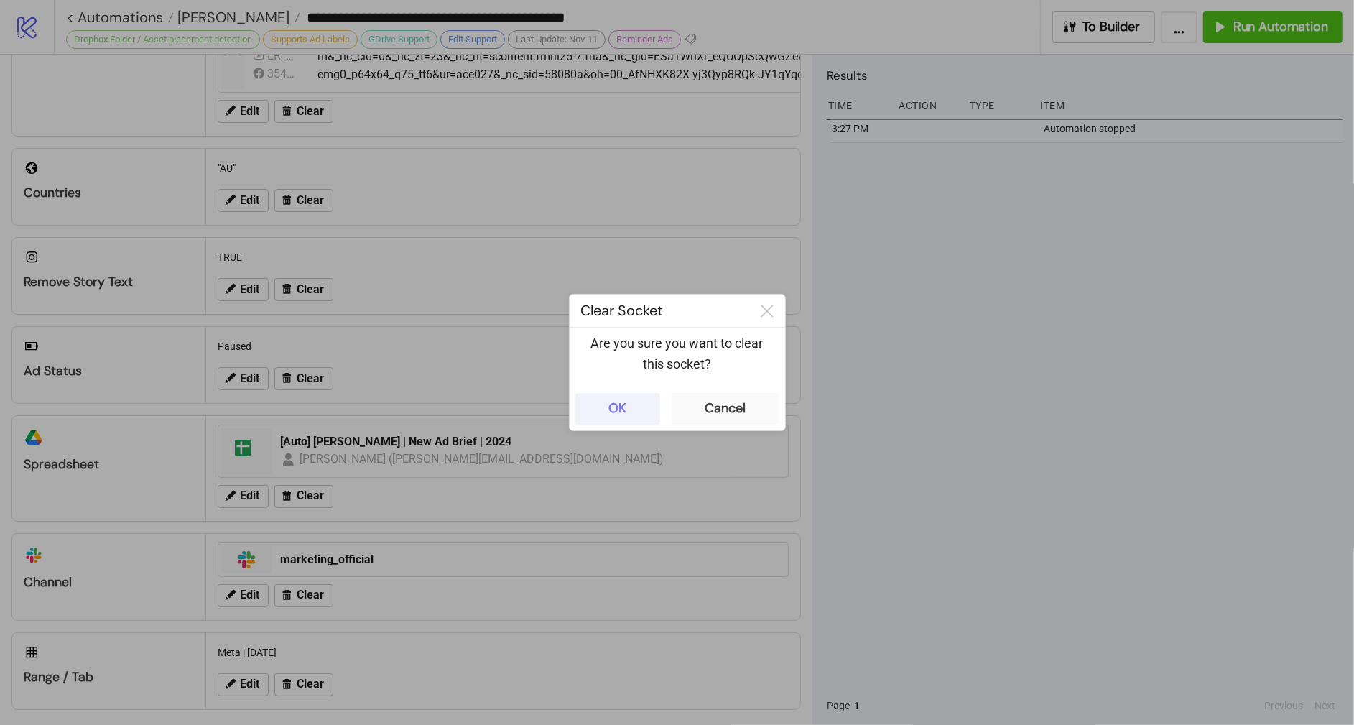
click at [636, 404] on button "OK" at bounding box center [617, 409] width 85 height 32
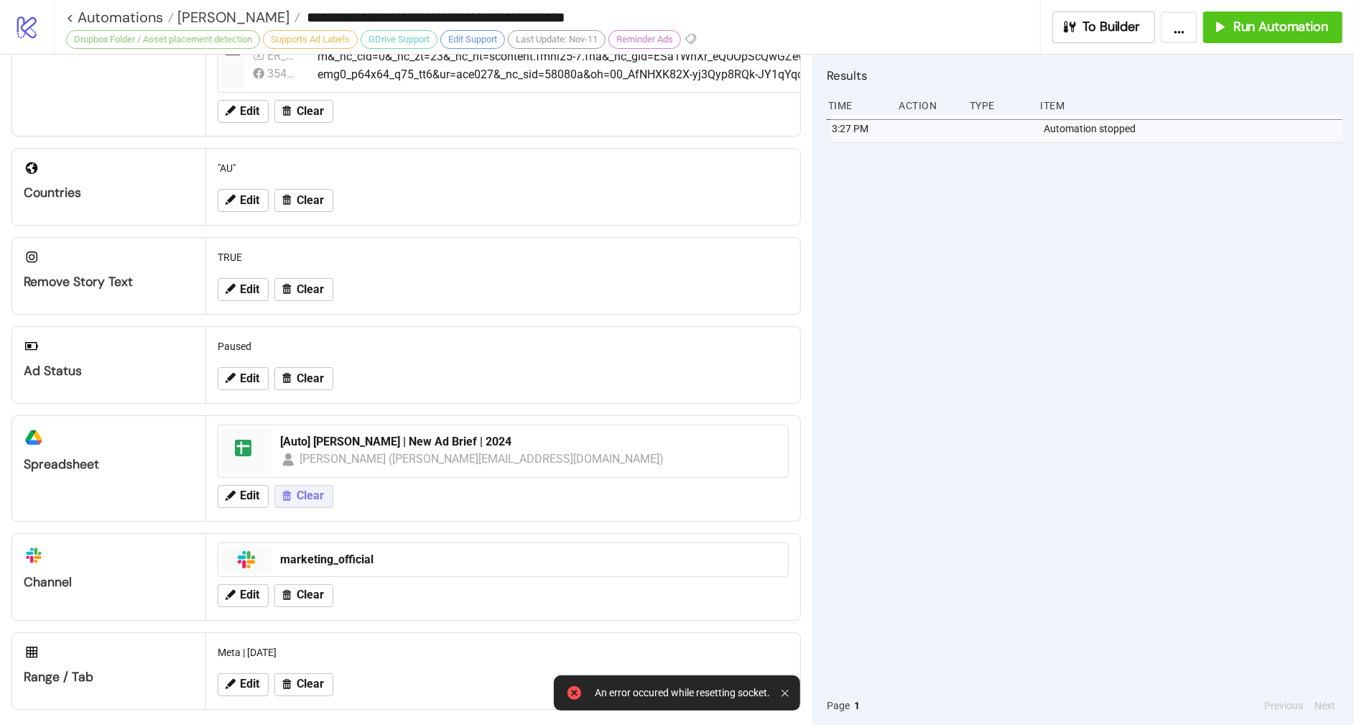
click at [325, 492] on button "Clear" at bounding box center [303, 496] width 59 height 23
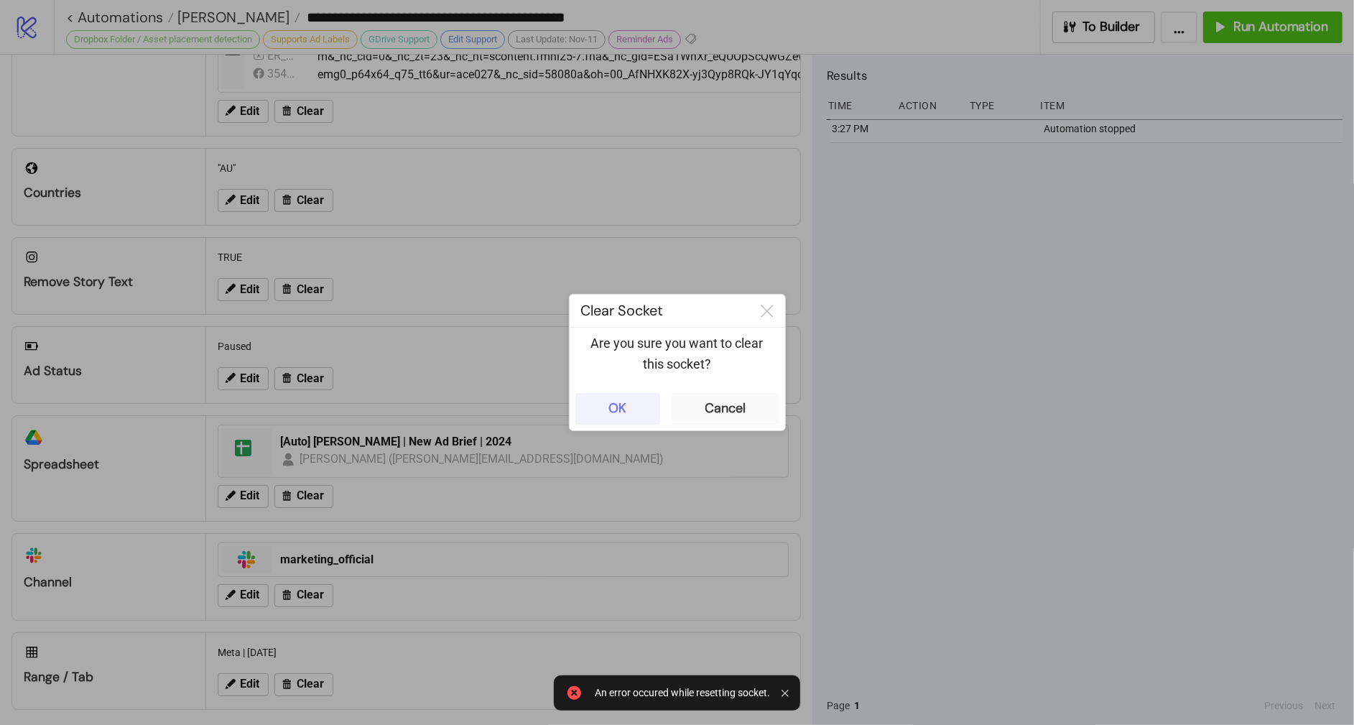
click at [612, 419] on button "OK" at bounding box center [617, 409] width 85 height 32
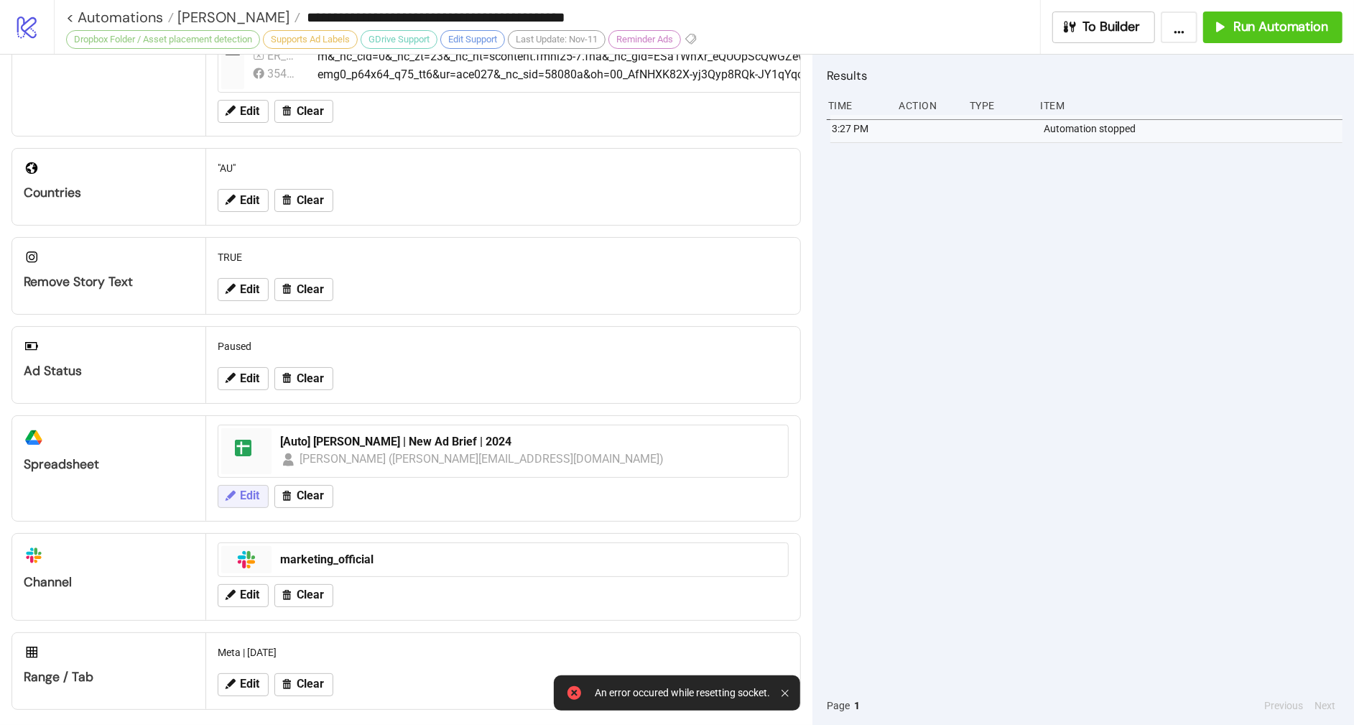
click at [256, 495] on span "Edit" at bounding box center [249, 495] width 19 height 13
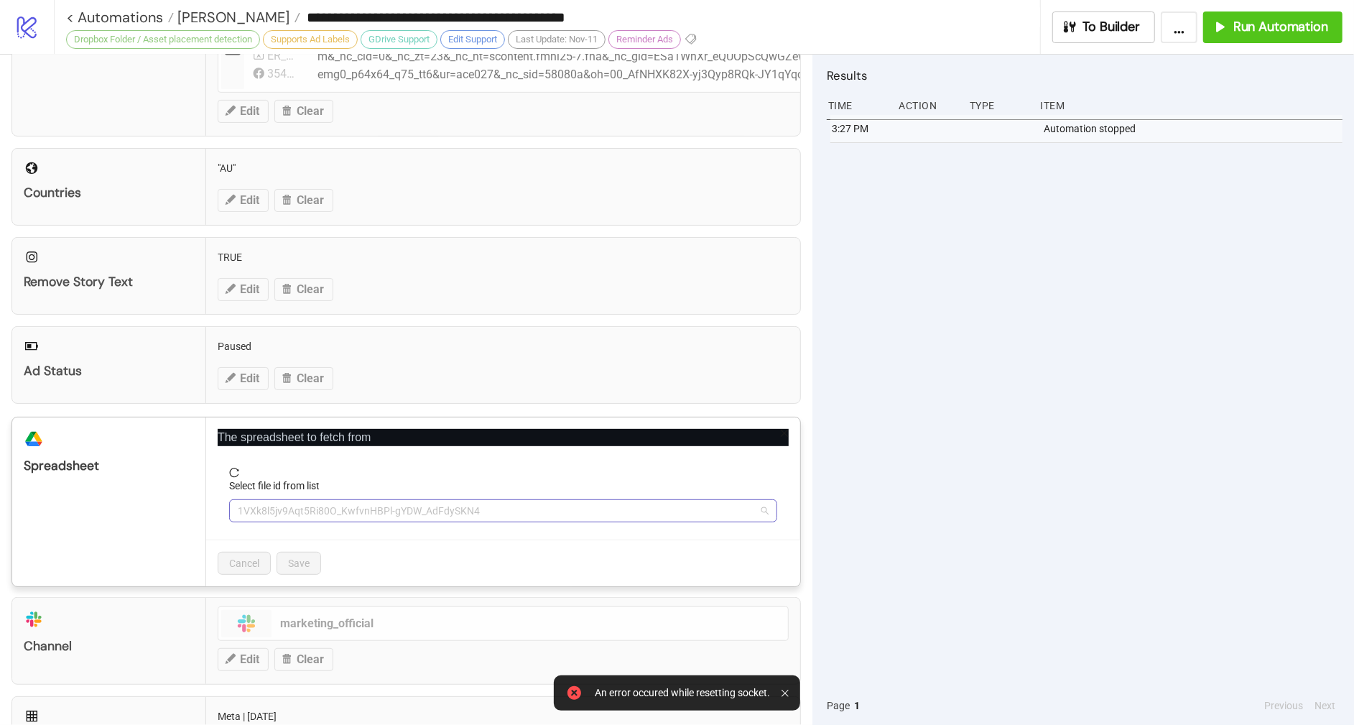
click at [493, 511] on span "1VXk8l5jv9Aqt5Ri80O_KwfvnHBPl-gYDW_AdFdySKN4" at bounding box center [503, 511] width 531 height 22
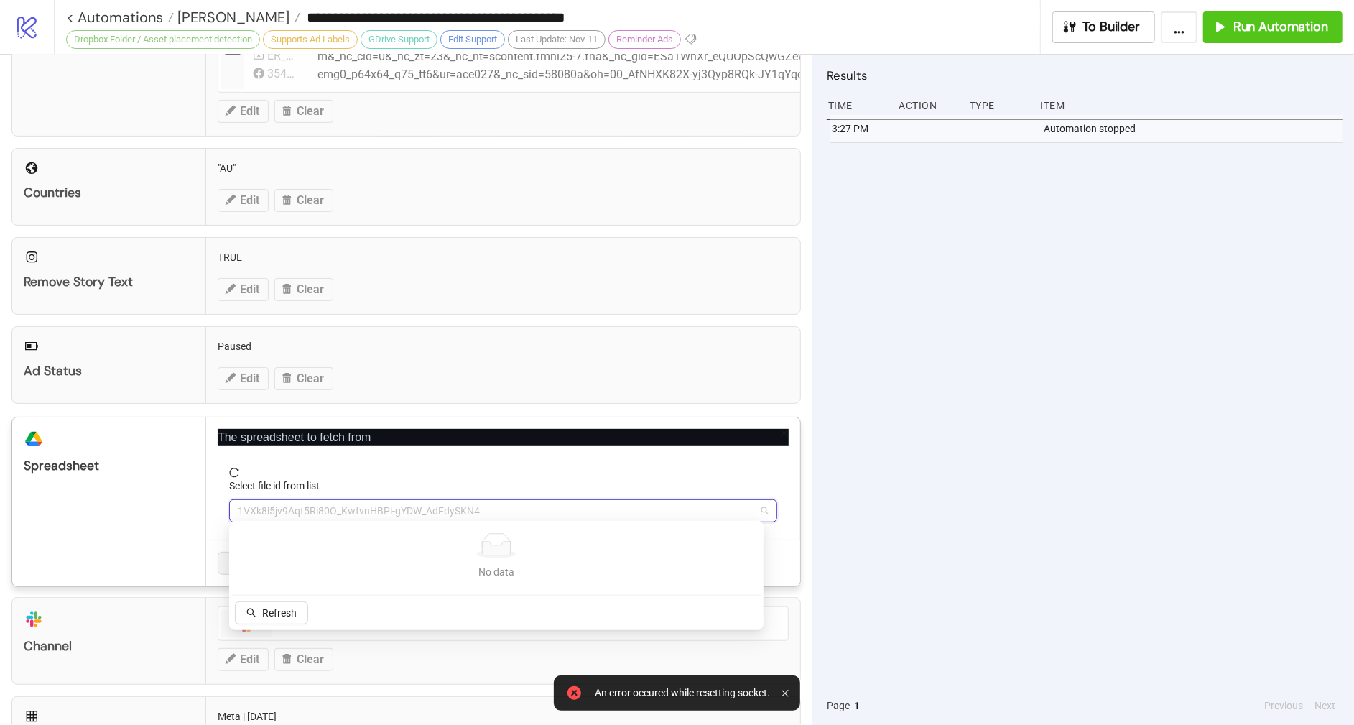
click at [468, 559] on div "No data No data" at bounding box center [496, 556] width 500 height 47
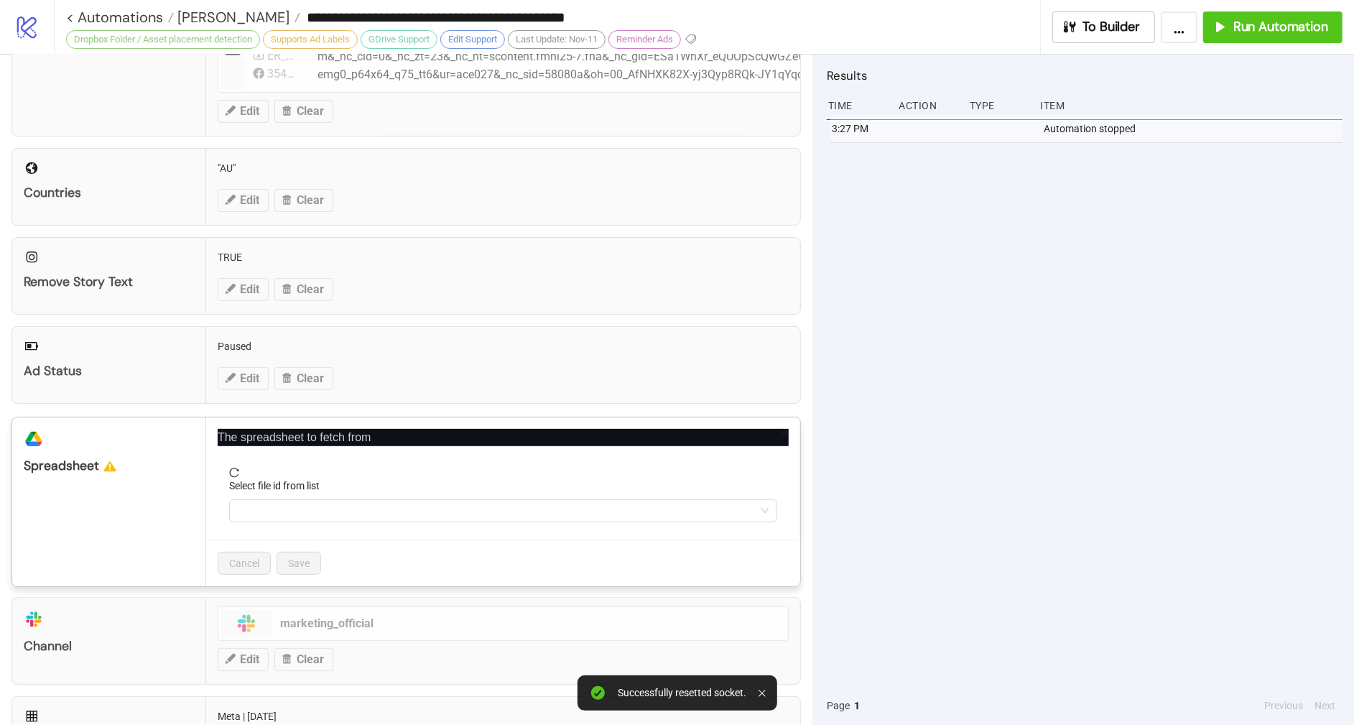
click at [1000, 578] on div "**********" at bounding box center [677, 362] width 1354 height 725
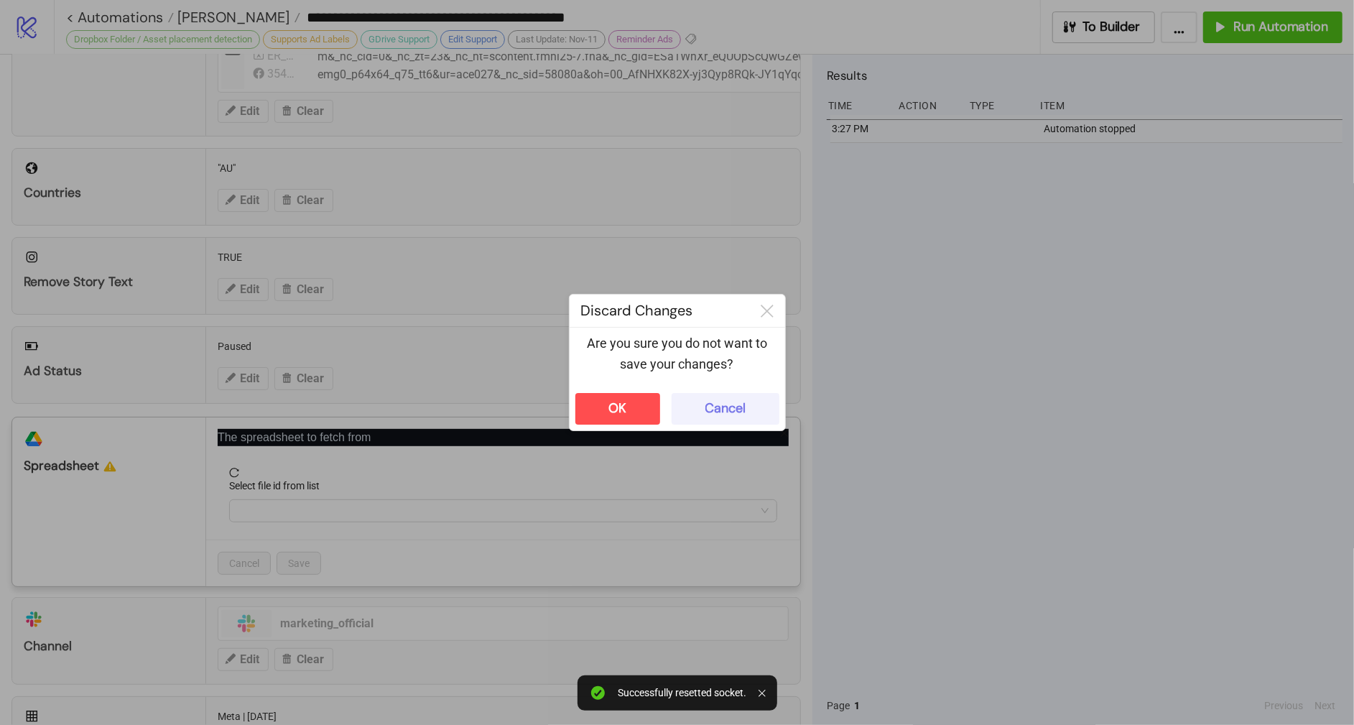
click at [722, 405] on div "Cancel" at bounding box center [725, 408] width 40 height 17
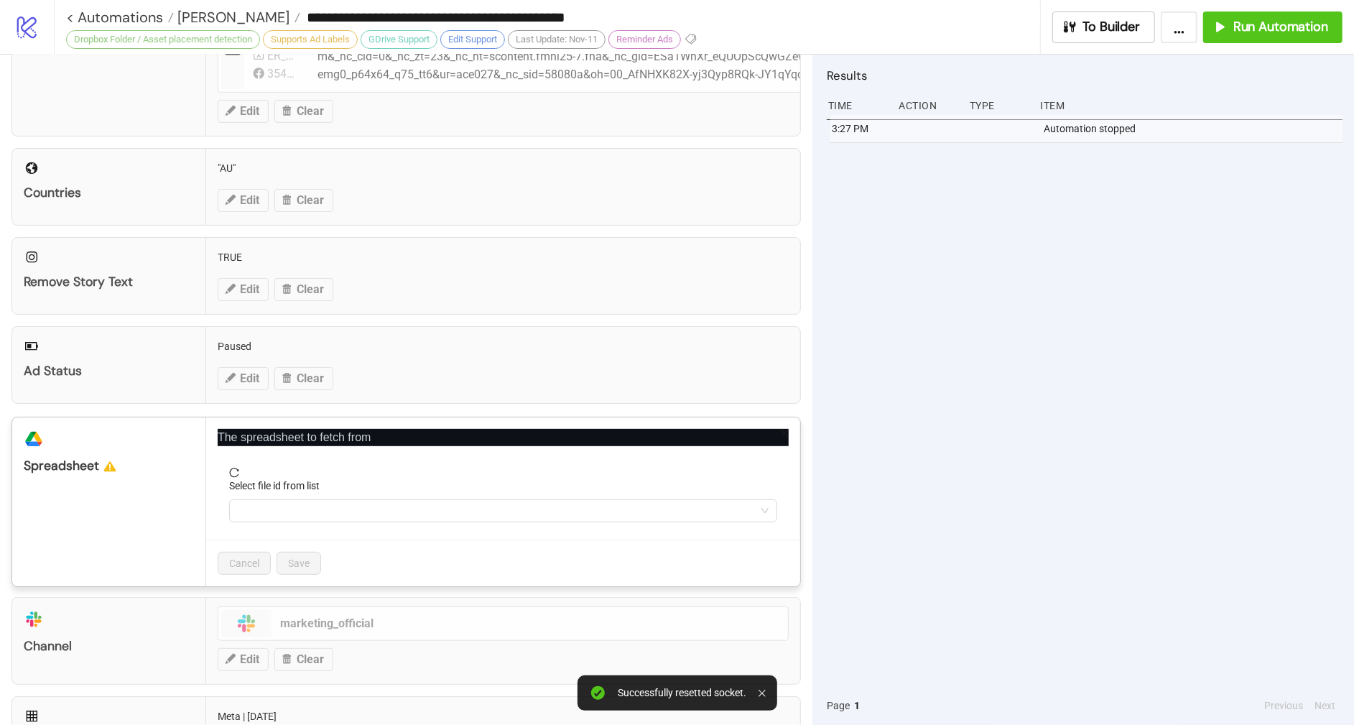
drag, startPoint x: 488, startPoint y: 557, endPoint x: 485, endPoint y: 547, distance: 11.0
click at [489, 556] on div "Cancel Save" at bounding box center [503, 562] width 594 height 47
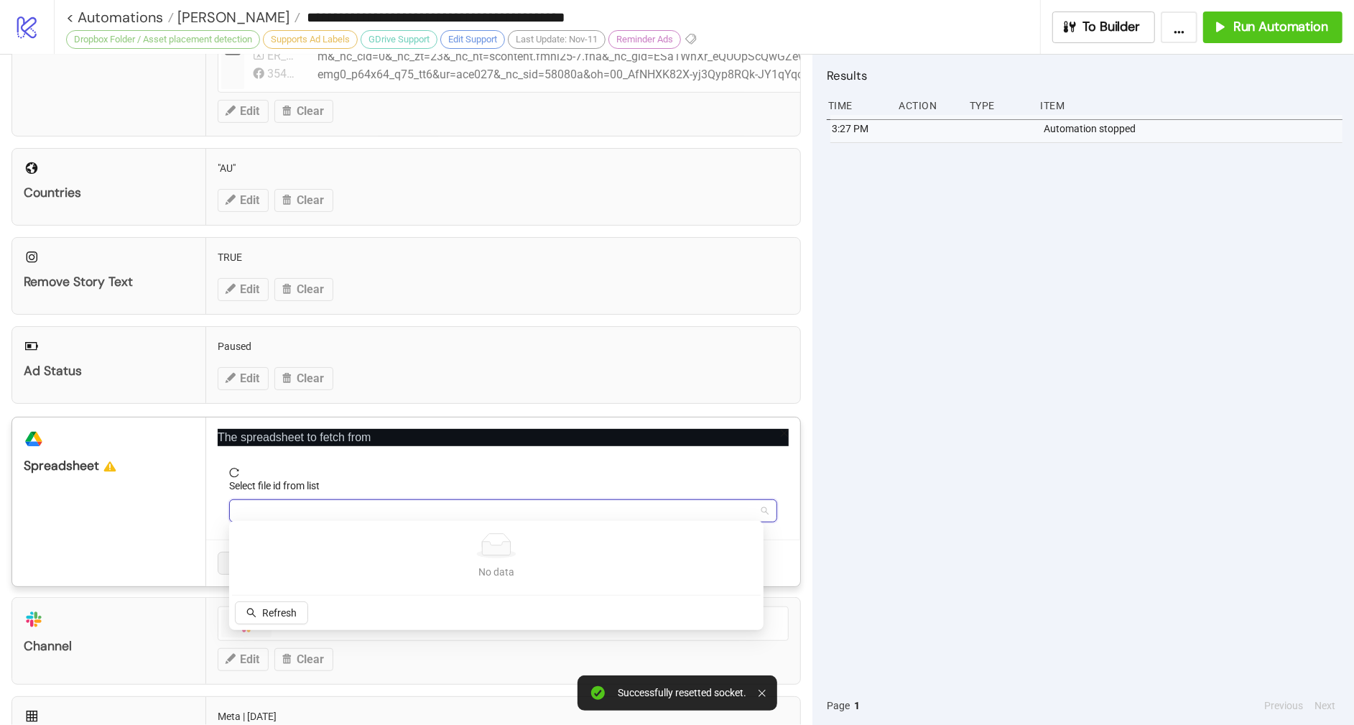
click at [457, 513] on input "Select file id from list" at bounding box center [497, 511] width 518 height 22
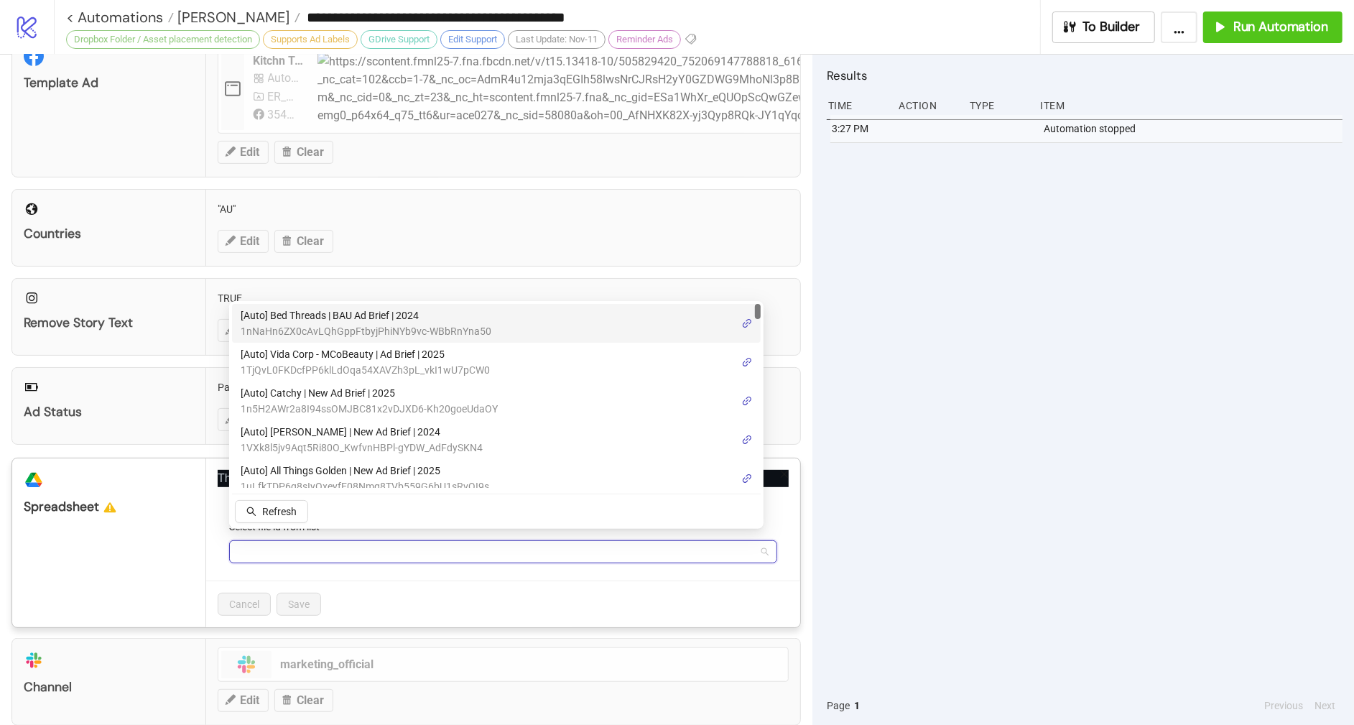
scroll to position [315, 0]
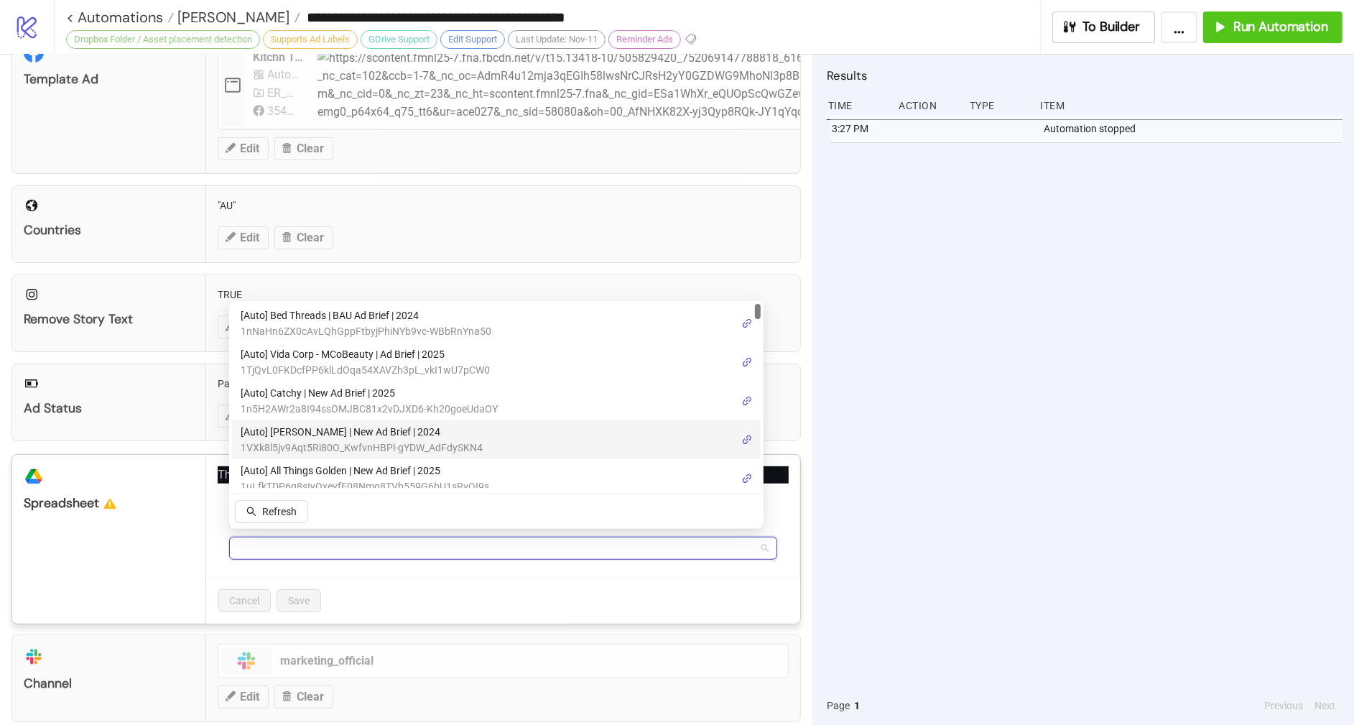
click at [384, 440] on span "1VXk8l5jv9Aqt5Ri80O_KwfvnHBPl-gYDW_AdFdySKN4" at bounding box center [362, 448] width 242 height 16
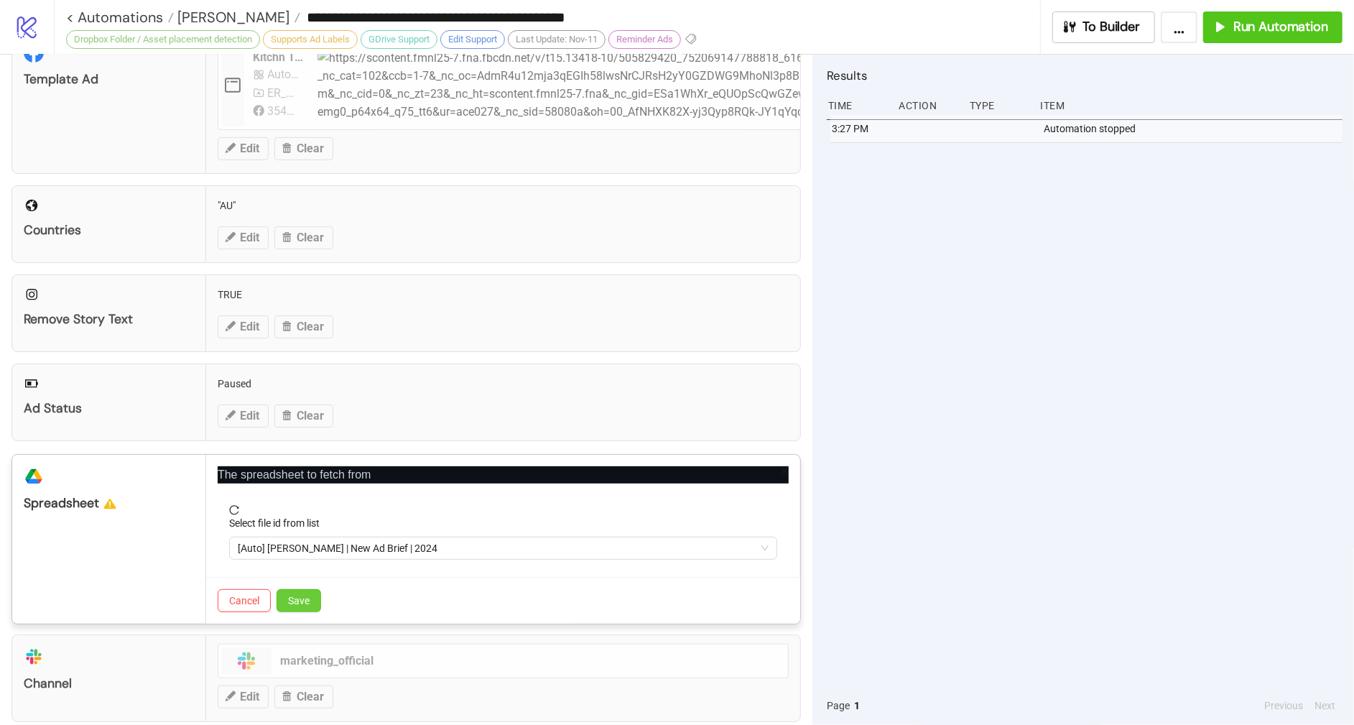
click at [293, 589] on button "Save" at bounding box center [298, 600] width 45 height 23
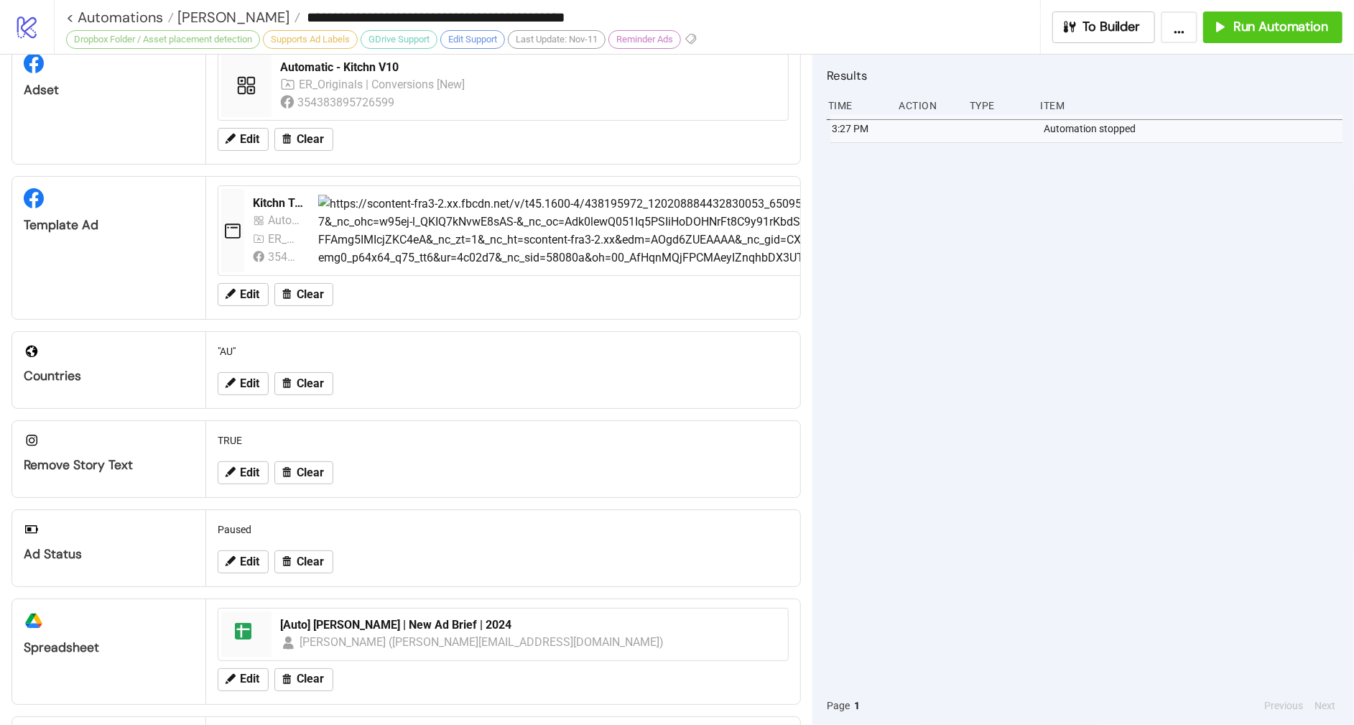
scroll to position [197, 0]
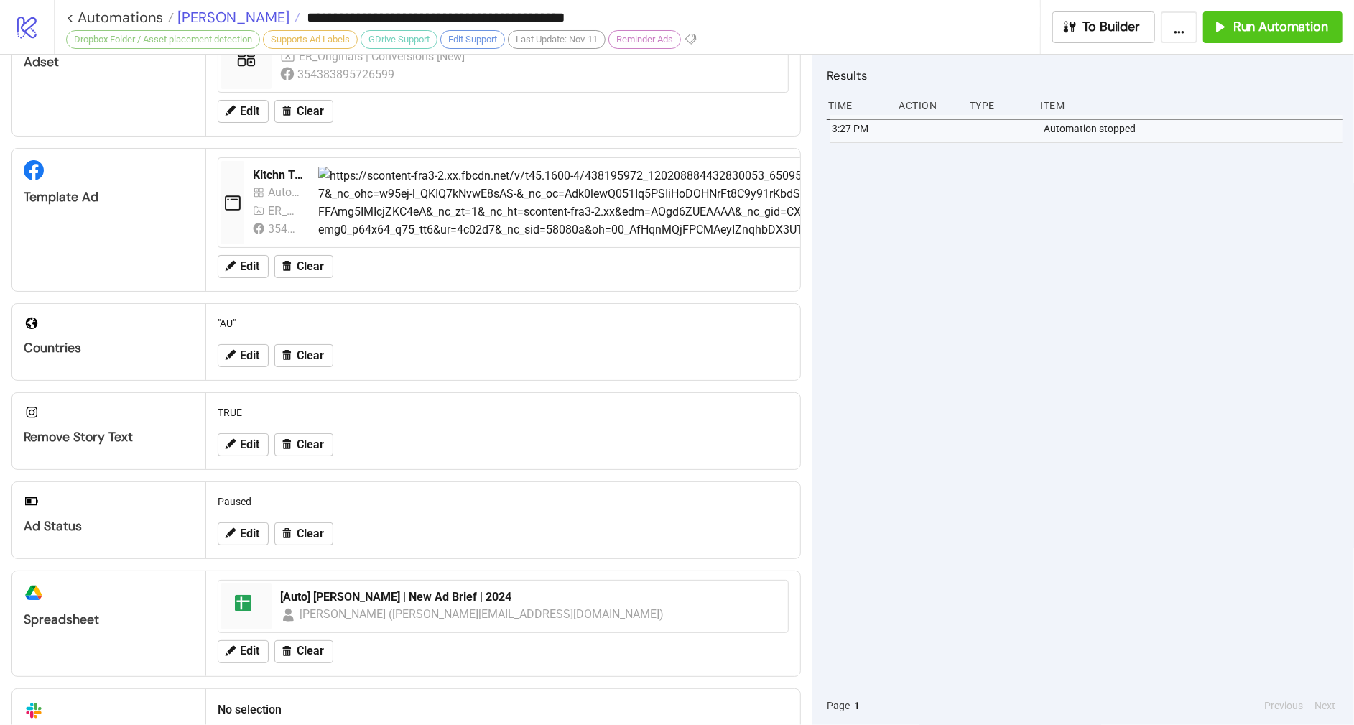
click at [188, 12] on span "[PERSON_NAME]" at bounding box center [232, 17] width 116 height 19
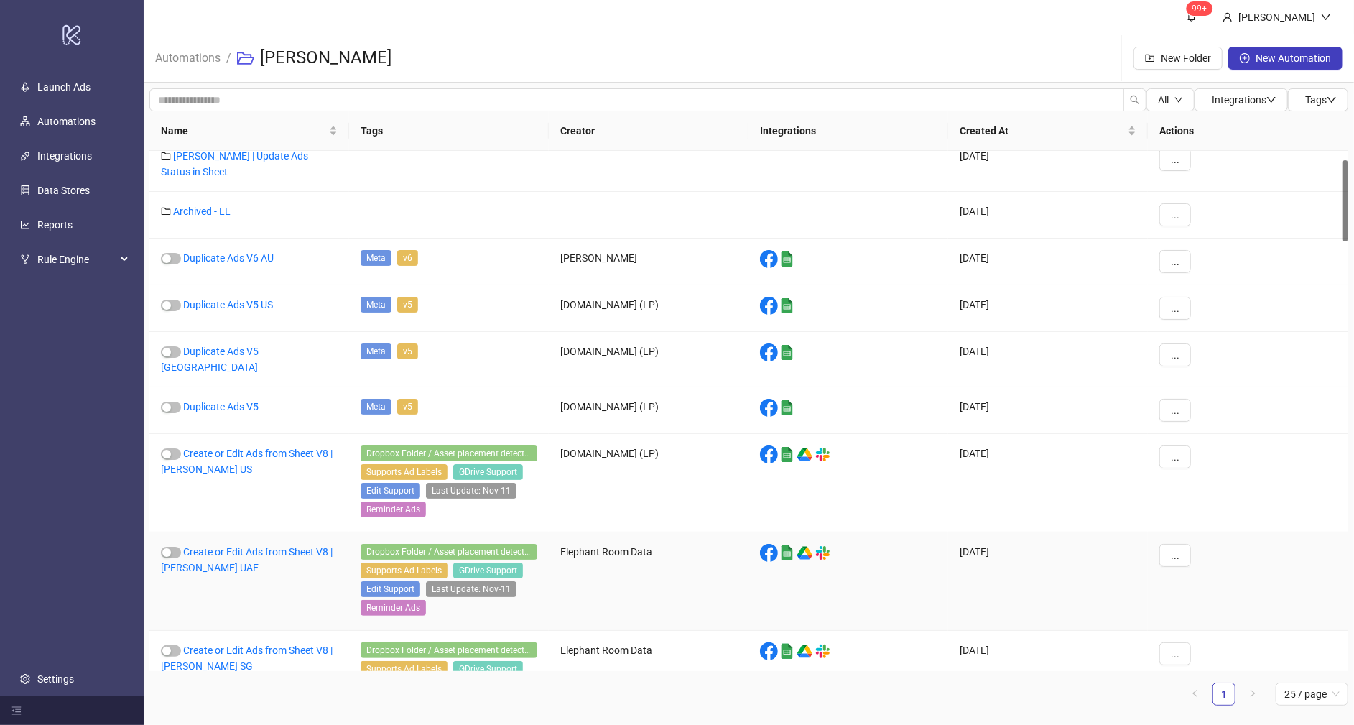
scroll to position [383, 0]
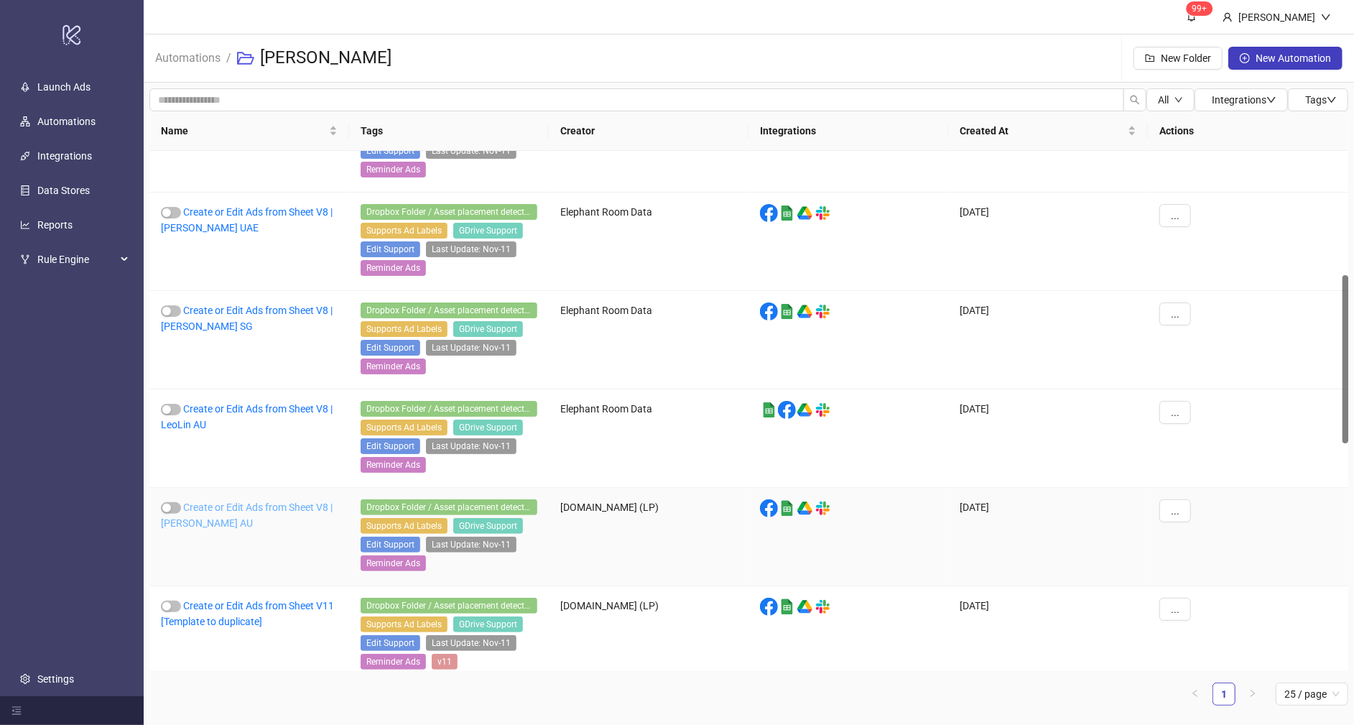
click at [299, 501] on link "Create or Edit Ads from Sheet V8 | [PERSON_NAME] AU" at bounding box center [247, 514] width 172 height 27
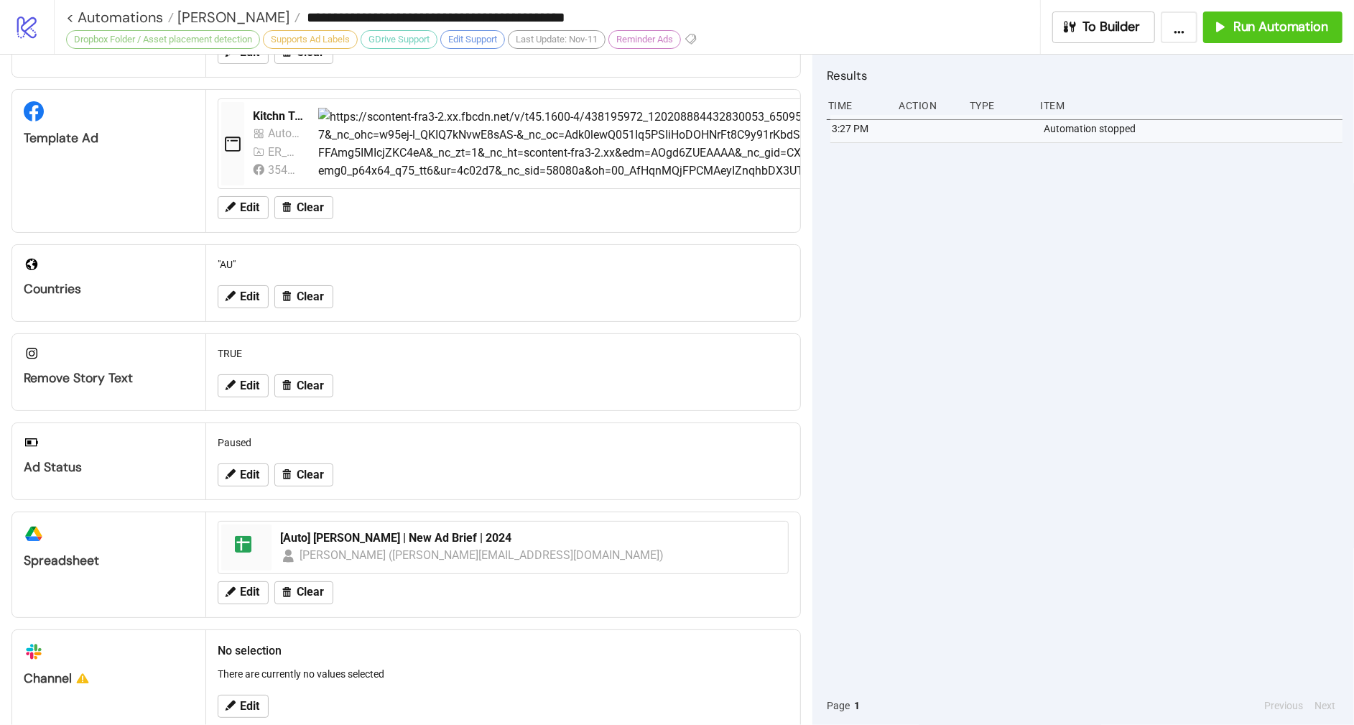
scroll to position [367, 0]
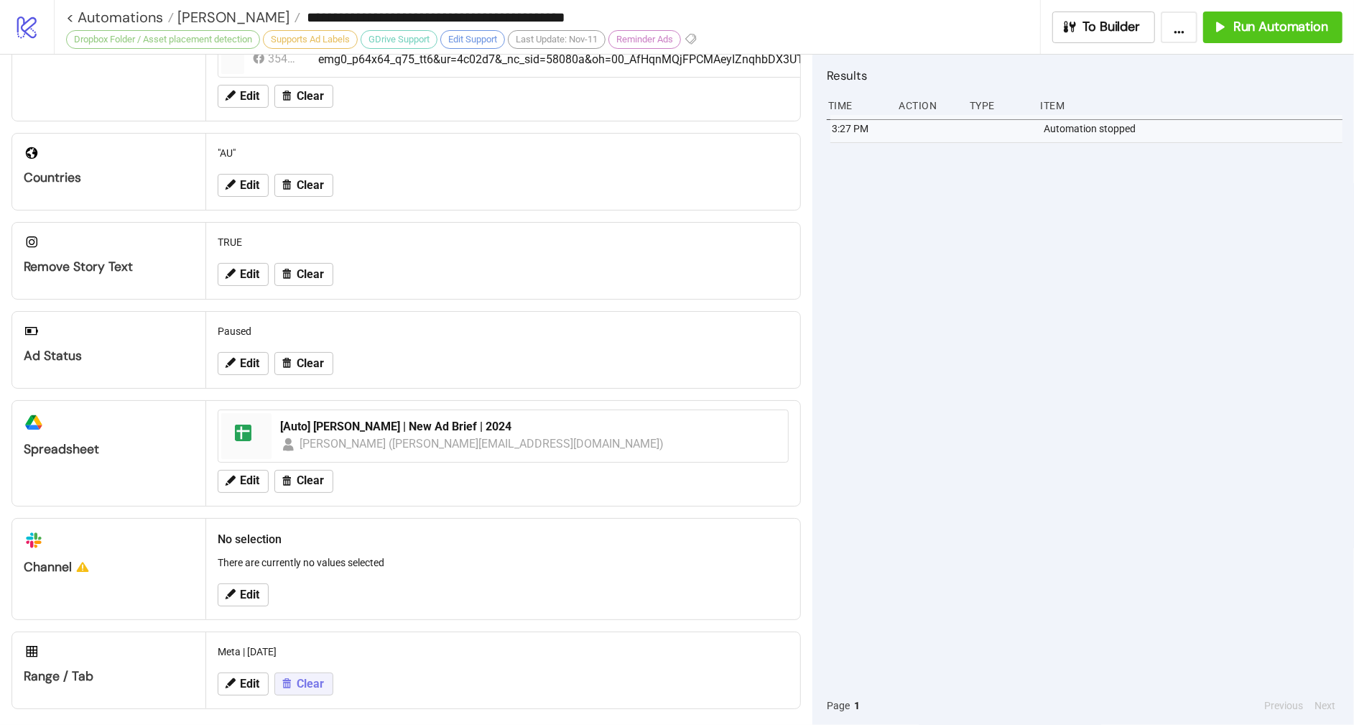
click at [312, 677] on span "Clear" at bounding box center [310, 683] width 27 height 13
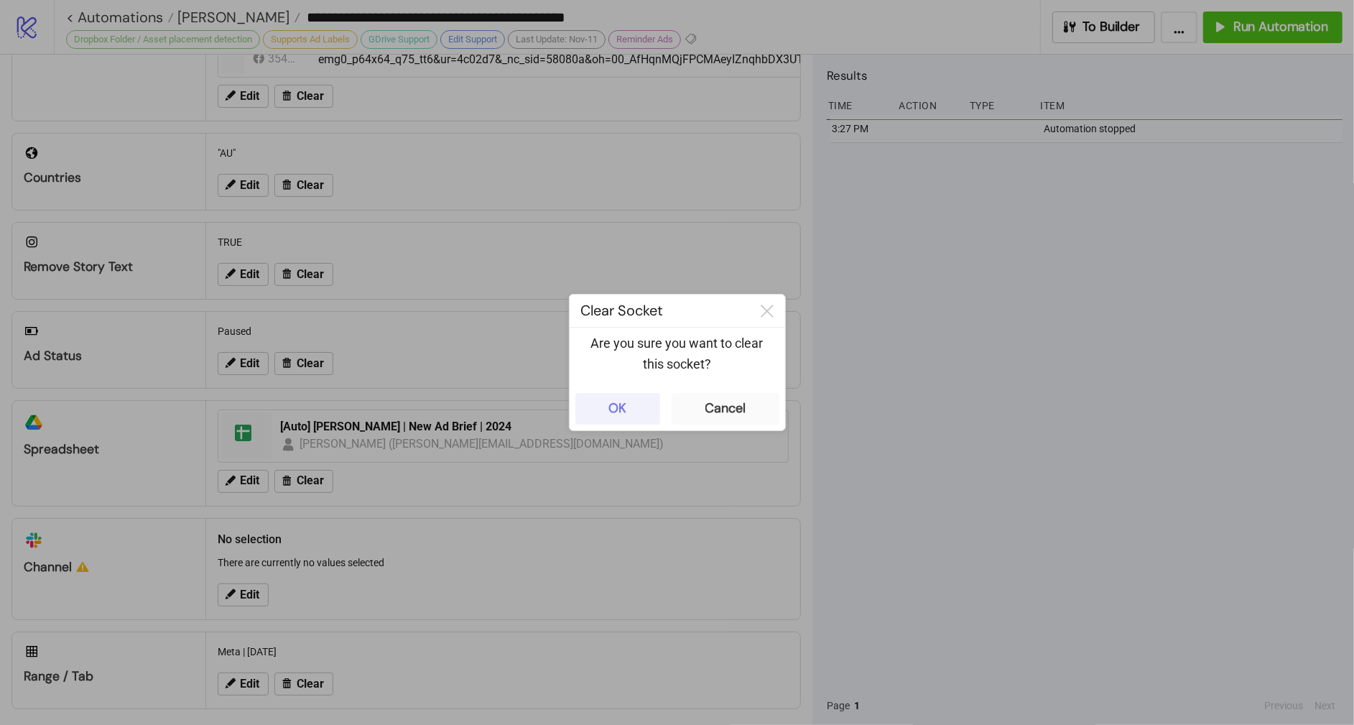
click at [637, 401] on button "OK" at bounding box center [617, 409] width 85 height 32
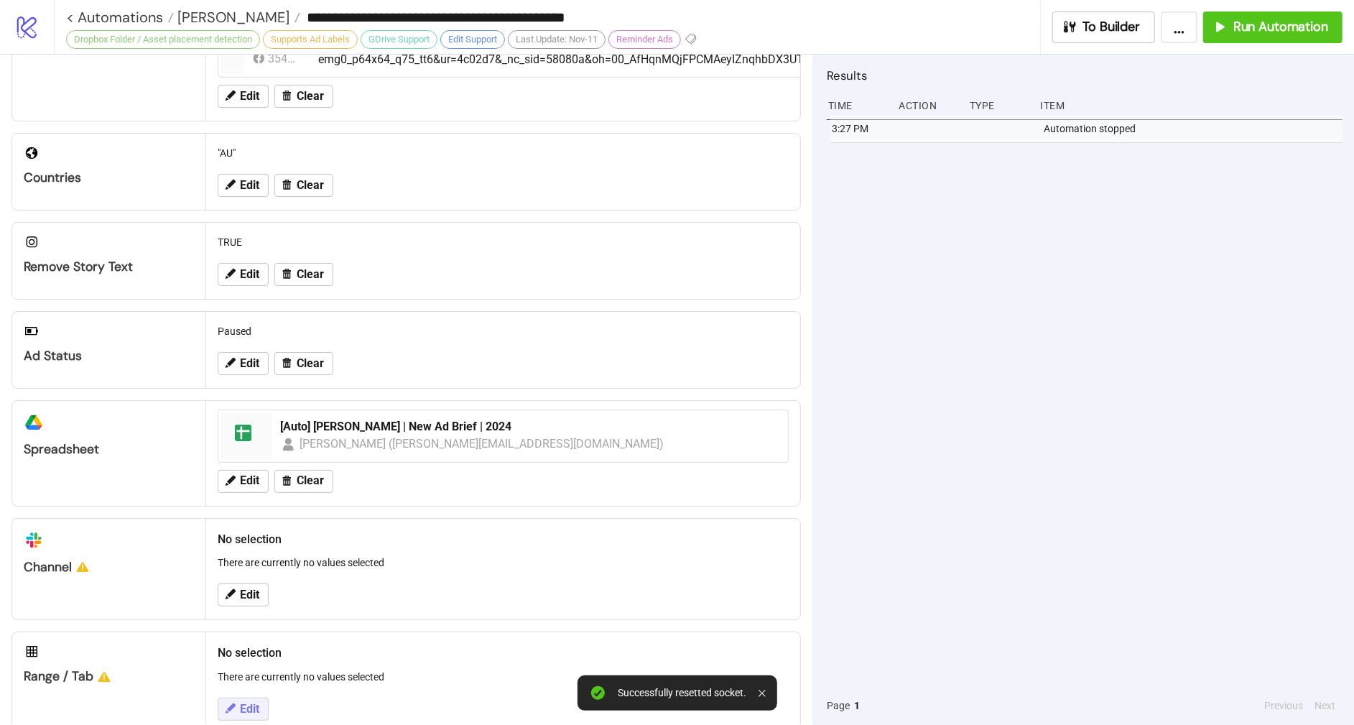
click at [231, 702] on icon at bounding box center [229, 708] width 13 height 13
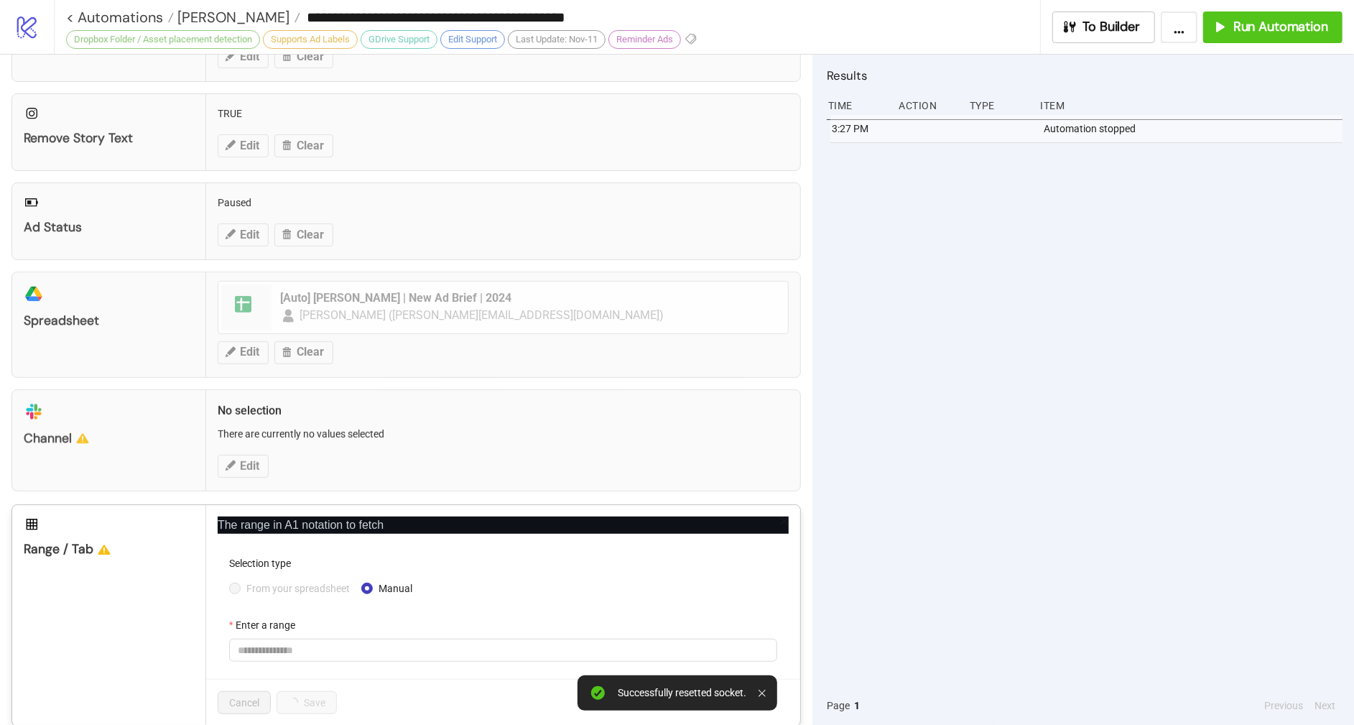
scroll to position [511, 0]
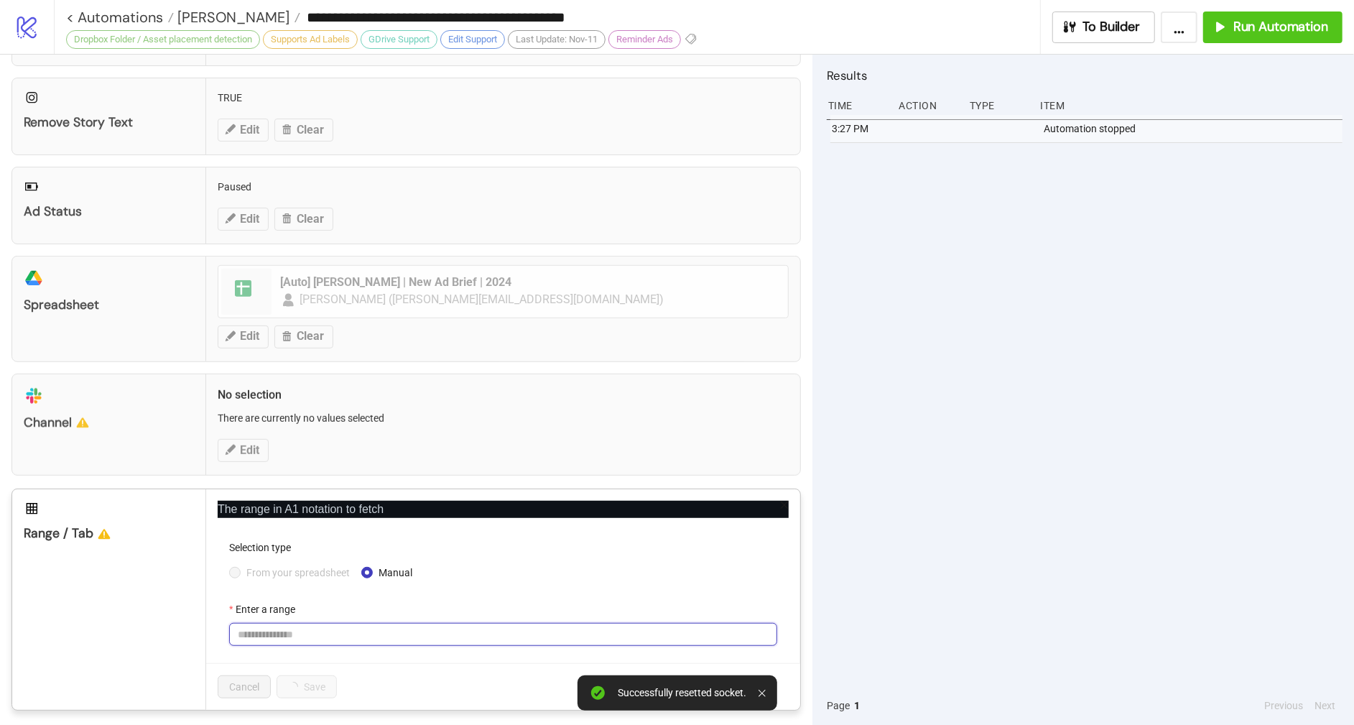
click at [259, 623] on input "Enter a range" at bounding box center [503, 634] width 548 height 23
click at [293, 564] on span "From your spreadsheet" at bounding box center [298, 572] width 115 height 16
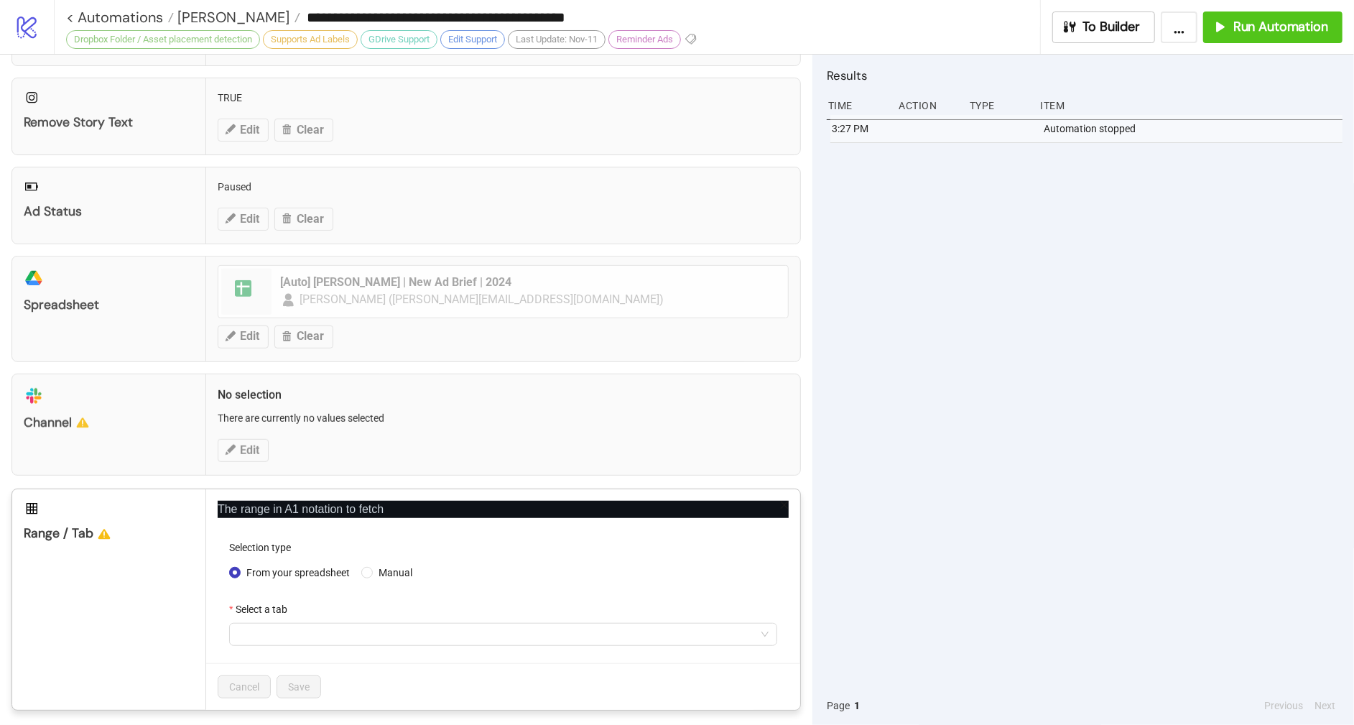
click at [272, 647] on form "Selection type From your spreadsheet Manual Select a tab" at bounding box center [503, 601] width 571 height 124
click at [278, 628] on span at bounding box center [503, 634] width 531 height 22
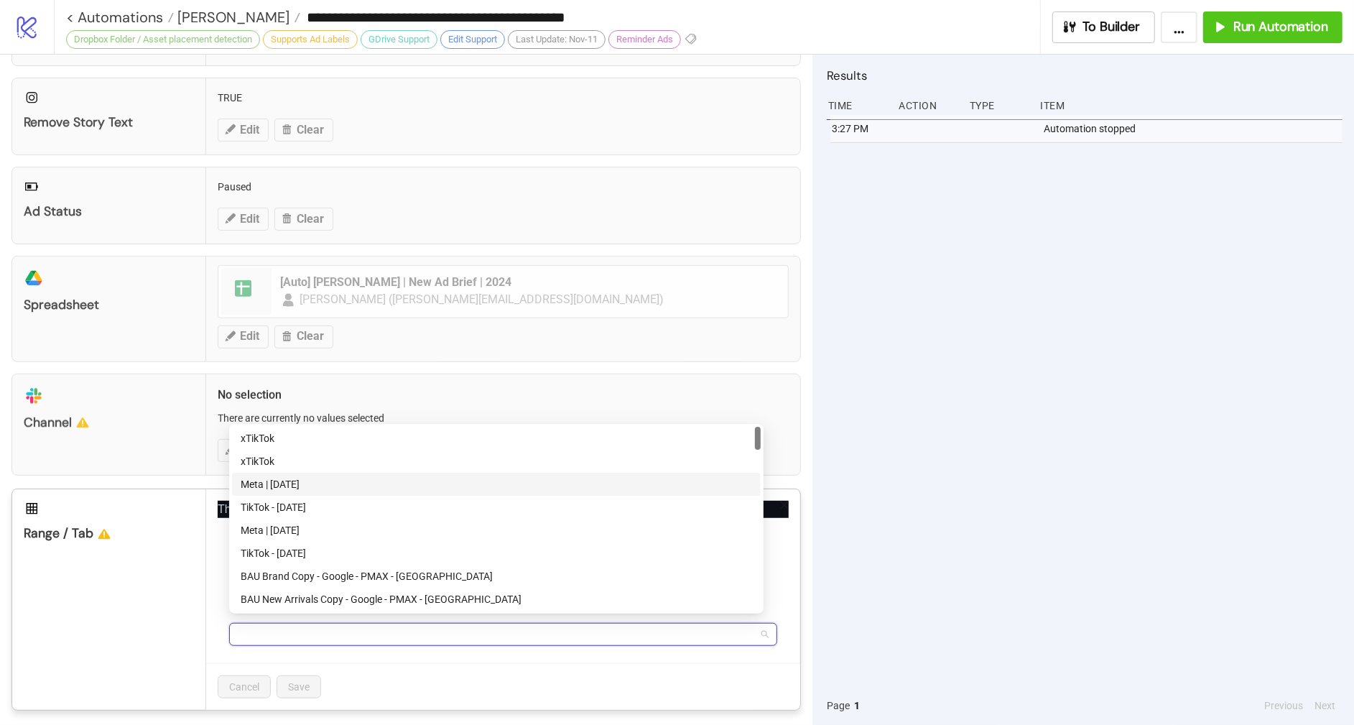
click at [287, 485] on div "Meta | [DATE]" at bounding box center [496, 484] width 511 height 16
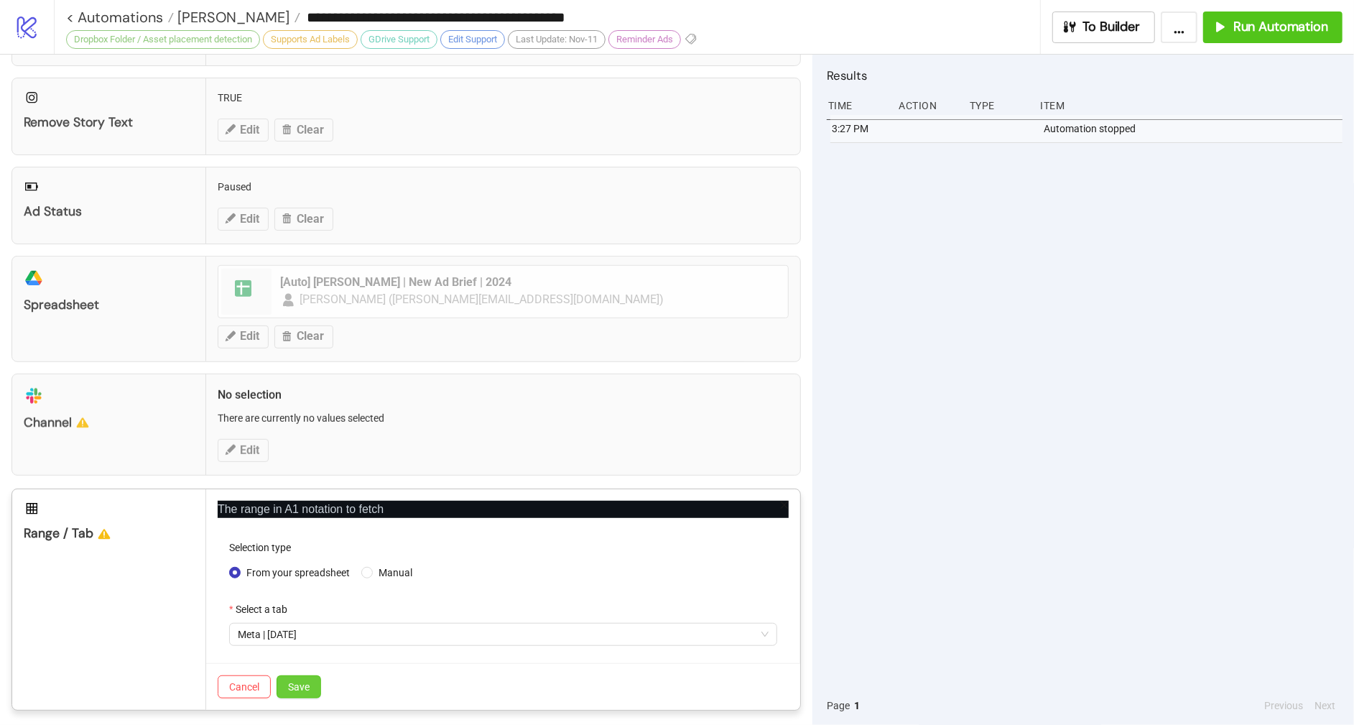
click at [301, 681] on span "Save" at bounding box center [299, 686] width 22 height 11
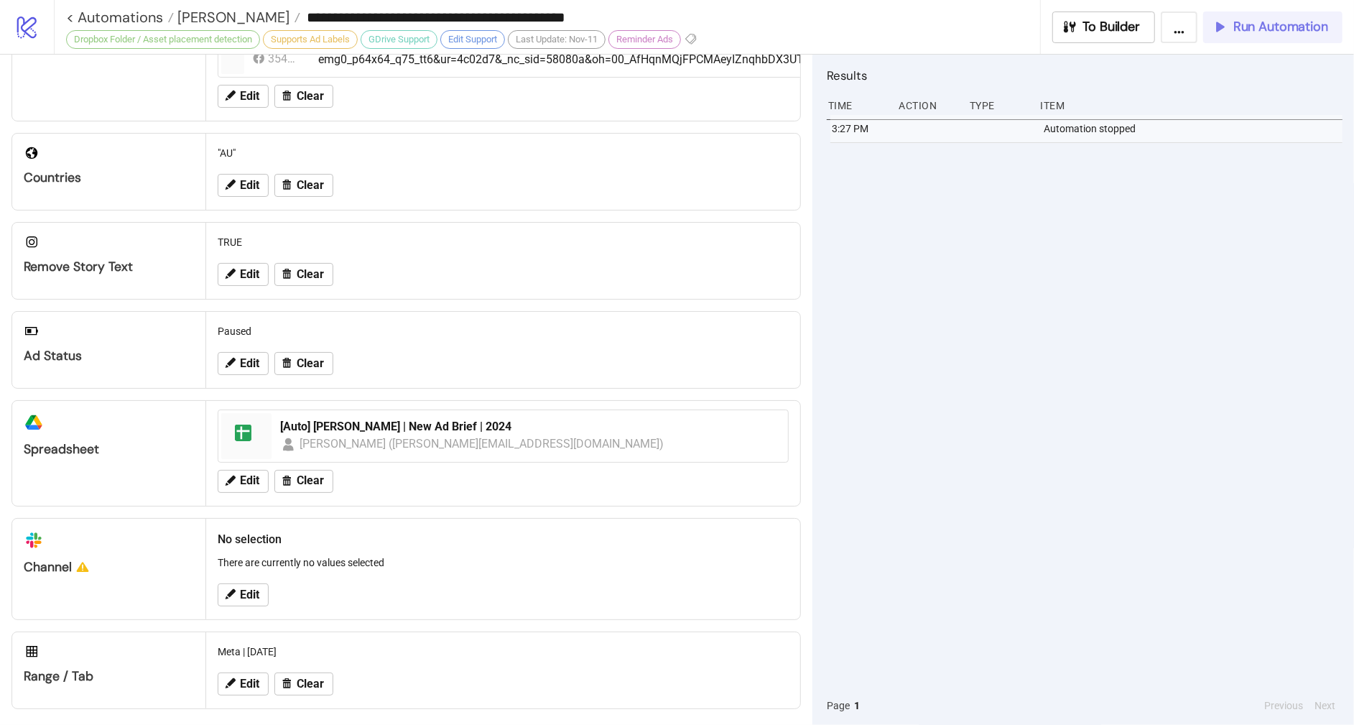
click at [1220, 36] on button "Run Automation" at bounding box center [1272, 27] width 139 height 32
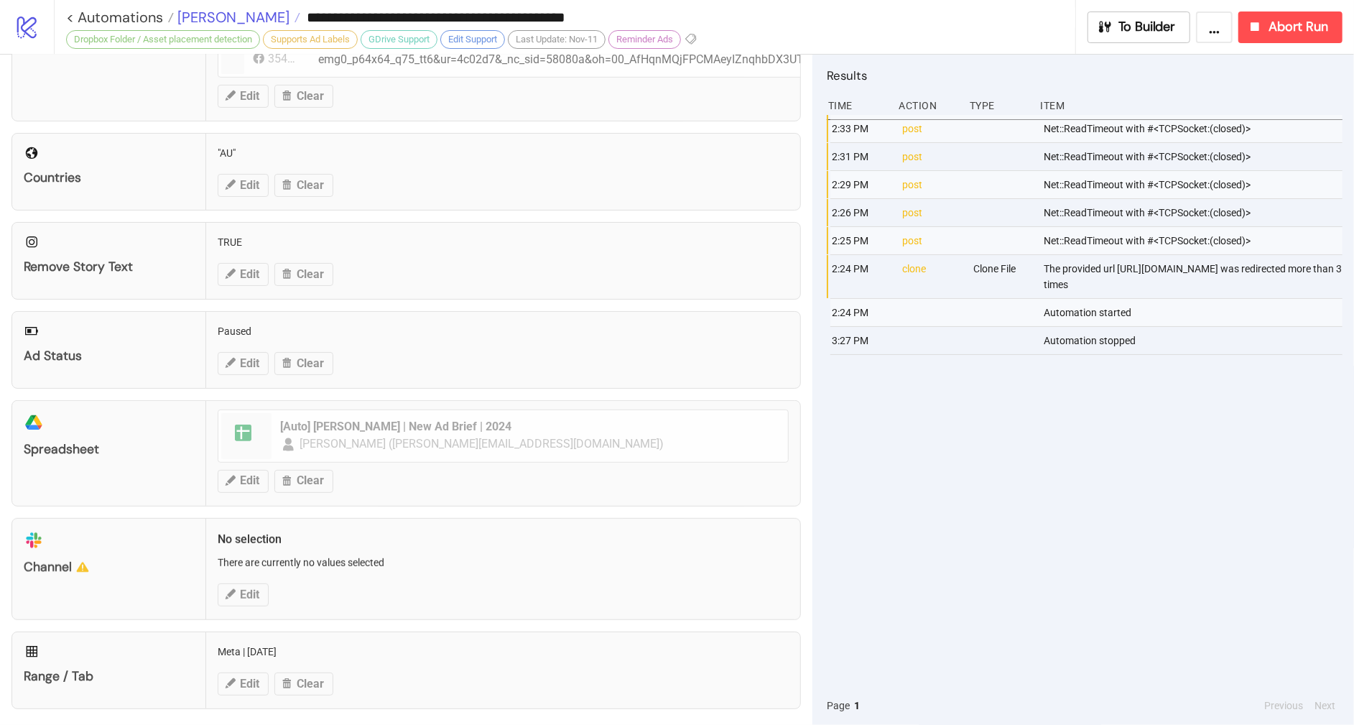
click at [206, 23] on span "[PERSON_NAME]" at bounding box center [232, 17] width 116 height 19
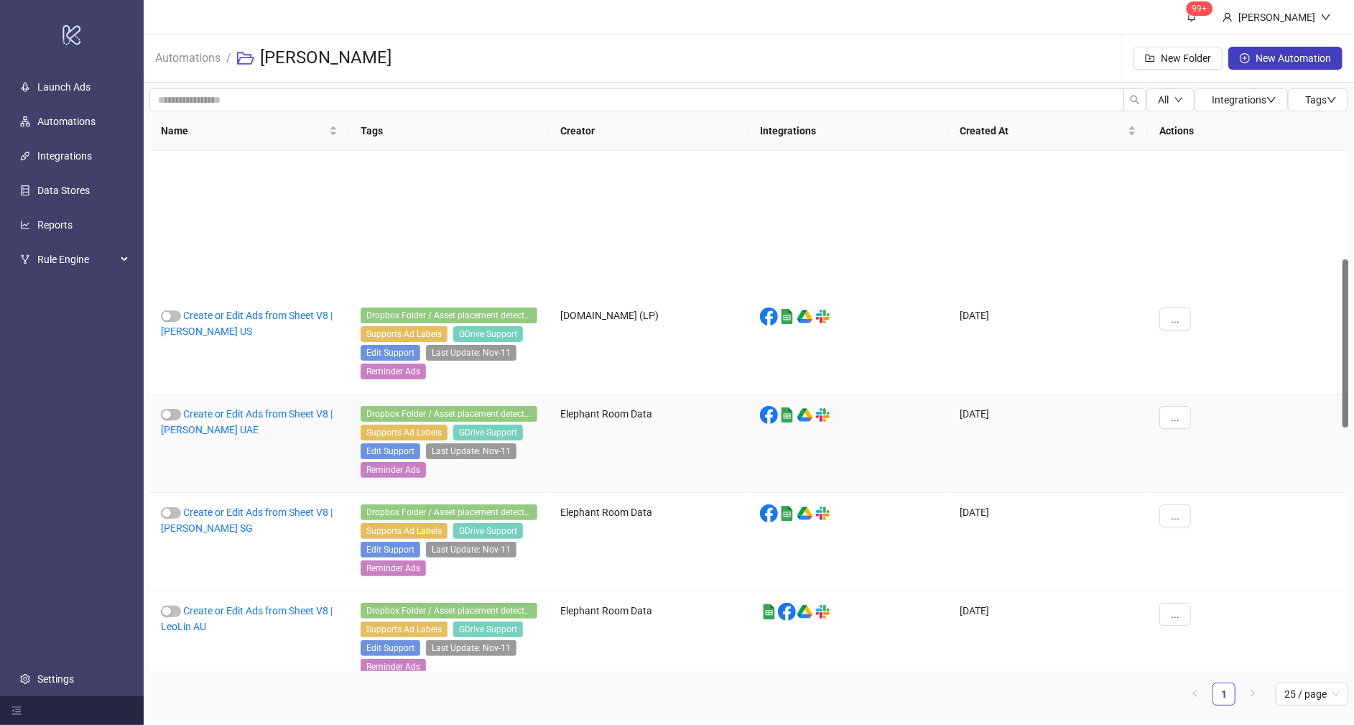
scroll to position [336, 0]
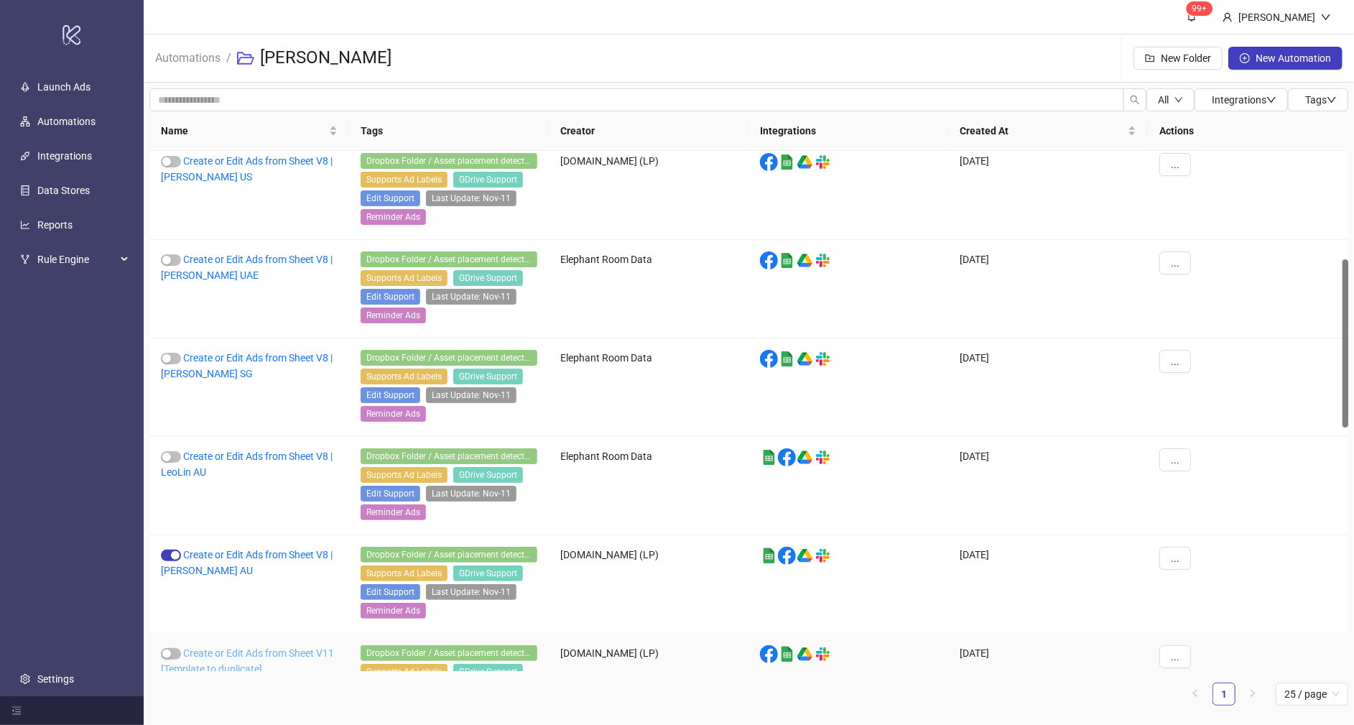
click at [288, 647] on link "Create or Edit Ads from Sheet V11 [Template to duplicate]" at bounding box center [247, 660] width 173 height 27
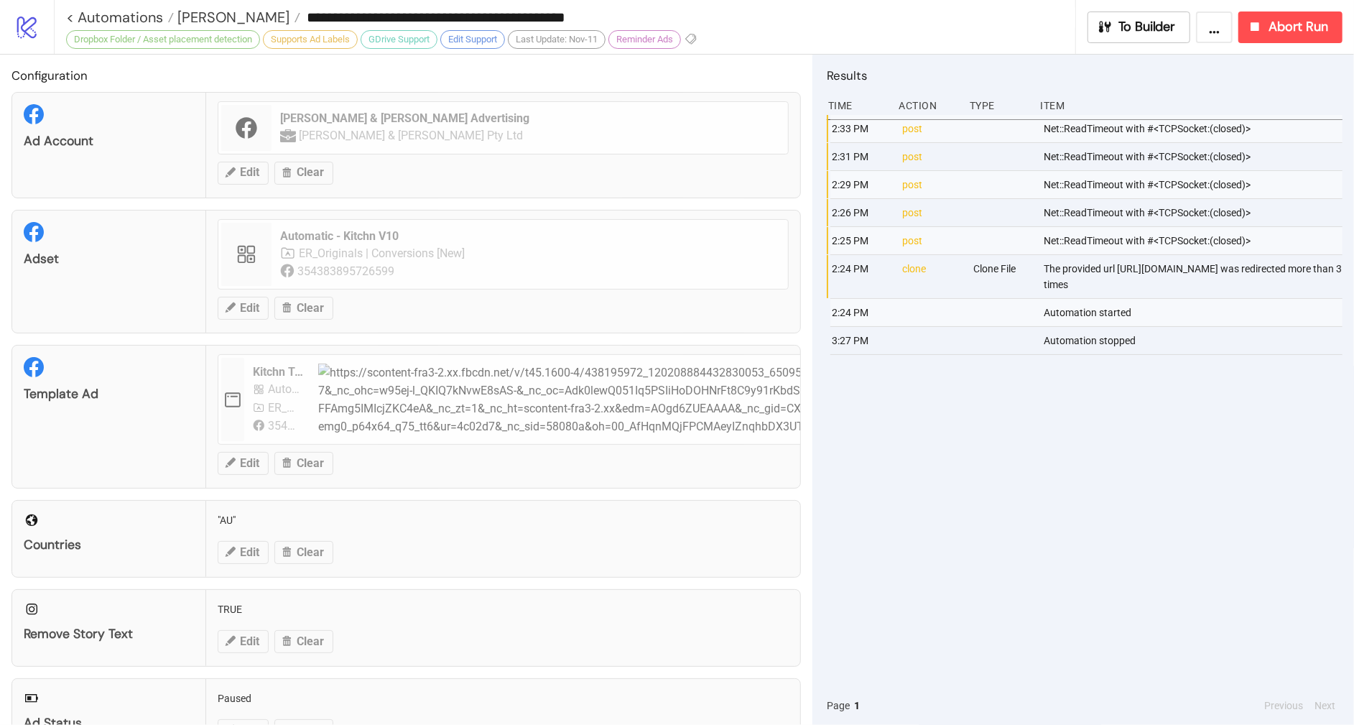
type input "**********"
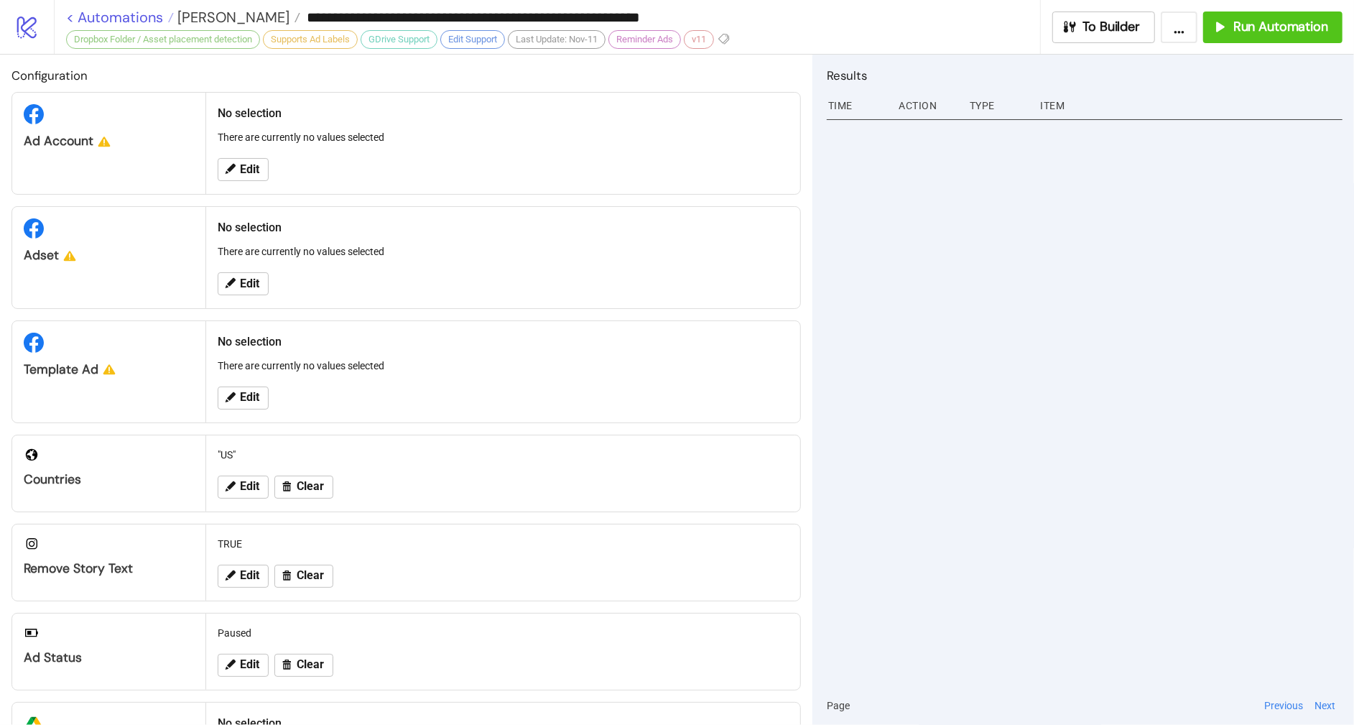
click at [108, 21] on link "< Automations" at bounding box center [120, 17] width 108 height 14
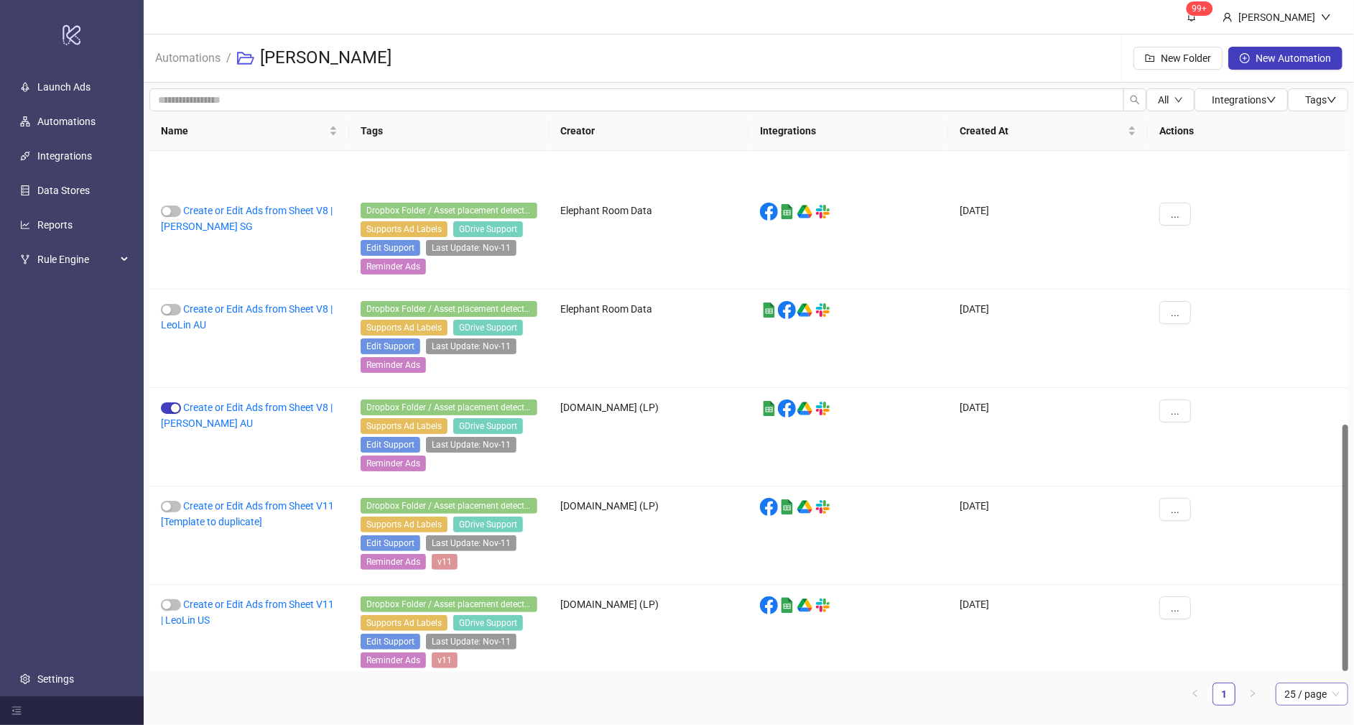
scroll to position [577, 0]
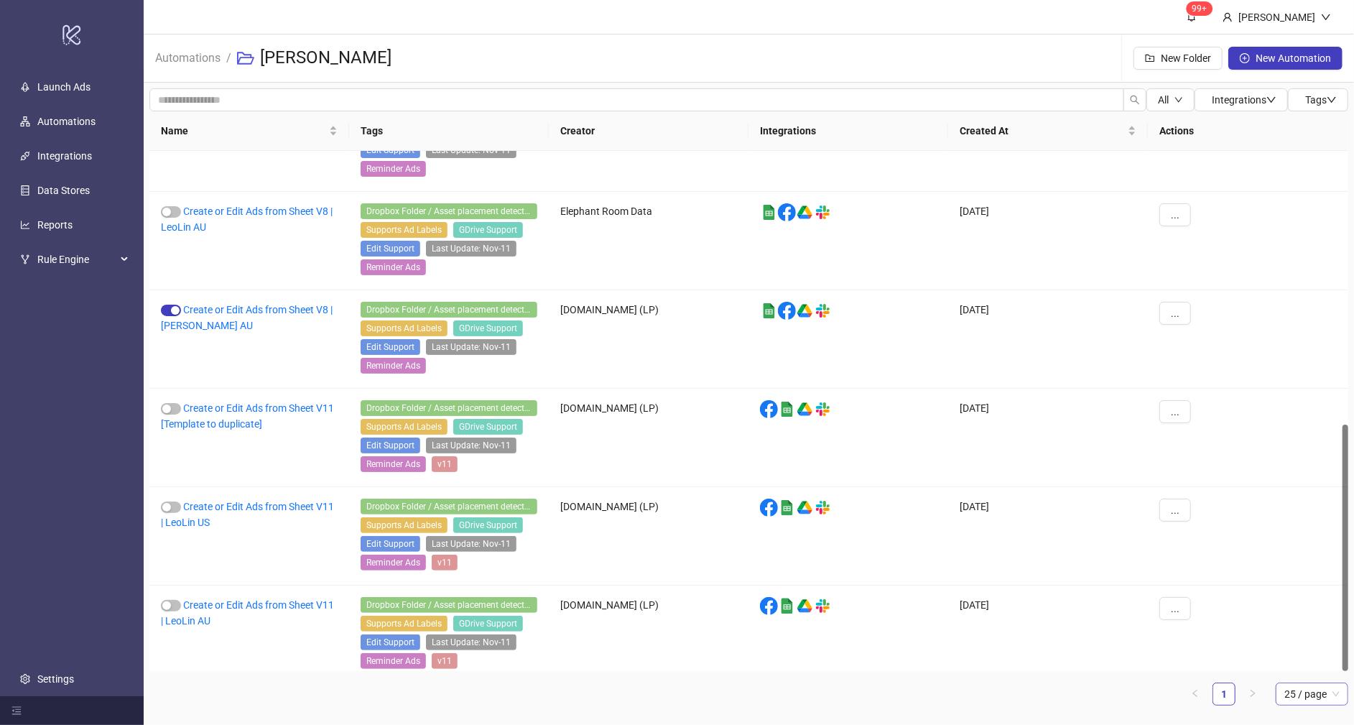
drag, startPoint x: 1331, startPoint y: 428, endPoint x: 1323, endPoint y: 697, distance: 269.4
click at [1334, 708] on div "Name Tags Creator Integrations Created At Actions Create or Edit Ads from Sheet…" at bounding box center [748, 413] width 1199 height 605
click at [251, 599] on link "Create or Edit Ads from Sheet V11 | LeoLin AU" at bounding box center [247, 612] width 173 height 27
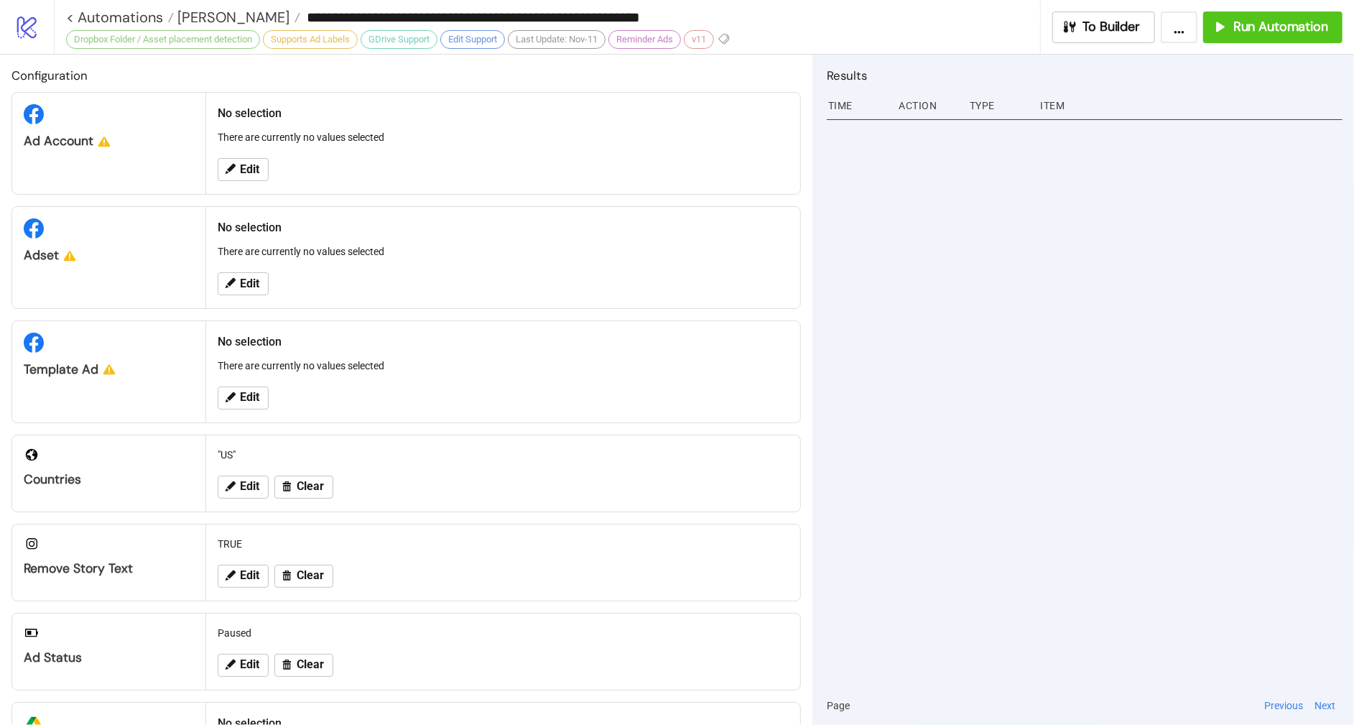
type input "**********"
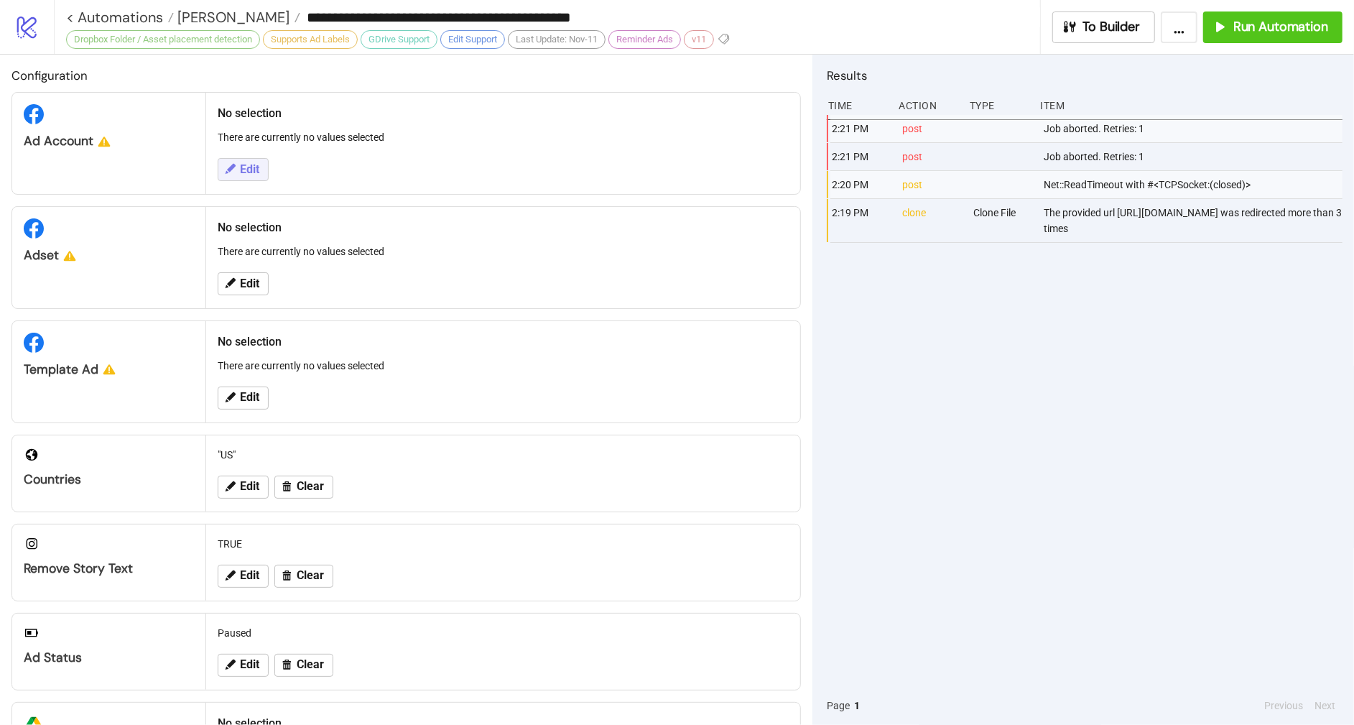
click at [233, 164] on icon at bounding box center [230, 169] width 10 height 10
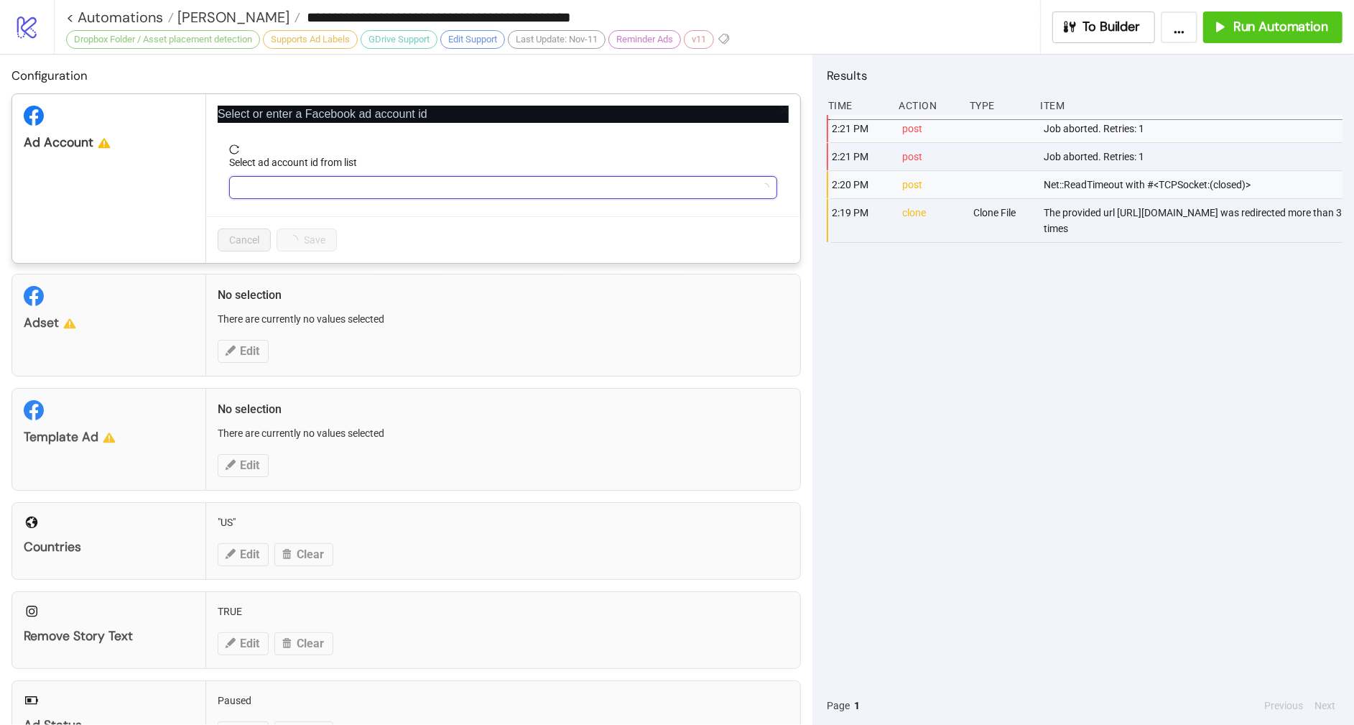
click at [297, 188] on input "Select ad account id from list" at bounding box center [497, 188] width 518 height 22
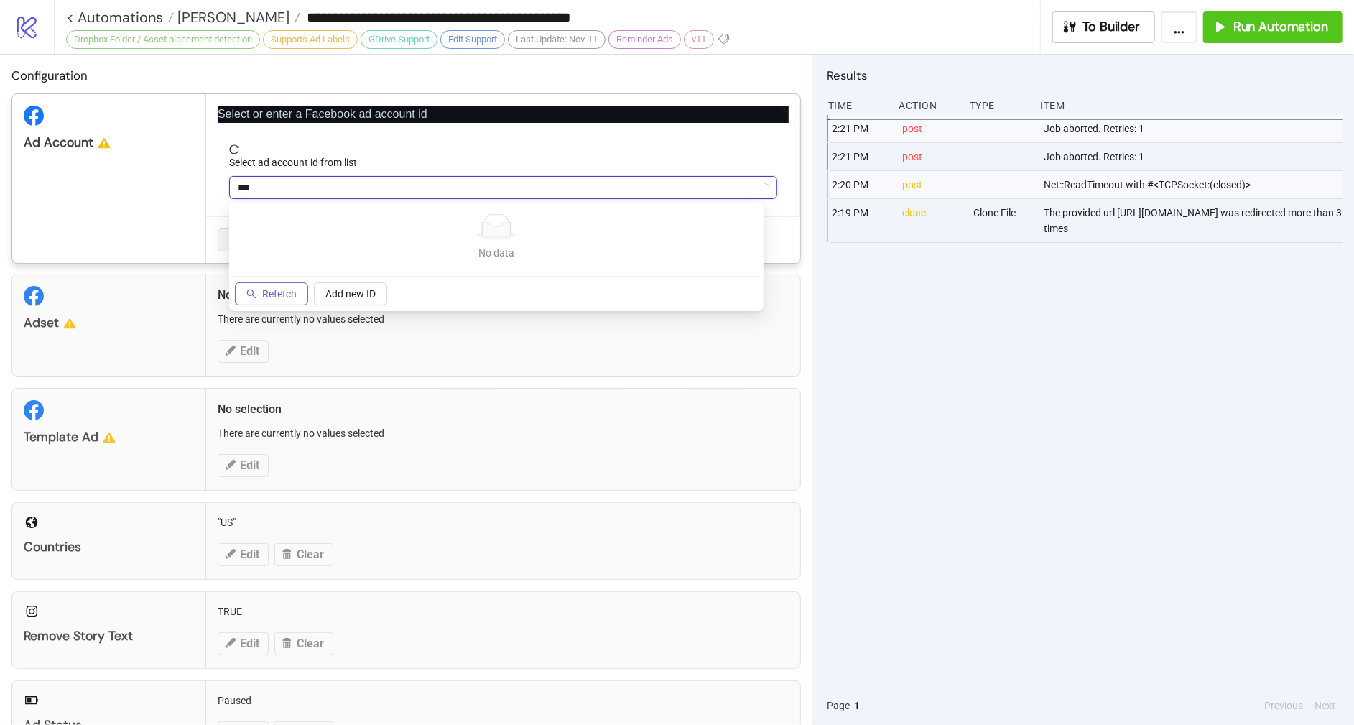
type input "***"
click at [289, 301] on button "Refetch" at bounding box center [271, 293] width 73 height 23
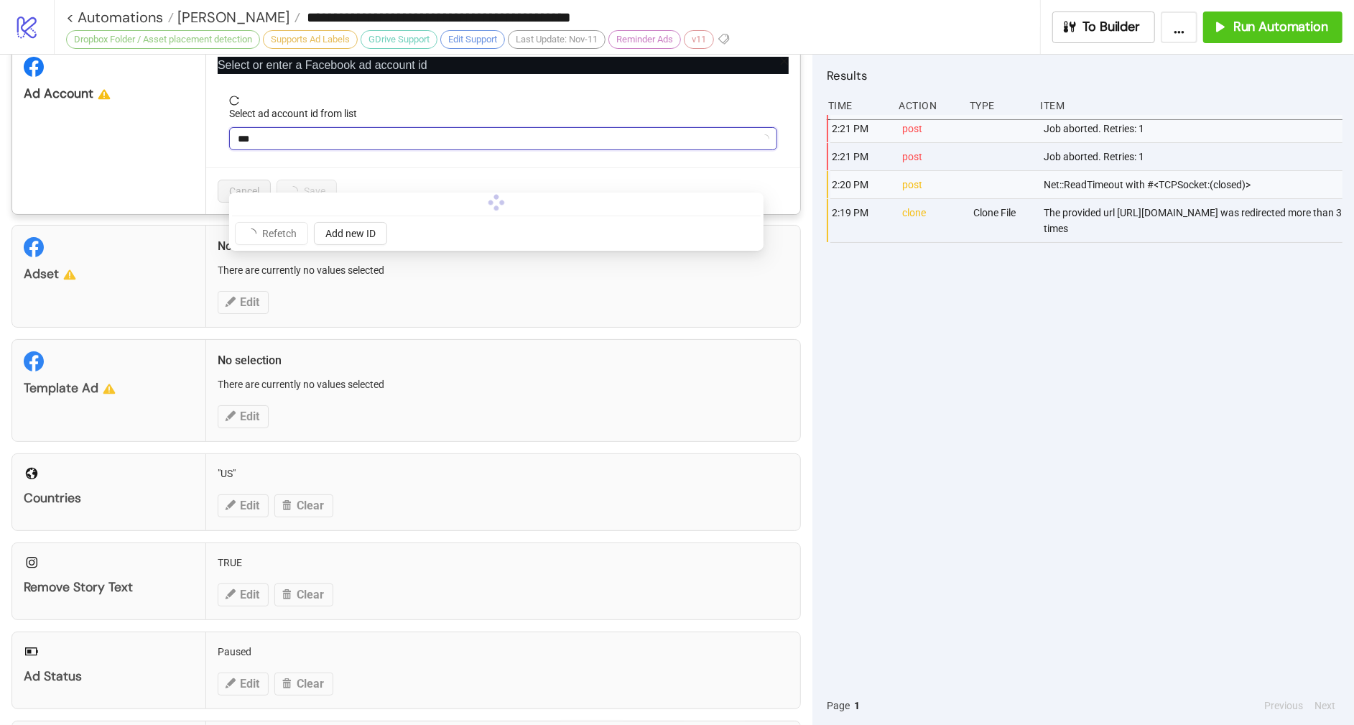
scroll to position [56, 0]
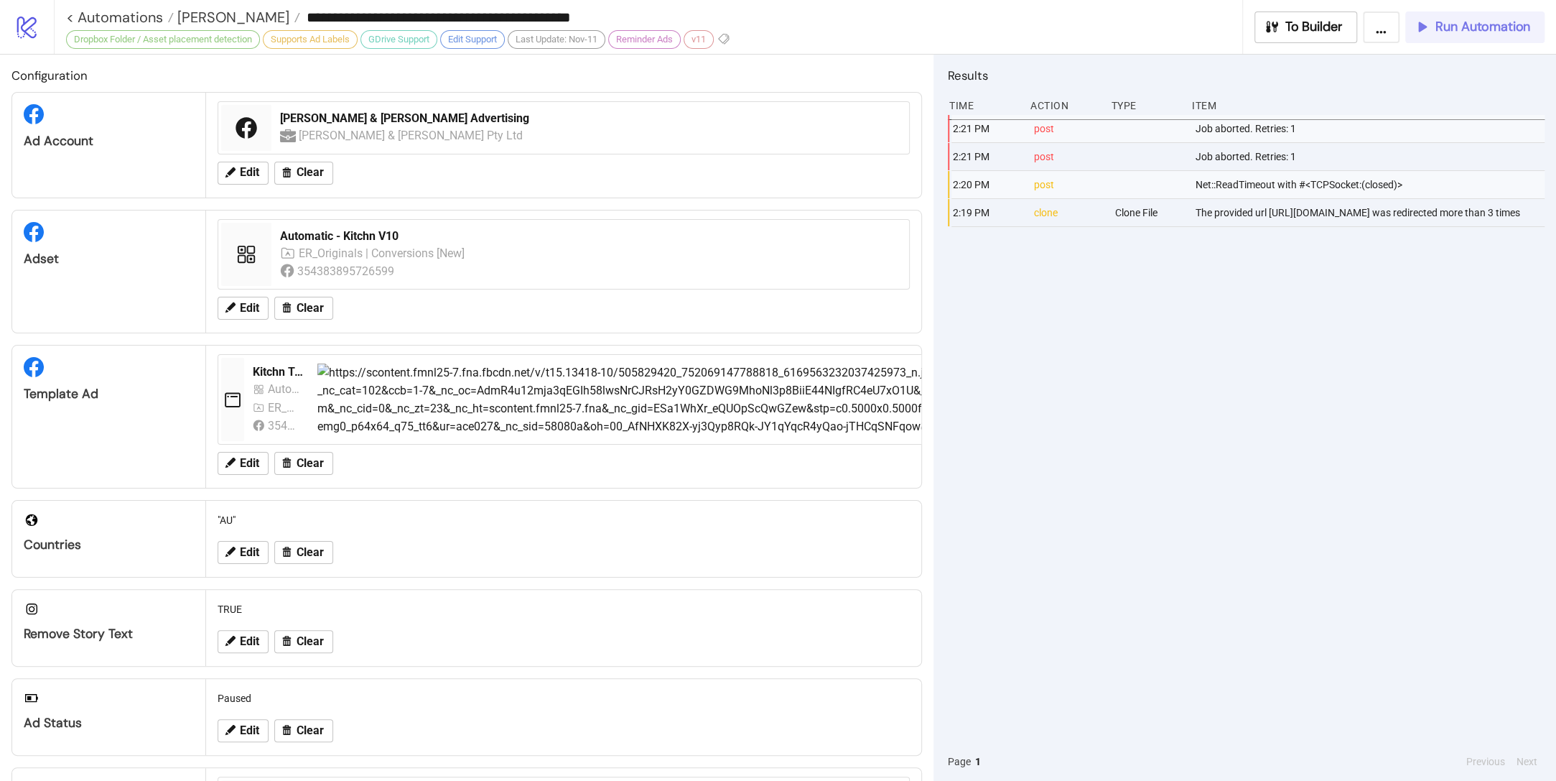
click at [1056, 27] on span "Run Automation" at bounding box center [1483, 27] width 95 height 17
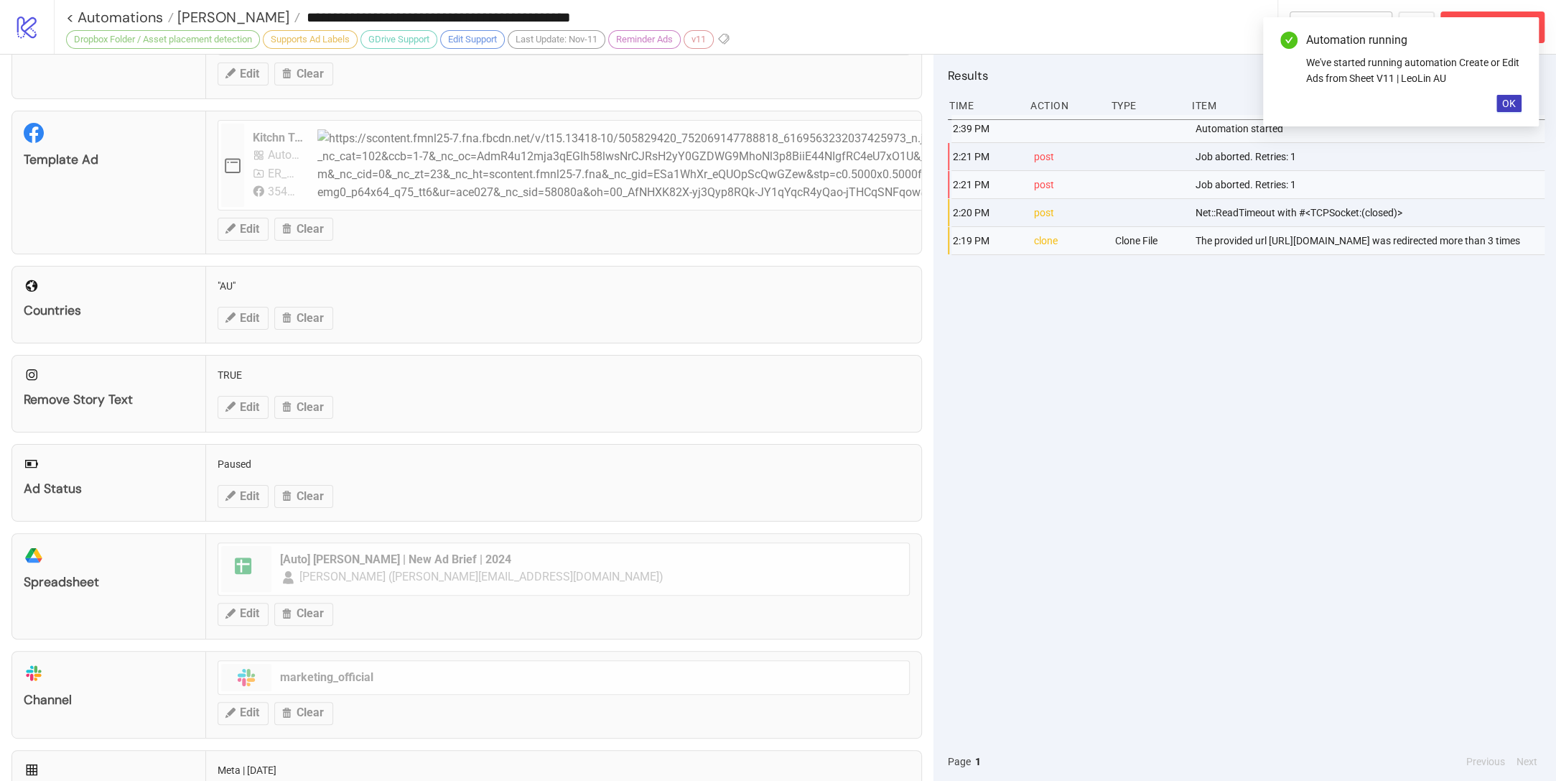
scroll to position [296, 0]
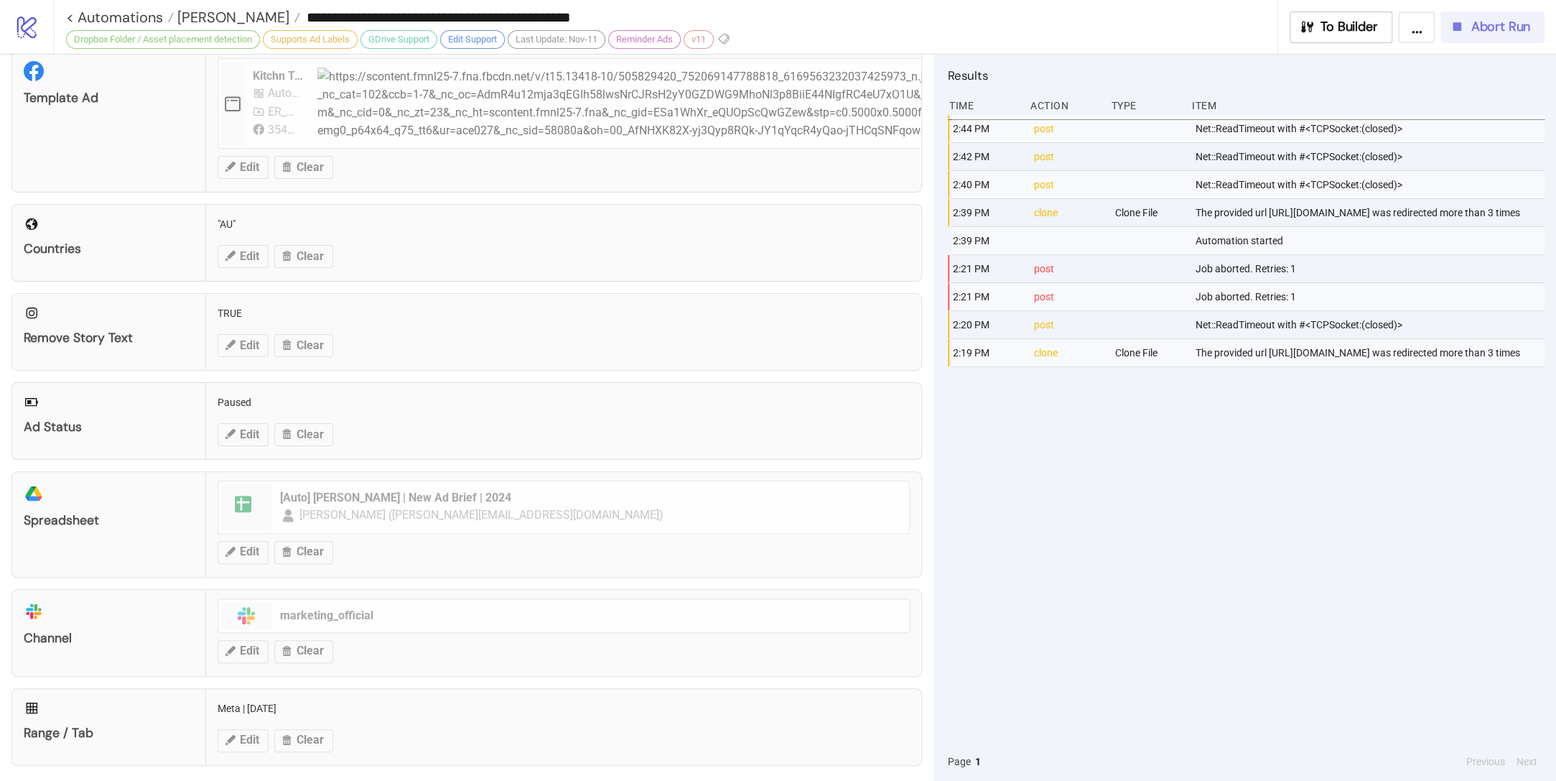
click at [1056, 27] on span "Abort Run" at bounding box center [1501, 27] width 60 height 17
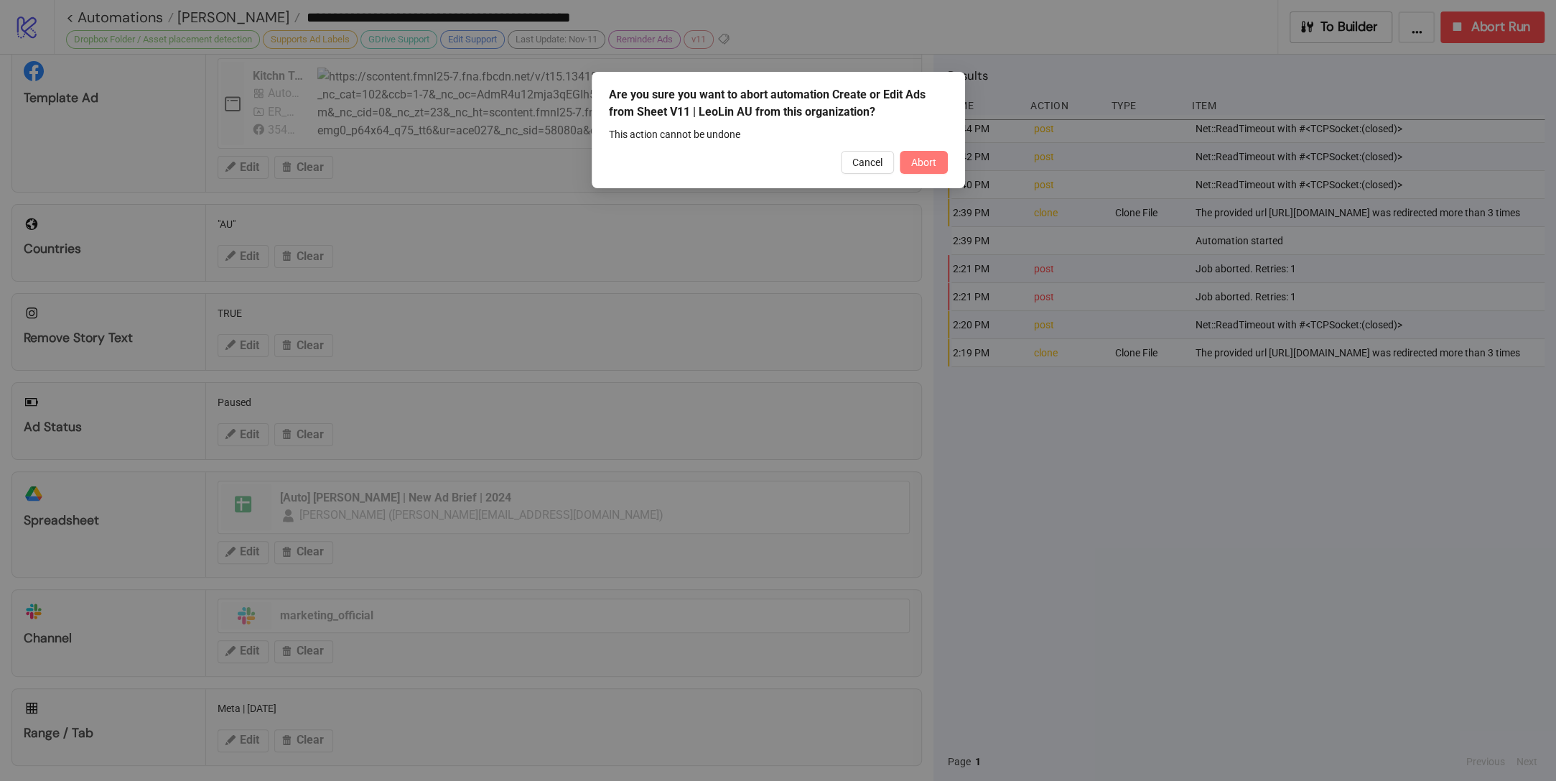
click at [944, 160] on button "Abort" at bounding box center [924, 162] width 48 height 23
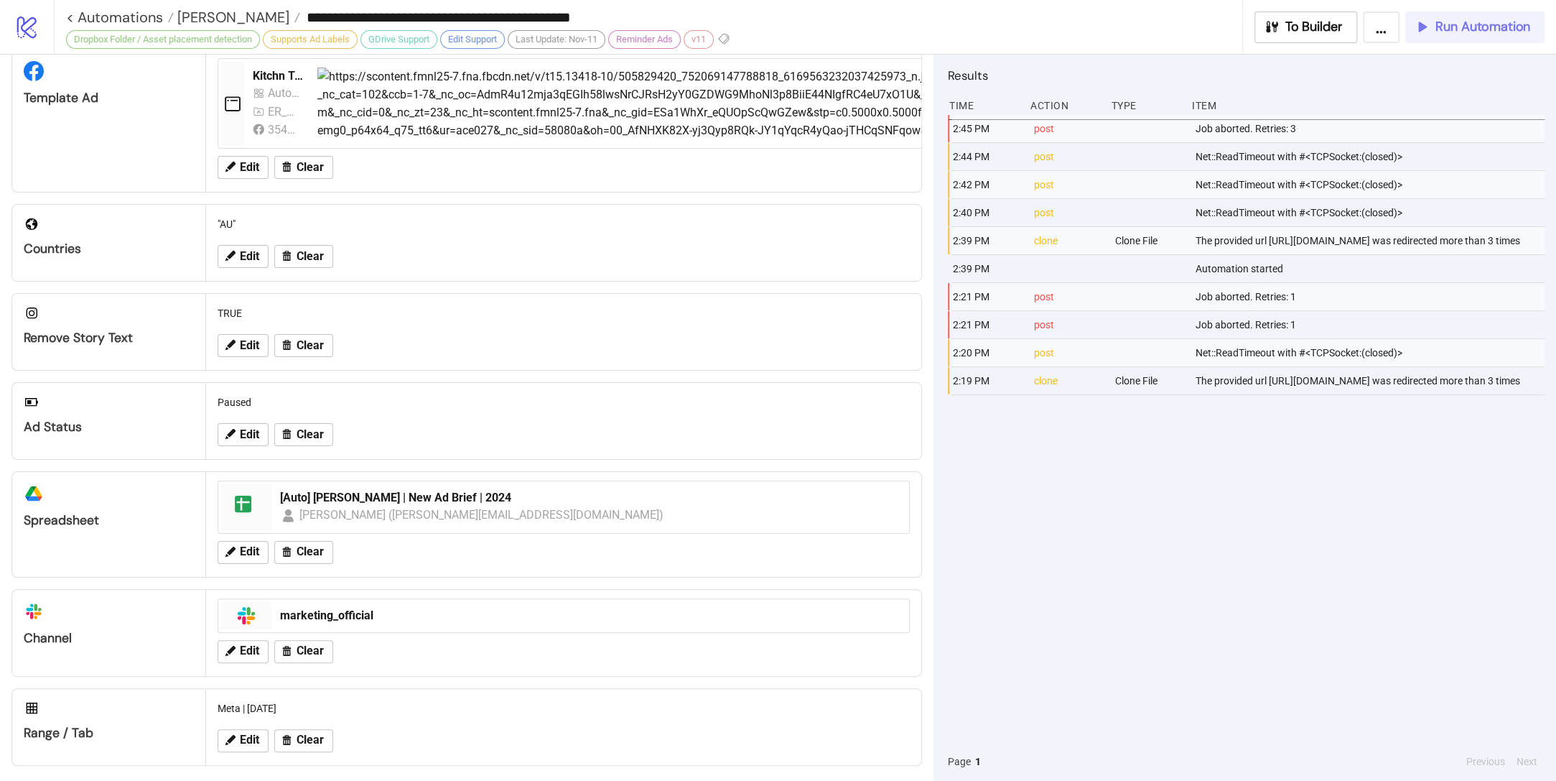
click at [1056, 24] on span "Run Automation" at bounding box center [1483, 27] width 95 height 17
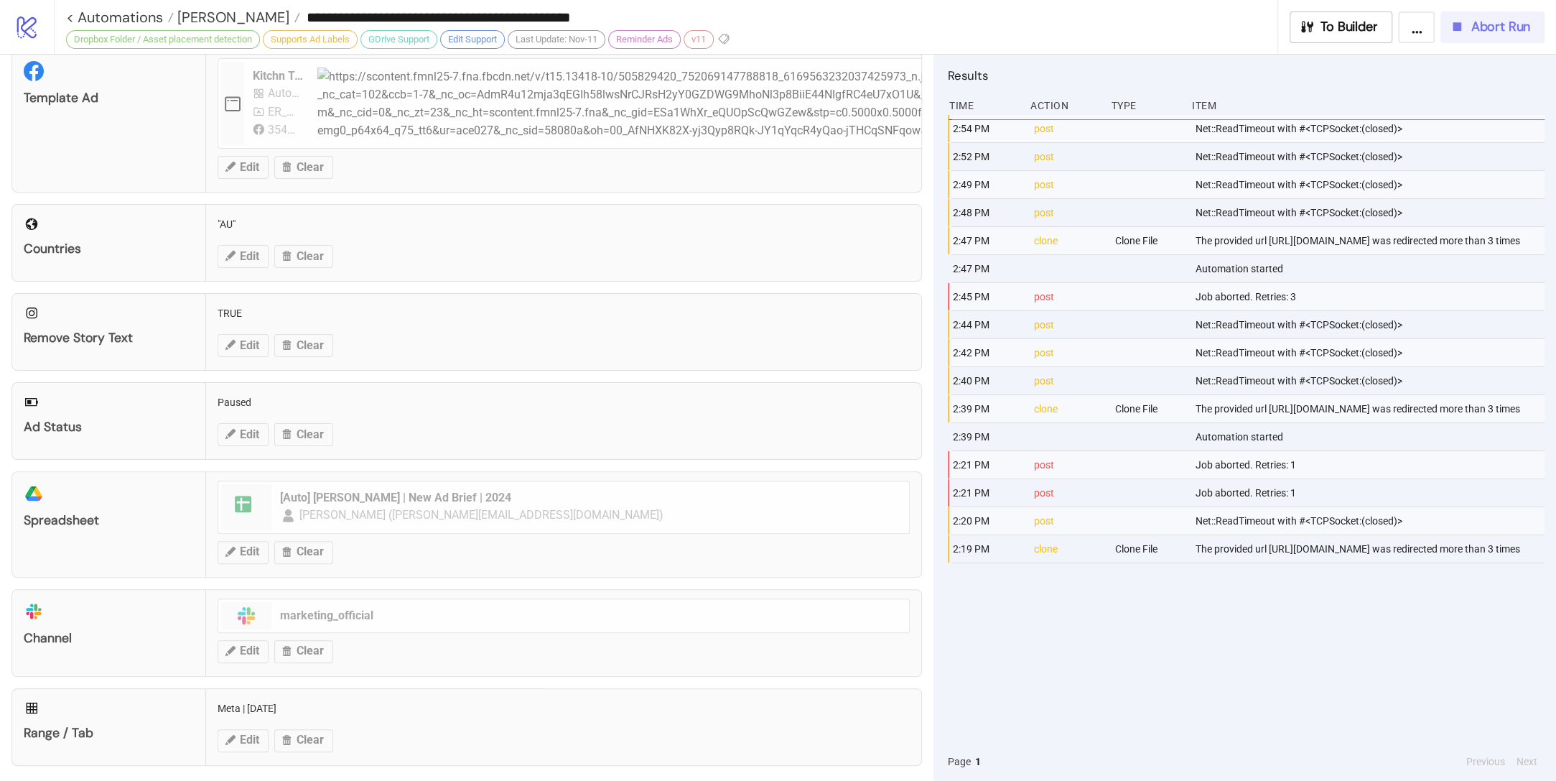
click at [1056, 31] on span "Abort Run" at bounding box center [1501, 27] width 60 height 17
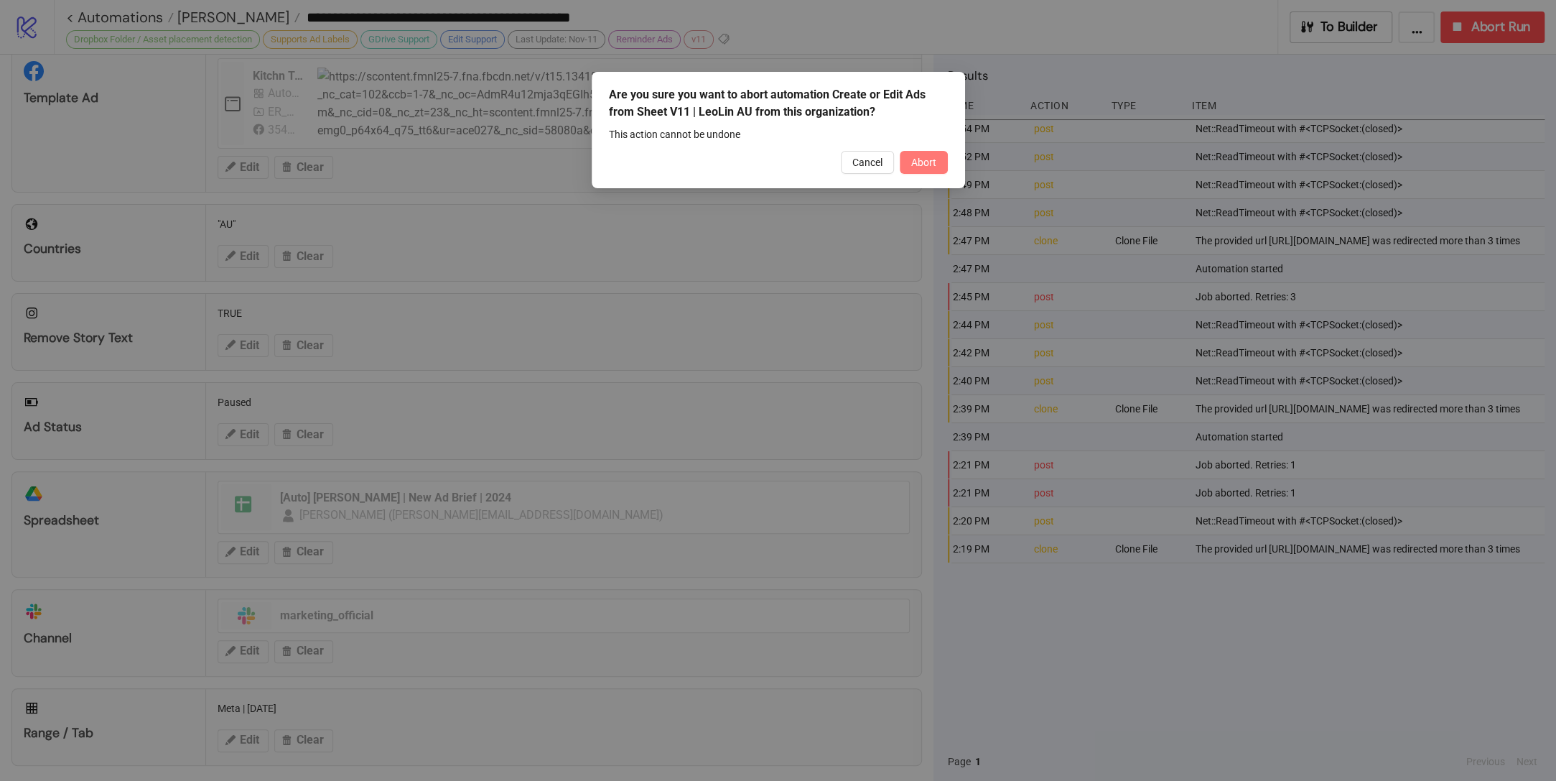
click at [926, 167] on span "Abort" at bounding box center [923, 162] width 25 height 11
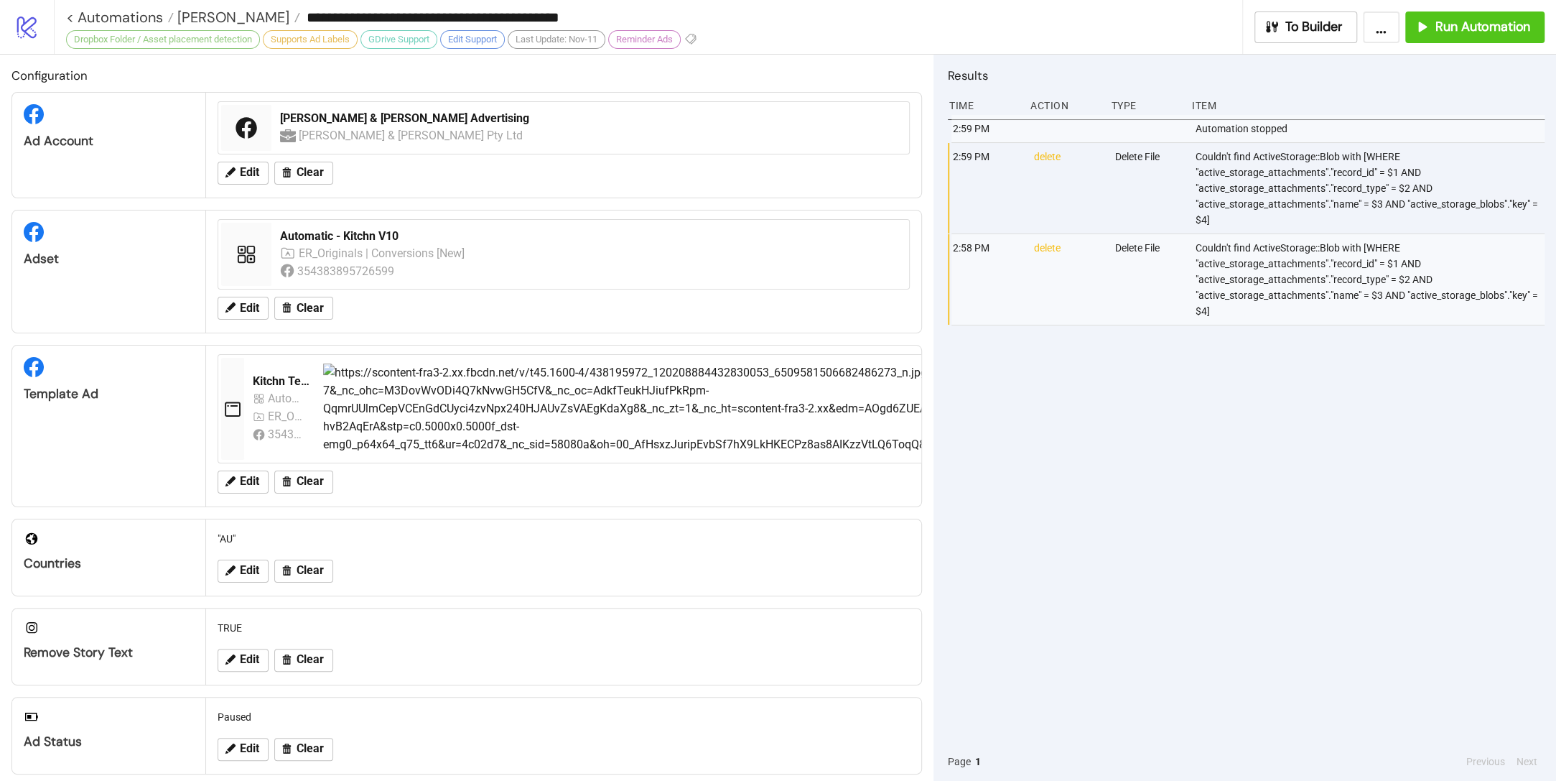
click at [220, 27] on div "**********" at bounding box center [654, 17] width 1176 height 34
click at [210, 14] on span "[PERSON_NAME]" at bounding box center [232, 17] width 116 height 19
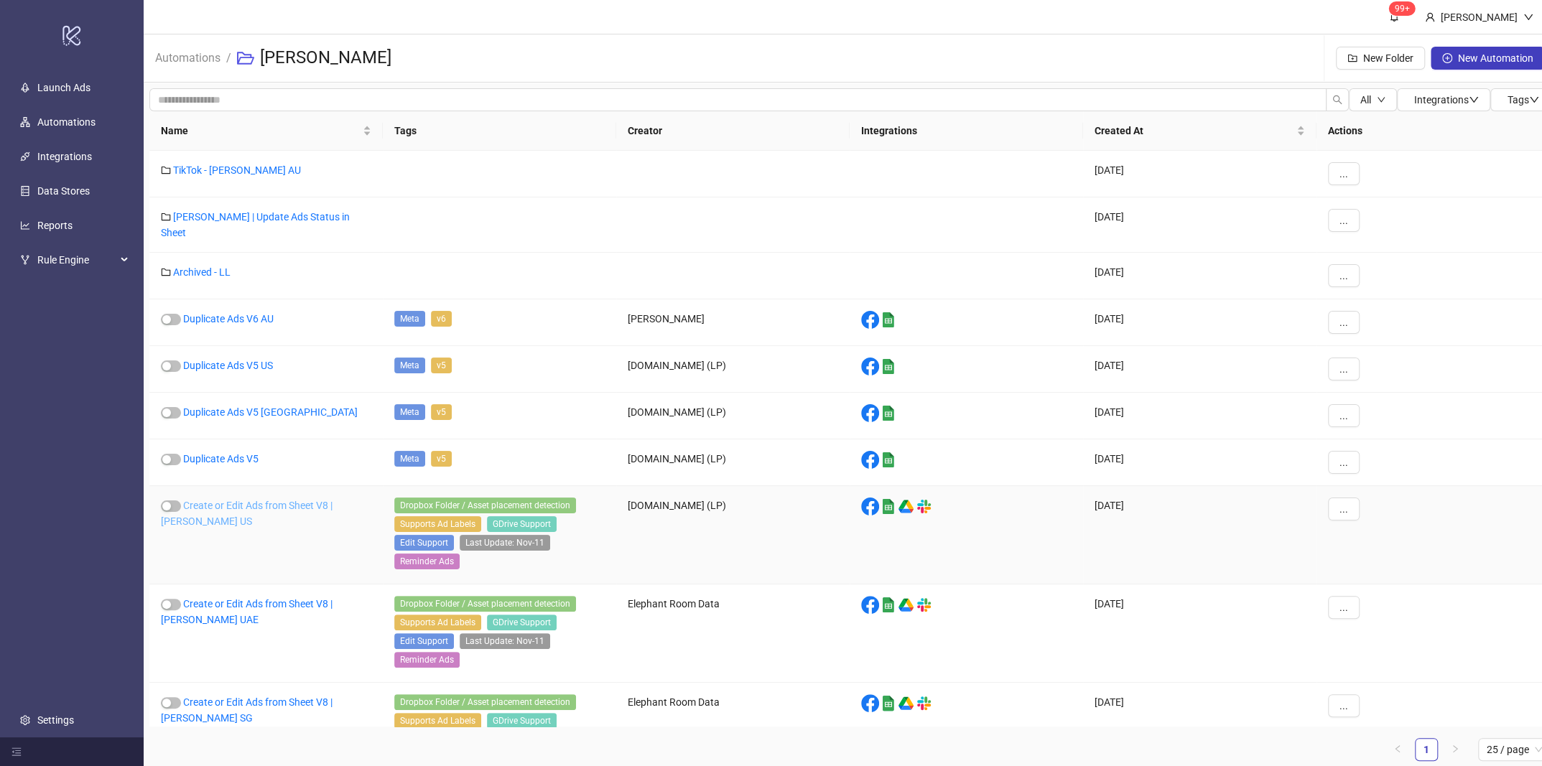
click at [253, 500] on link "Create or Edit Ads from Sheet V8 | [PERSON_NAME] US" at bounding box center [247, 513] width 172 height 27
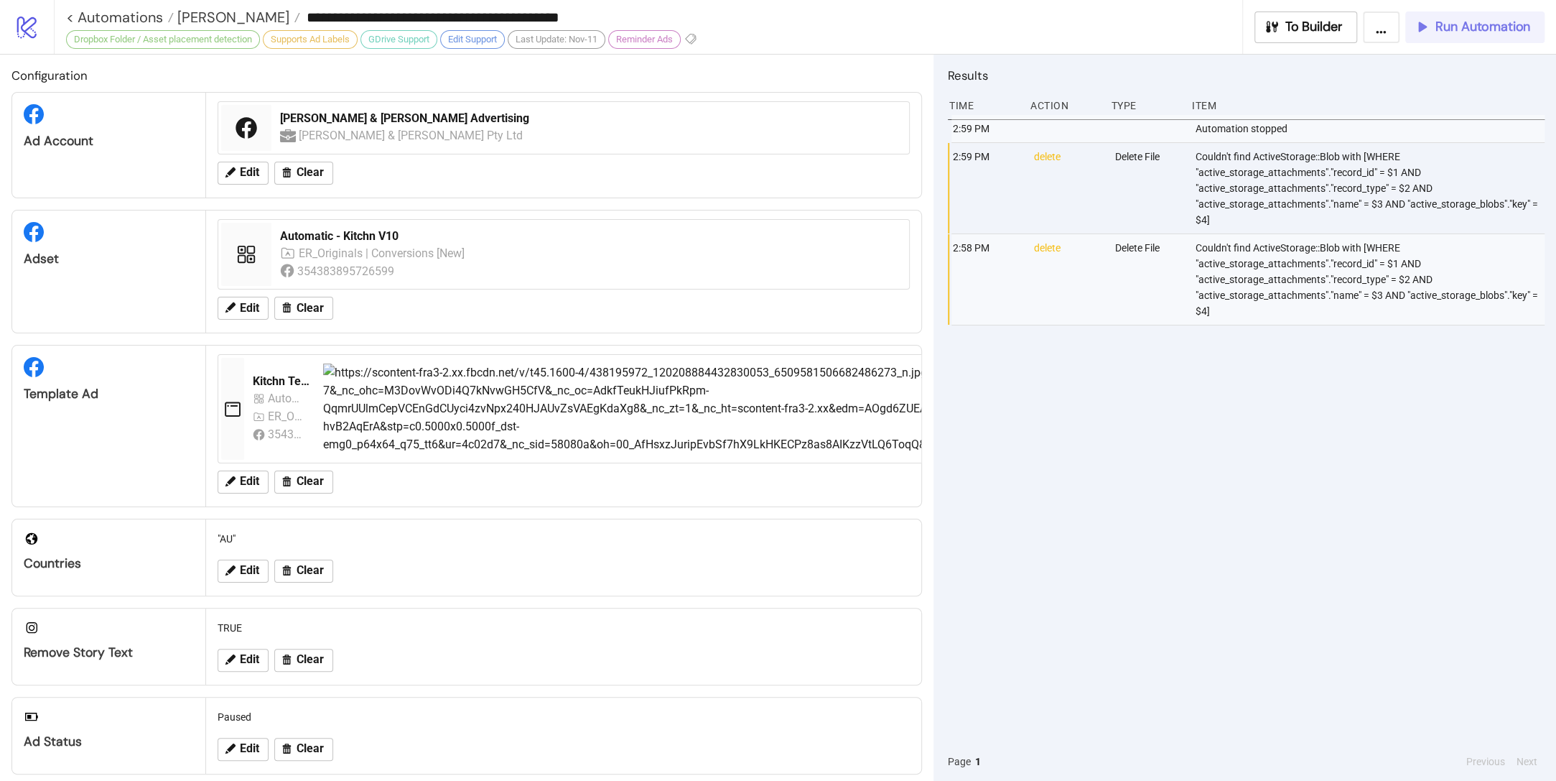
type input "**********"
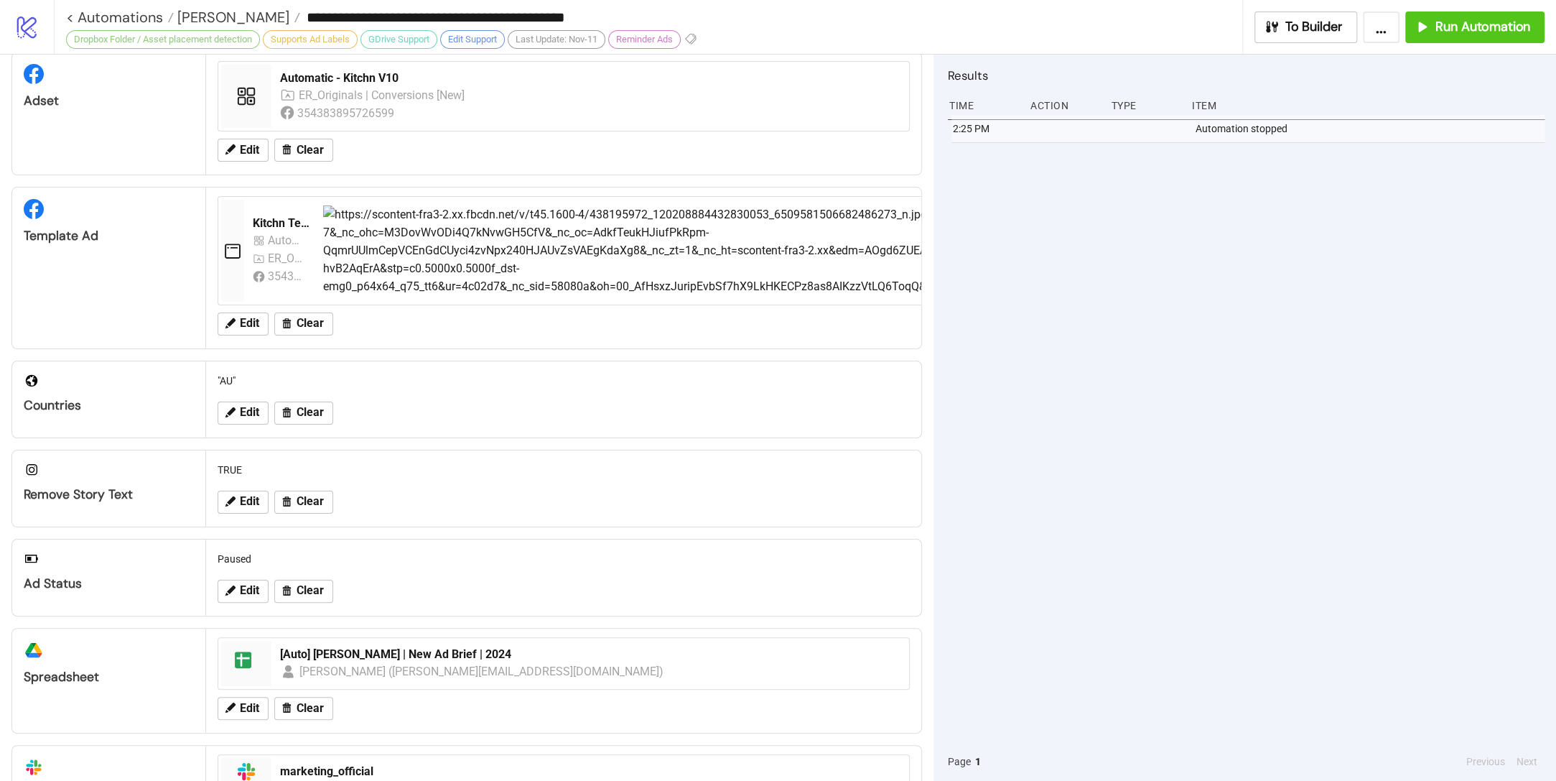
scroll to position [315, 0]
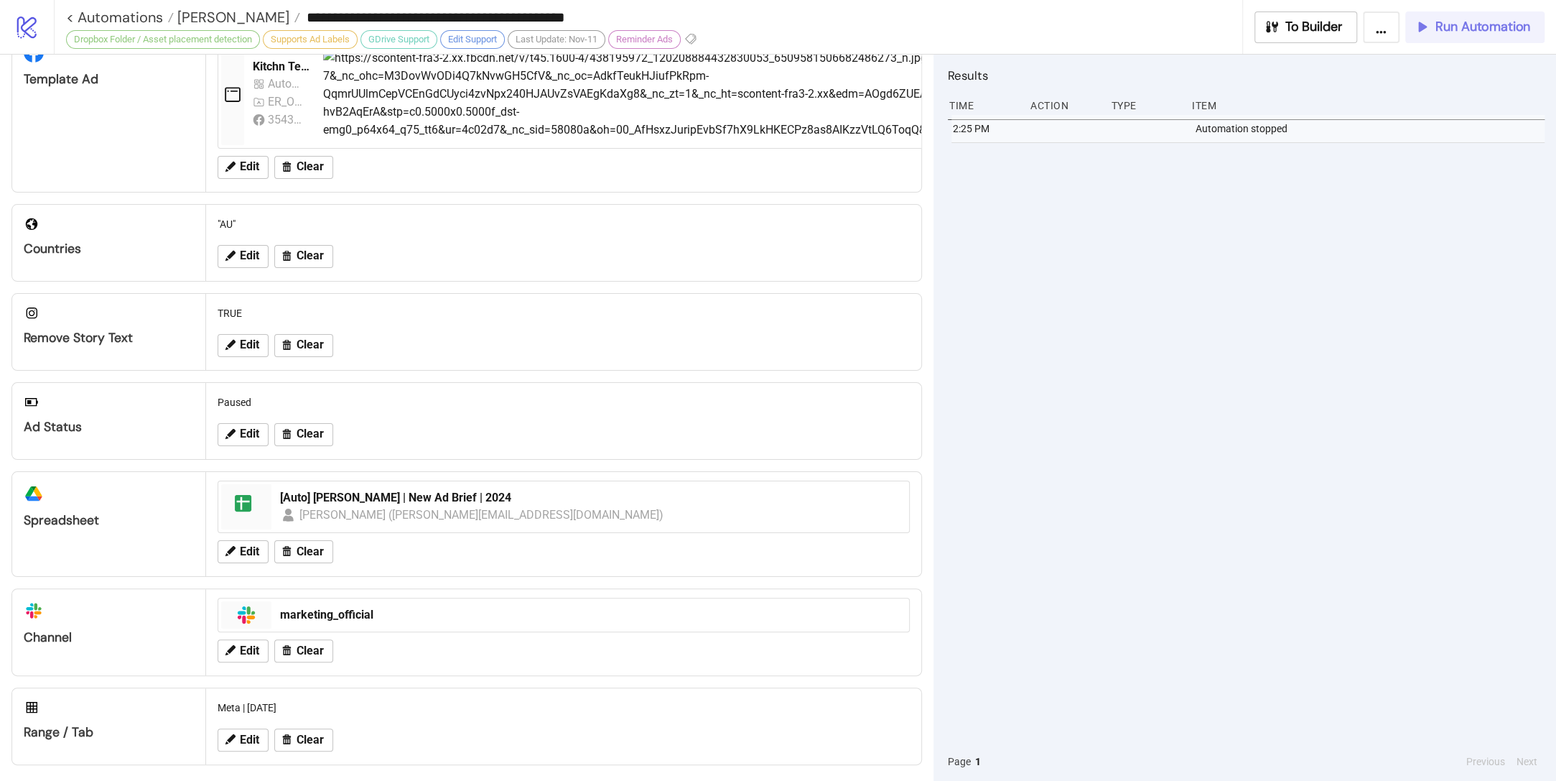
click at [1462, 17] on button "Run Automation" at bounding box center [1474, 27] width 139 height 32
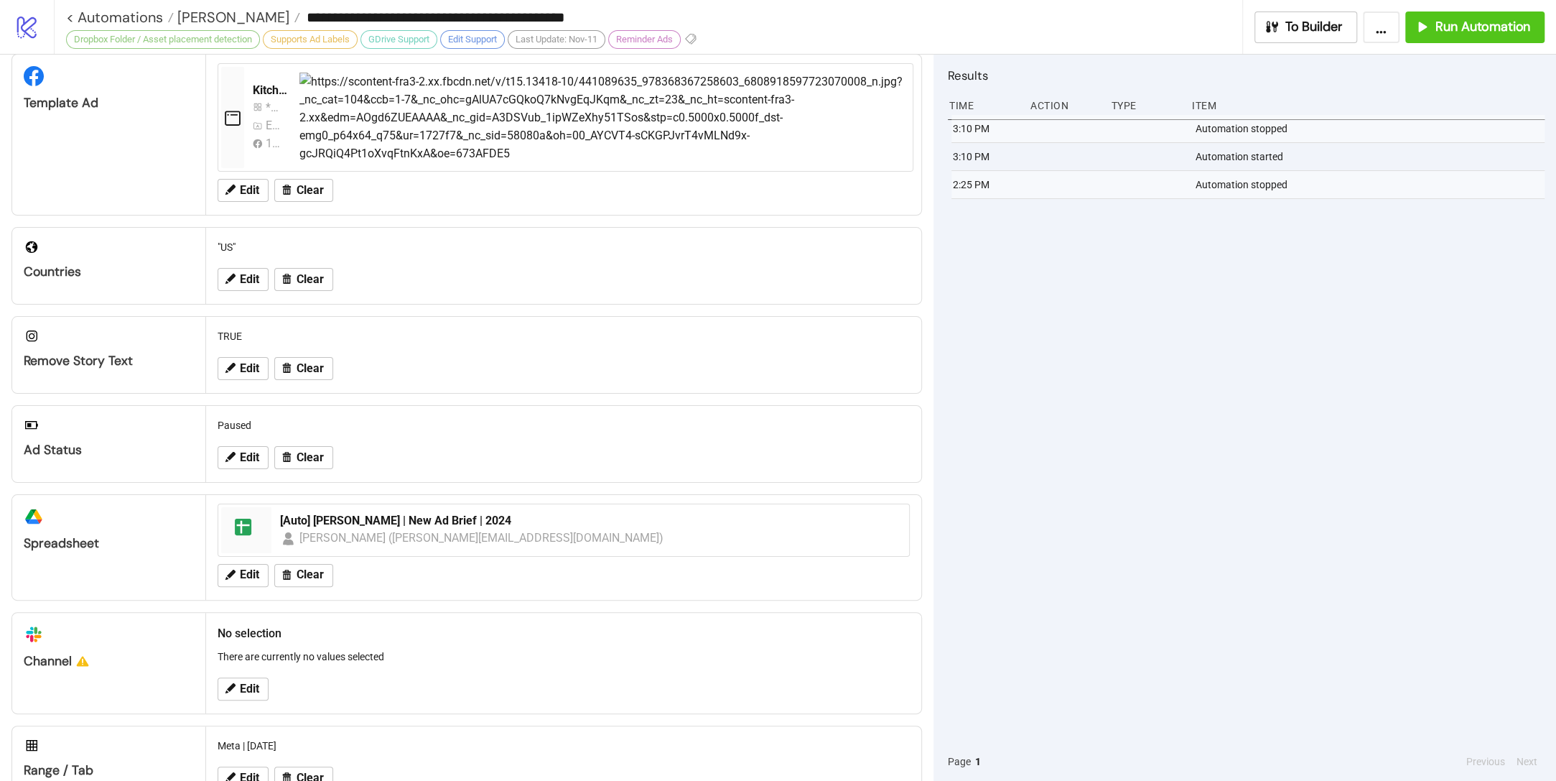
scroll to position [266, 0]
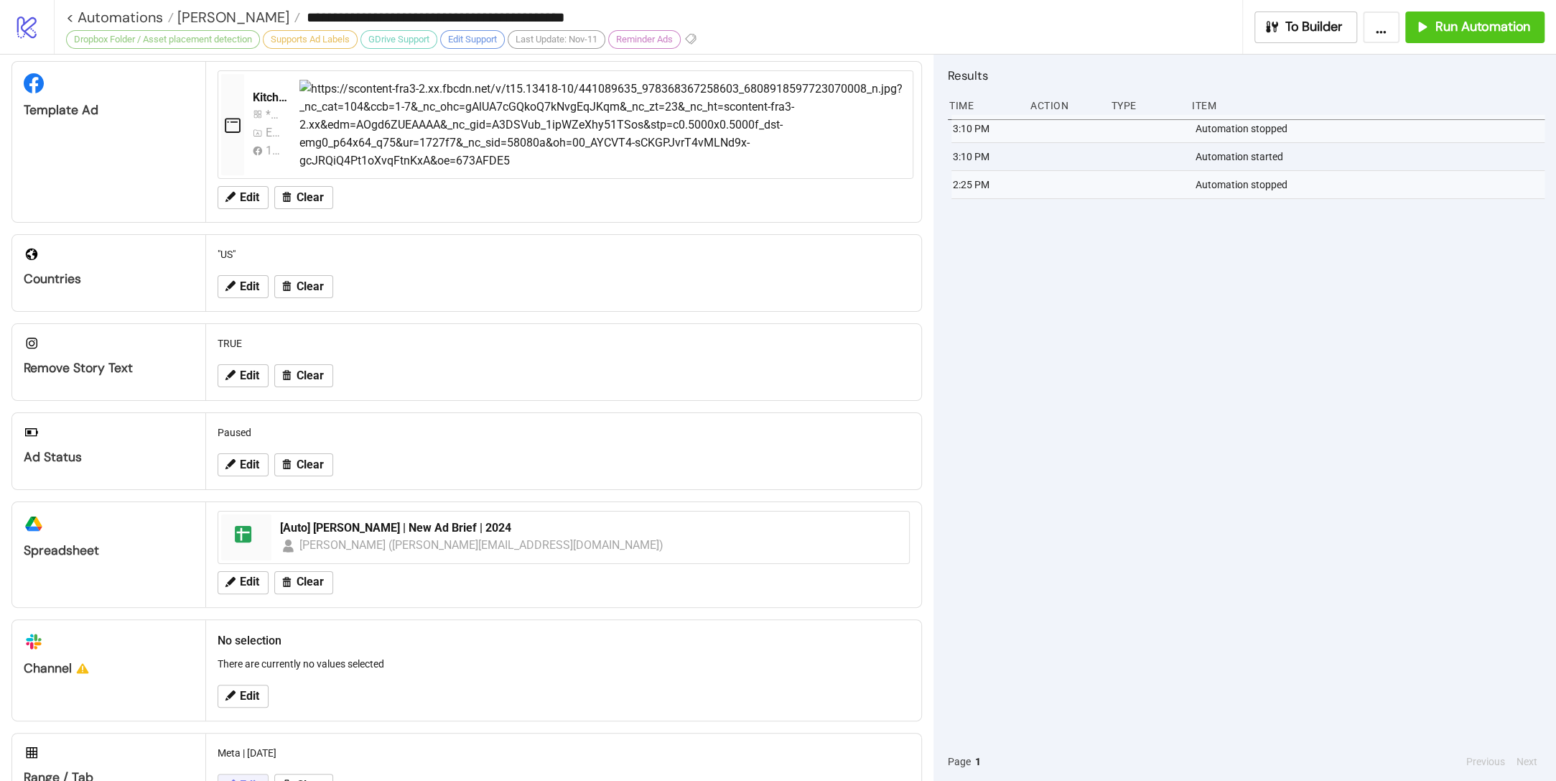
click at [256, 773] on button "Edit" at bounding box center [243, 784] width 51 height 23
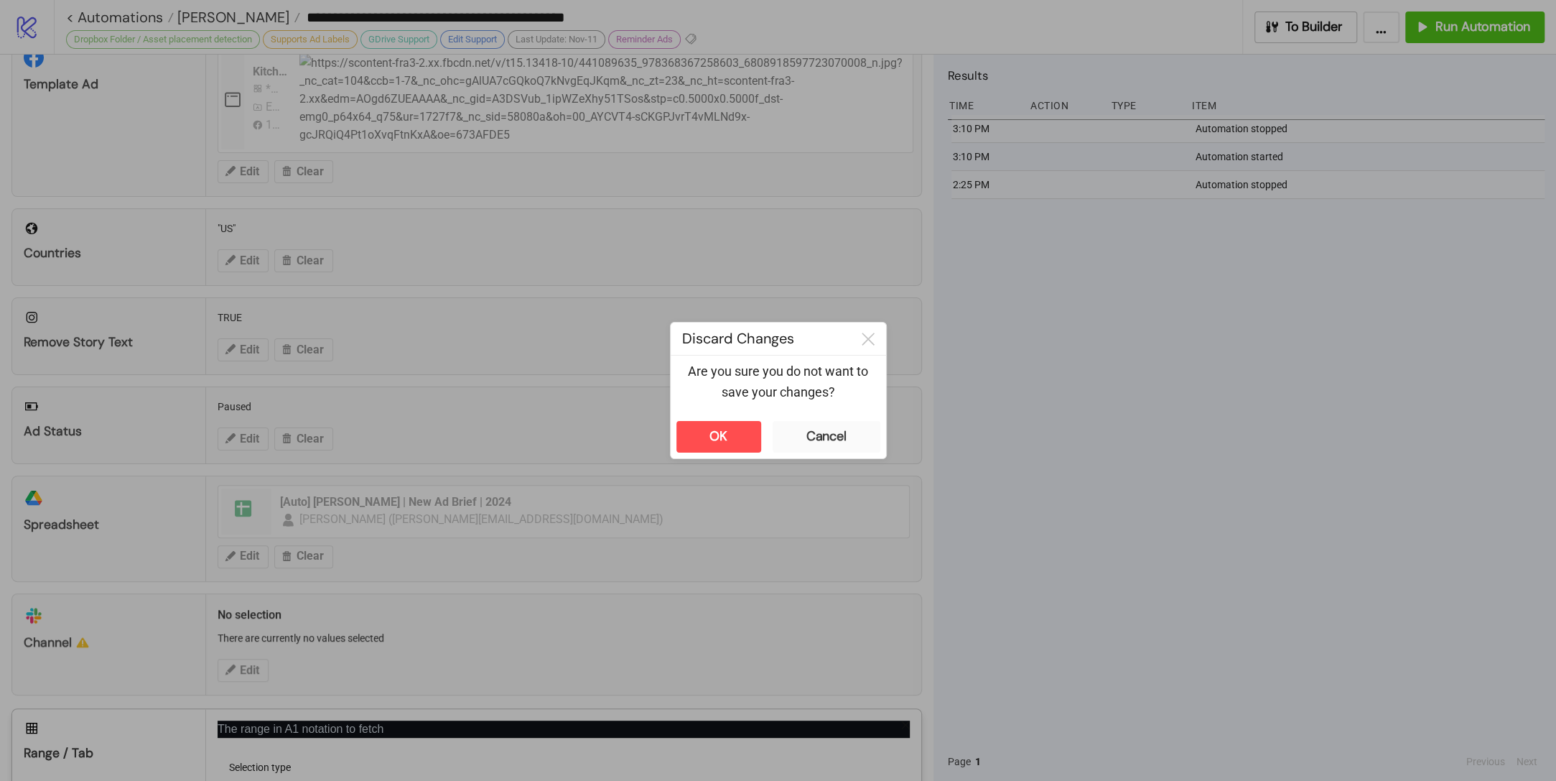
scroll to position [455, 0]
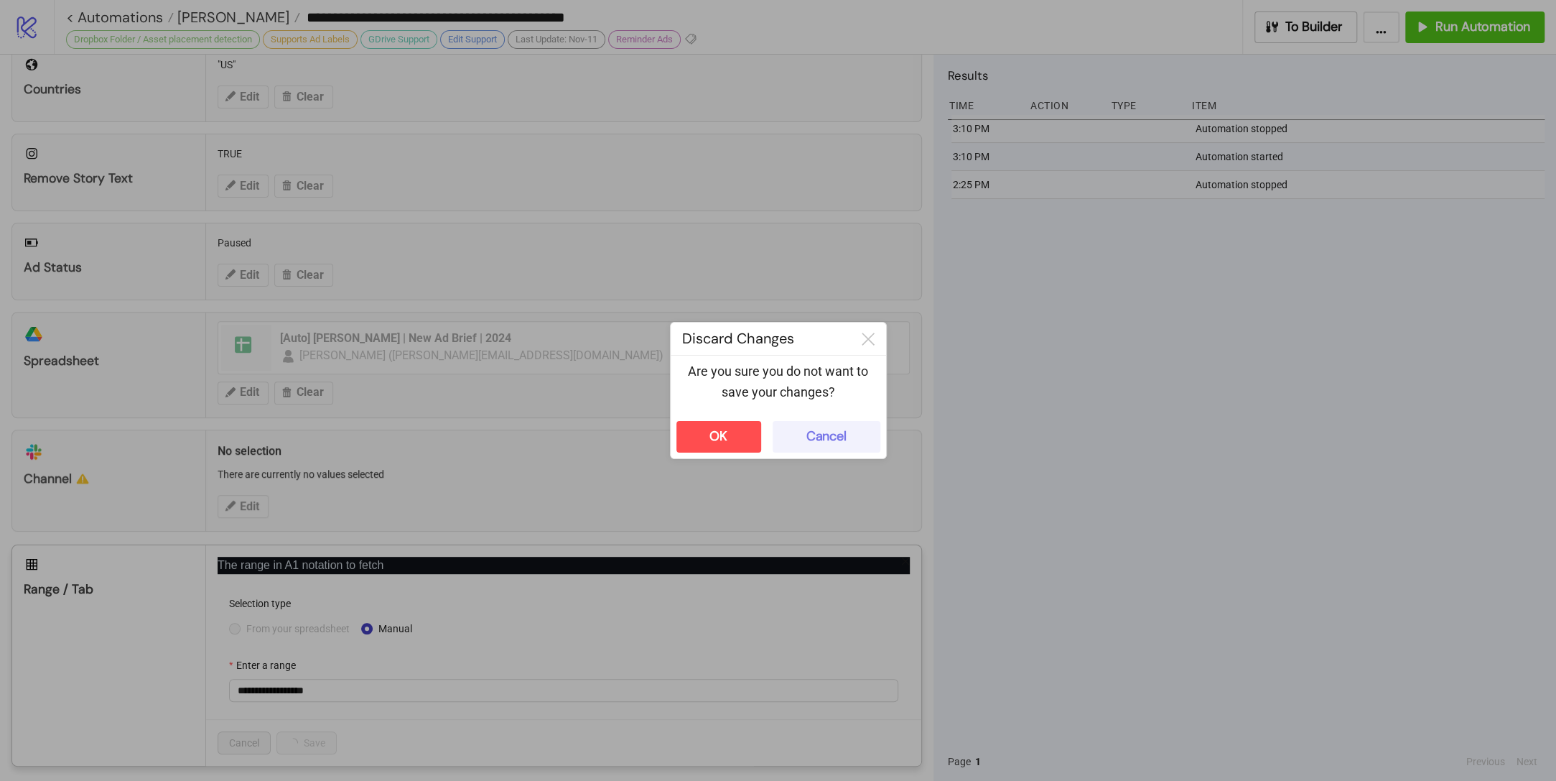
click at [808, 433] on div "Cancel" at bounding box center [826, 436] width 40 height 17
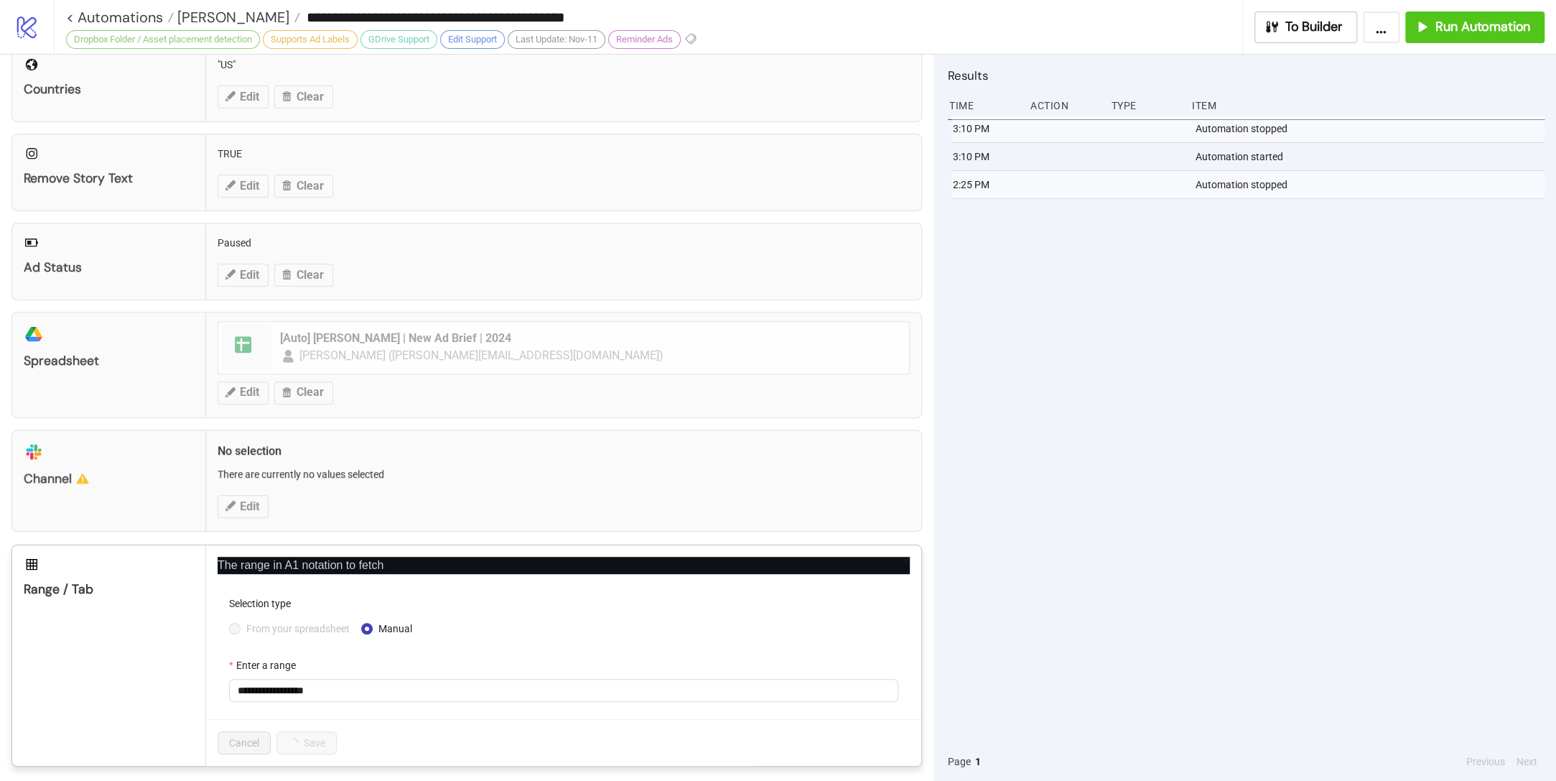
click at [358, 669] on div "Enter a range" at bounding box center [563, 668] width 669 height 22
click at [279, 620] on span "From your spreadsheet" at bounding box center [298, 628] width 115 height 16
click at [366, 680] on input "**********" at bounding box center [563, 690] width 669 height 23
click at [297, 625] on span "From your spreadsheet" at bounding box center [298, 628] width 115 height 16
click at [309, 686] on span "Meta | [DATE]" at bounding box center [564, 690] width 652 height 22
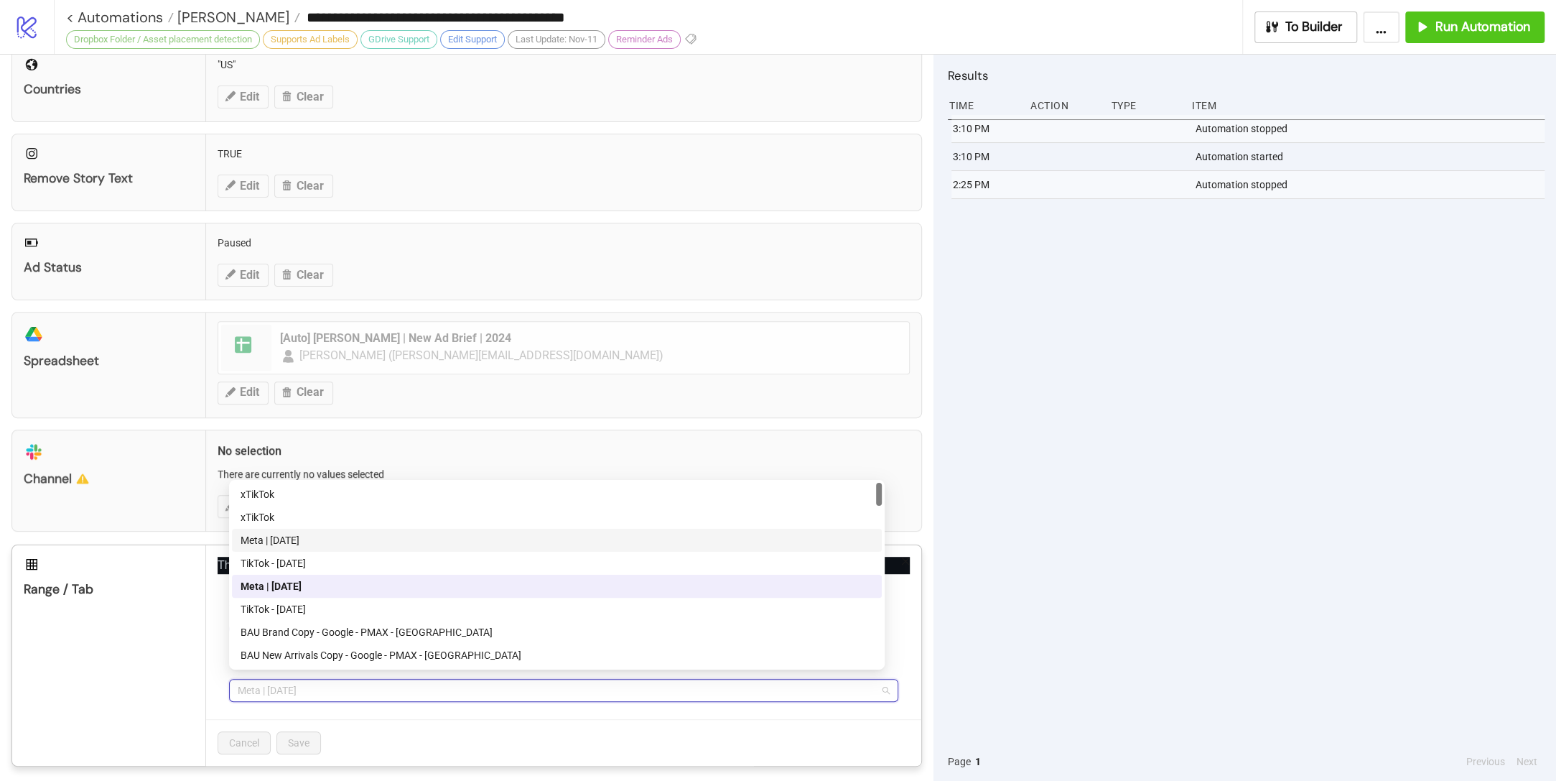
click at [340, 539] on div "Meta | [DATE]" at bounding box center [557, 540] width 633 height 16
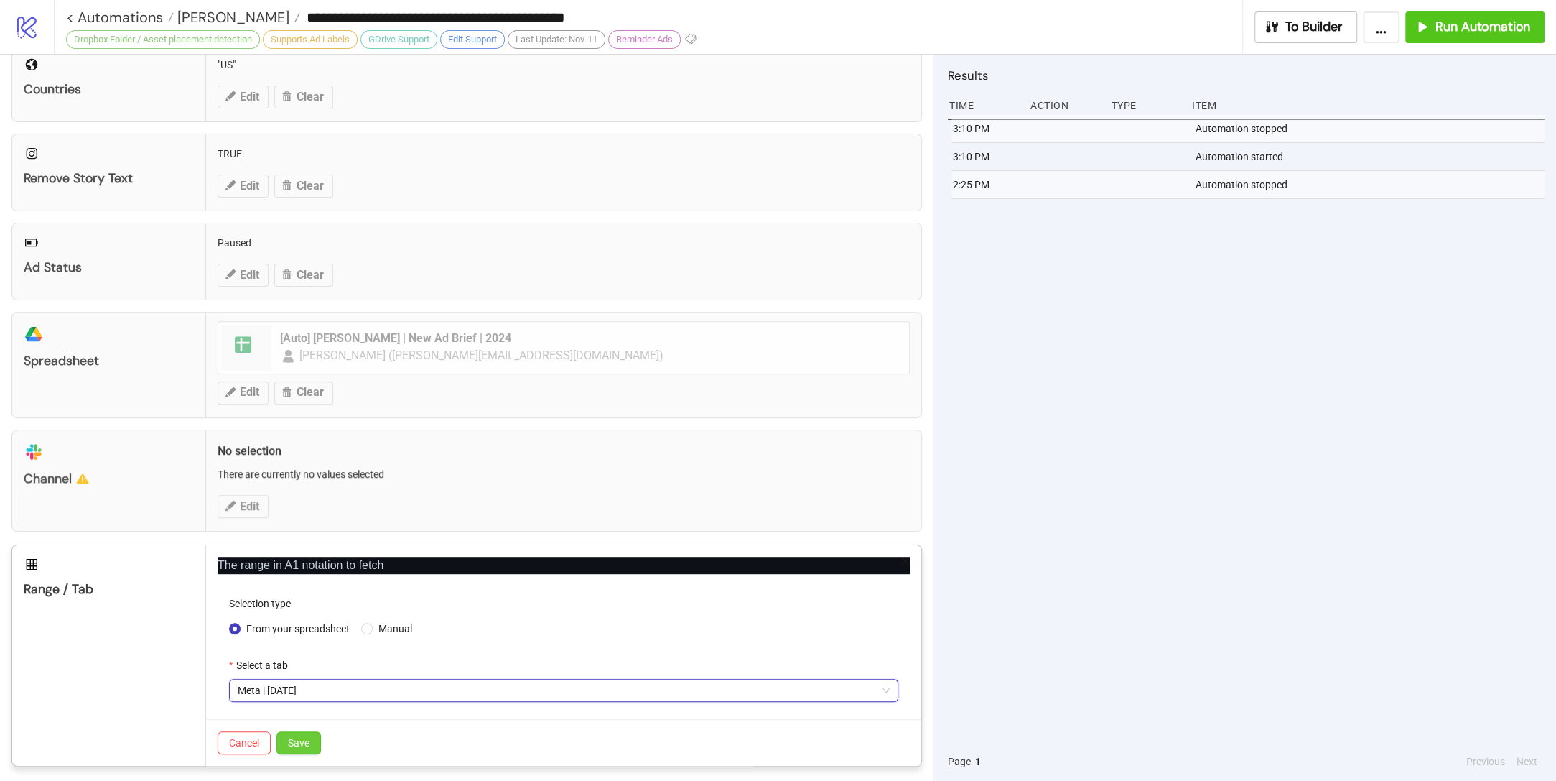
click at [296, 731] on button "Save" at bounding box center [298, 742] width 45 height 23
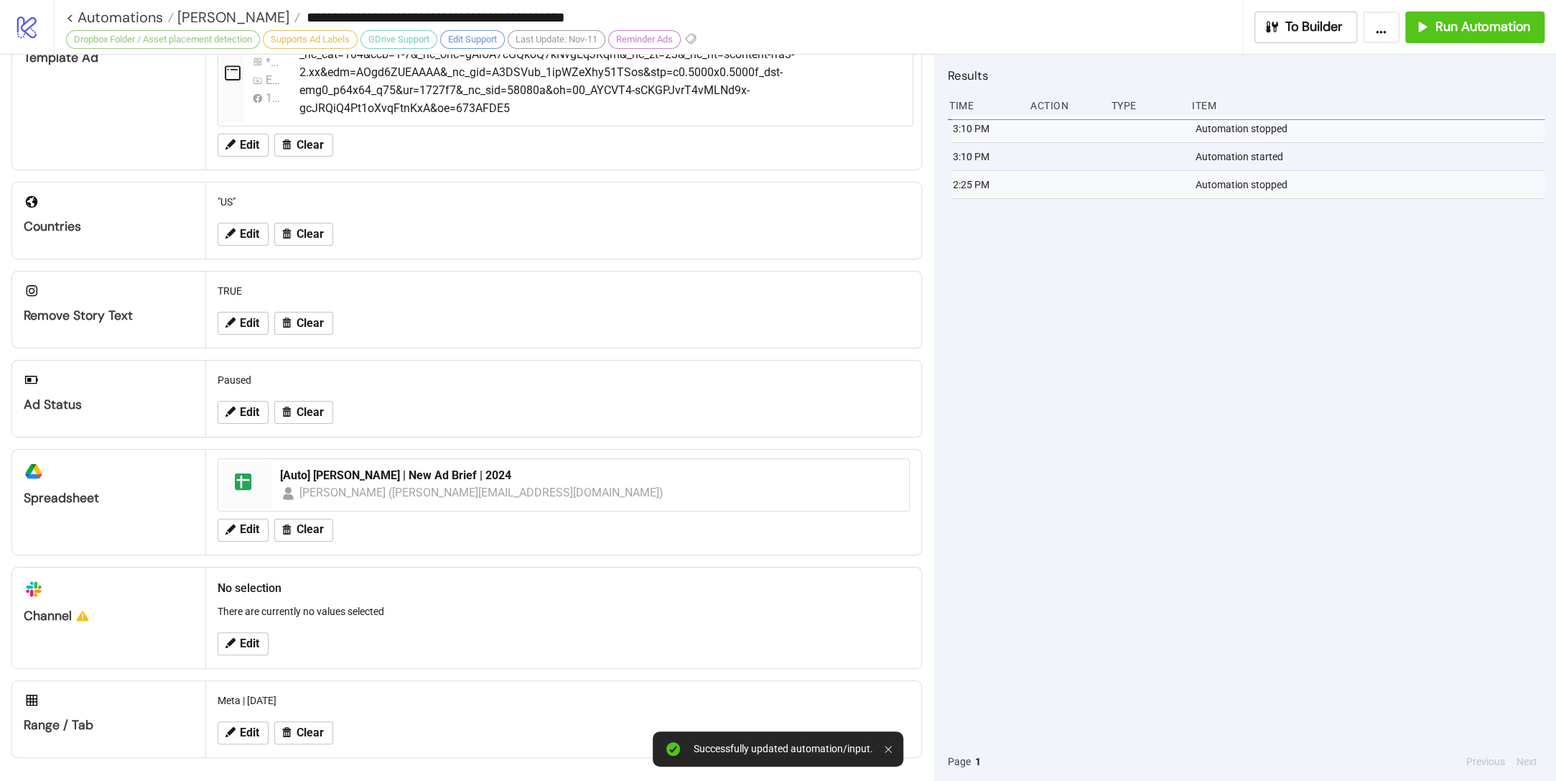
scroll to position [312, 0]
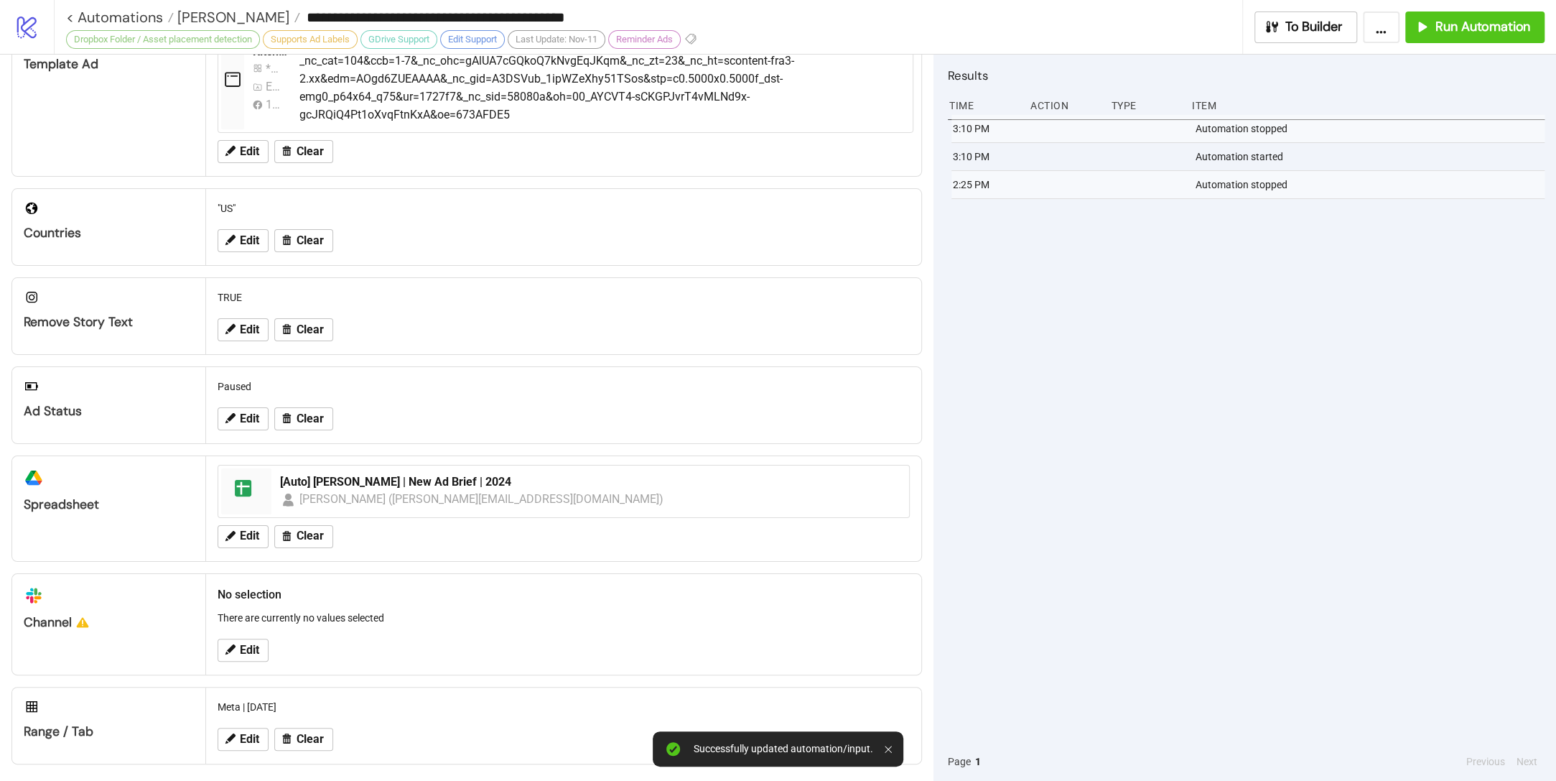
drag, startPoint x: 1192, startPoint y: 456, endPoint x: 1224, endPoint y: 418, distance: 49.9
click at [1191, 455] on div "3:10 PM Automation stopped 3:10 PM Automation started 2:25 PM Automation stopped" at bounding box center [1246, 428] width 597 height 627
click at [1478, 30] on span "Run Automation" at bounding box center [1483, 27] width 95 height 17
